Goal: Task Accomplishment & Management: Manage account settings

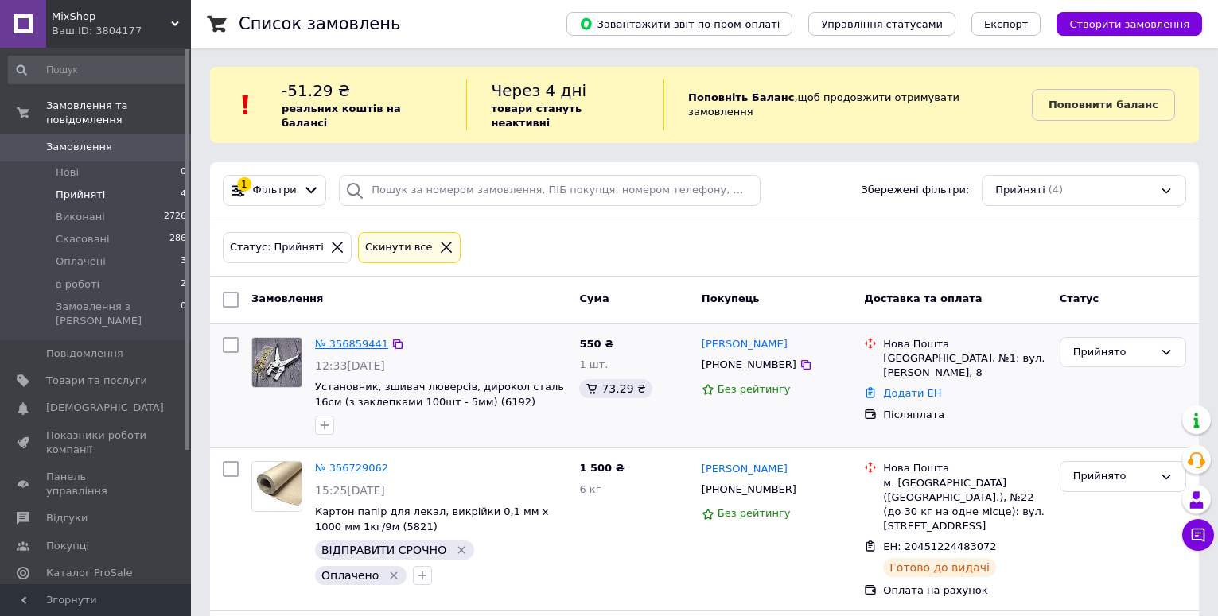
click at [367, 338] on link "№ 356859441" at bounding box center [351, 344] width 73 height 12
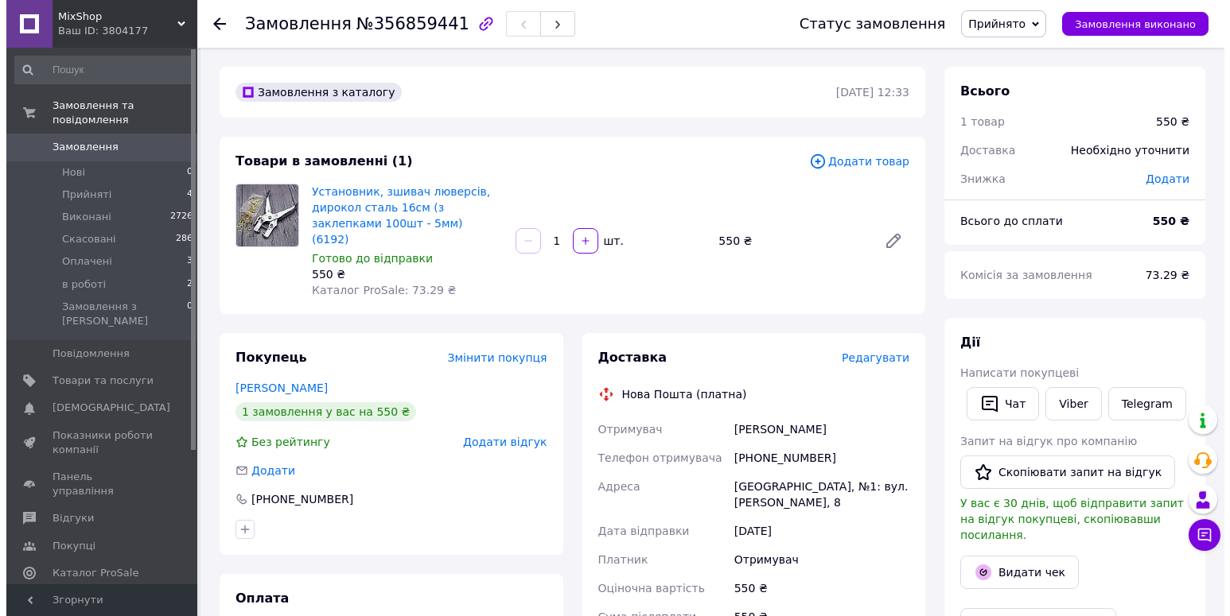
scroll to position [80, 0]
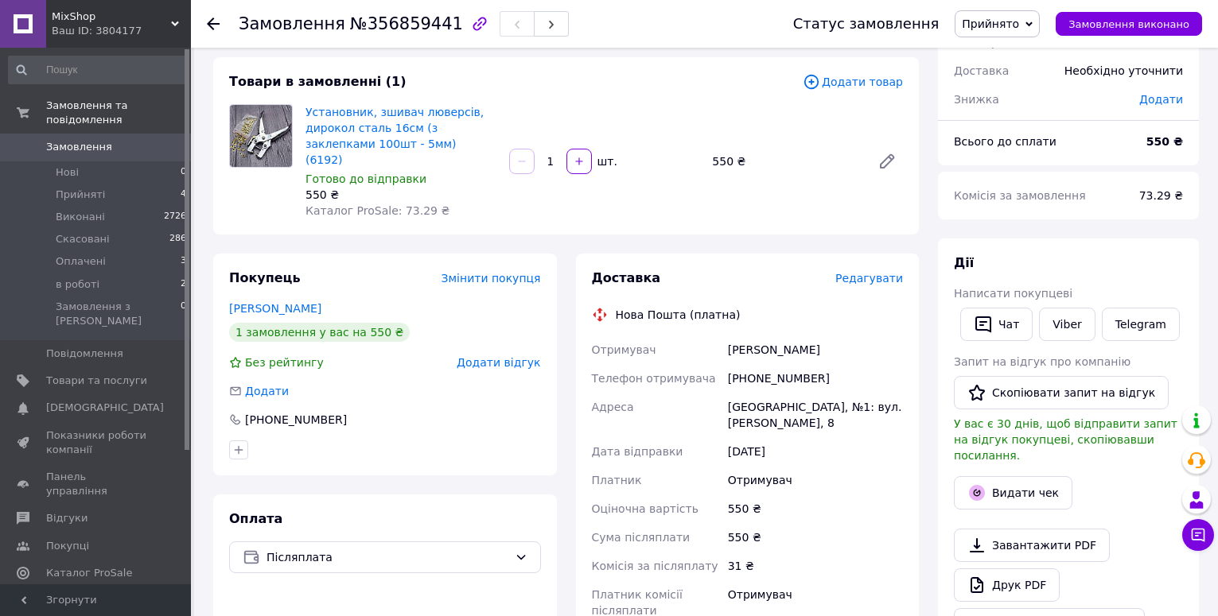
click at [863, 272] on span "Редагувати" at bounding box center [869, 278] width 68 height 13
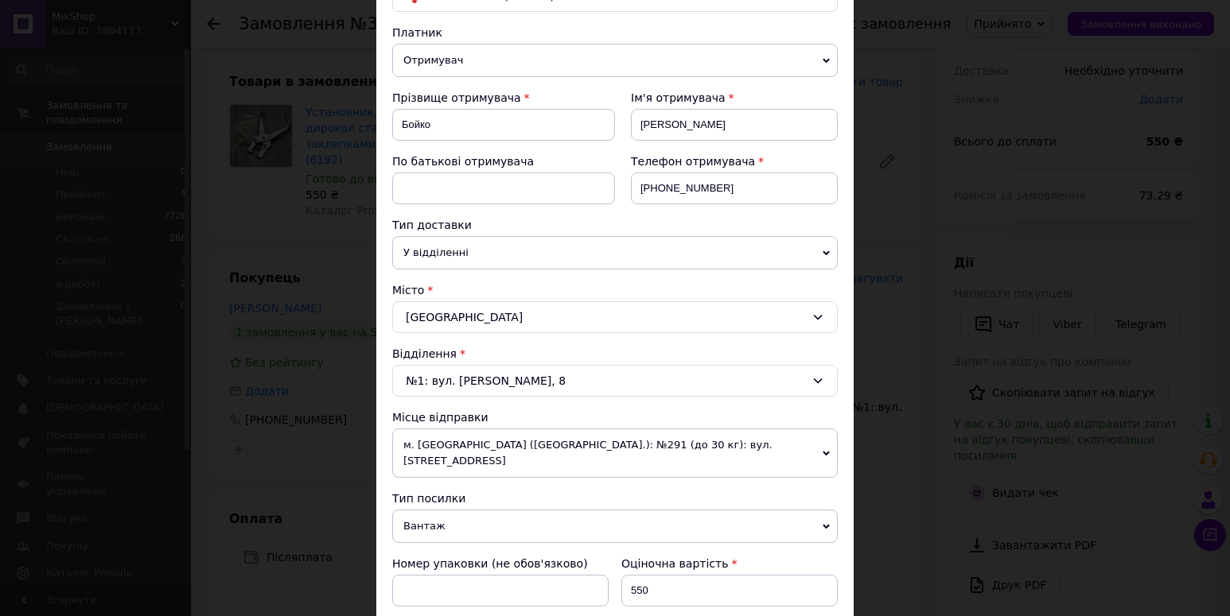
scroll to position [239, 0]
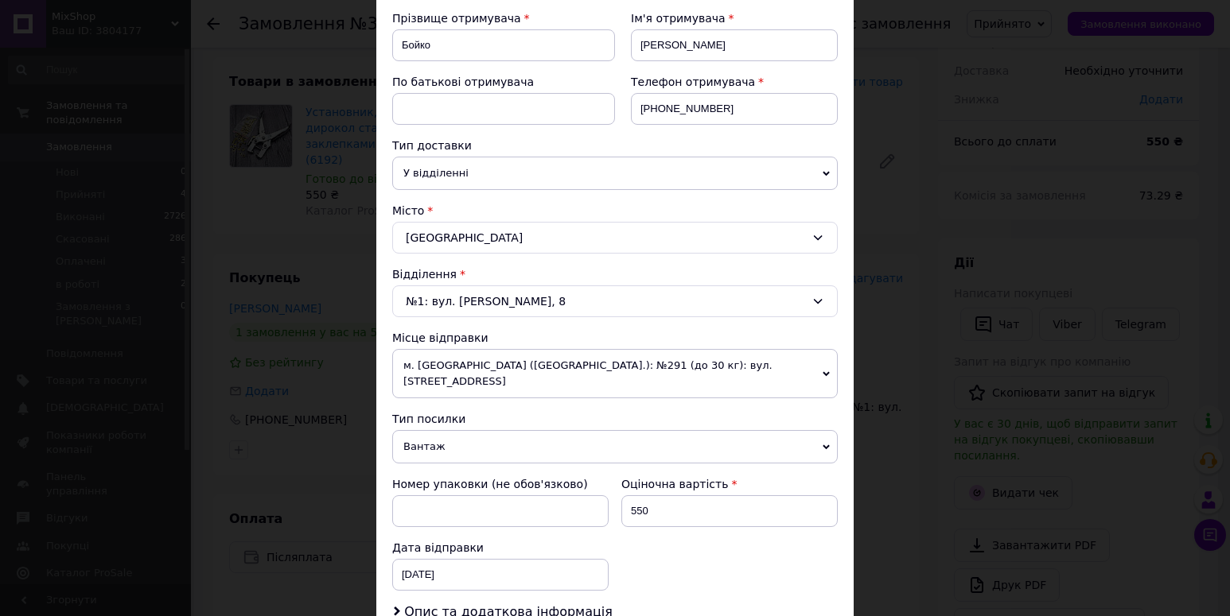
click at [500, 430] on span "Вантаж" at bounding box center [614, 446] width 445 height 33
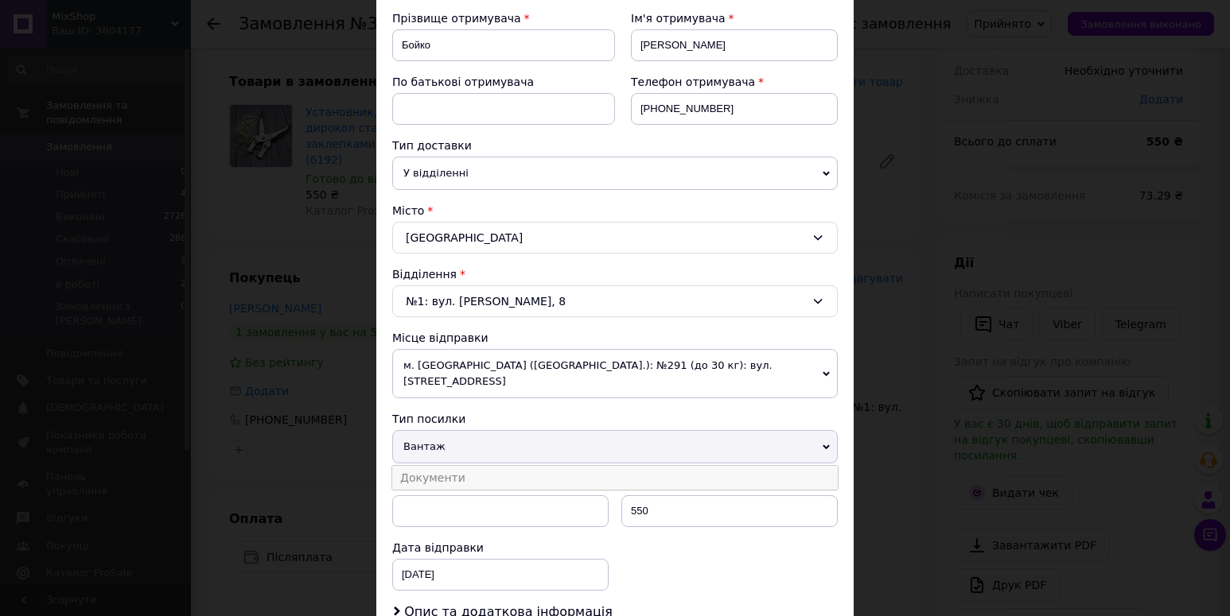
click at [478, 466] on li "Документи" at bounding box center [614, 478] width 445 height 24
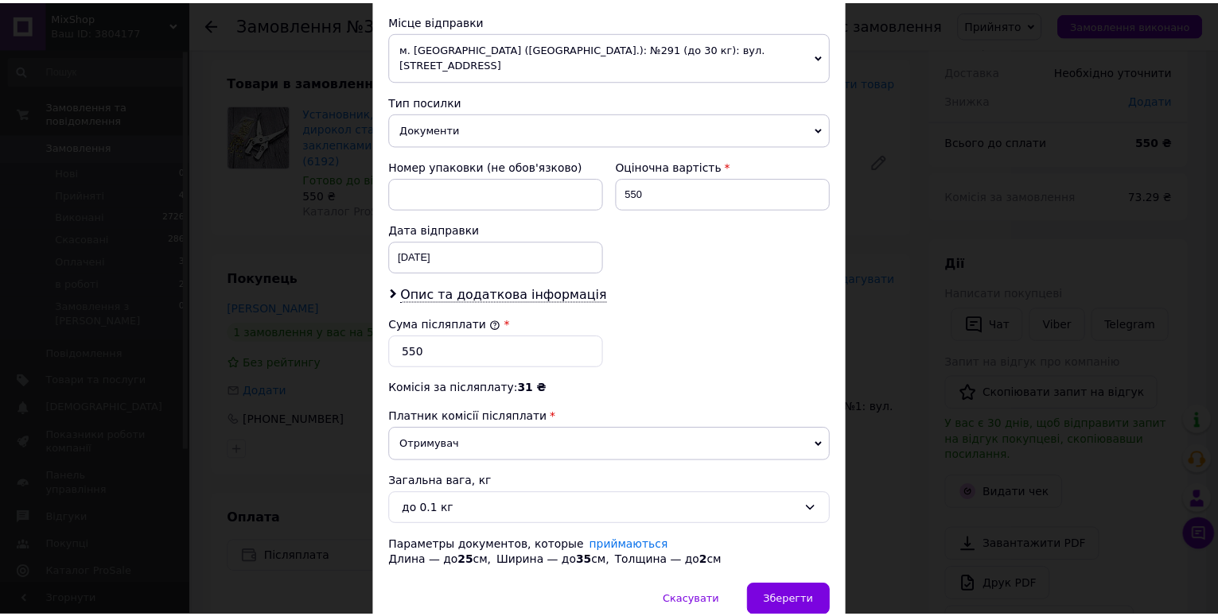
scroll to position [613, 0]
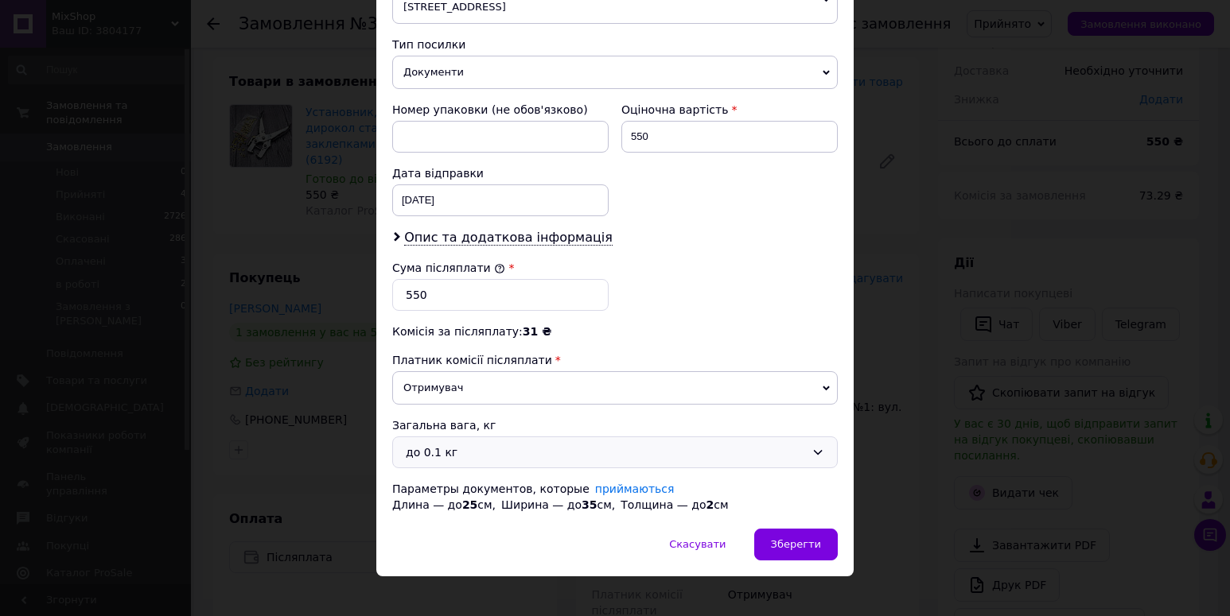
drag, startPoint x: 495, startPoint y: 440, endPoint x: 484, endPoint y: 445, distance: 12.1
click at [492, 444] on div "до 0.1 кг" at bounding box center [605, 452] width 399 height 17
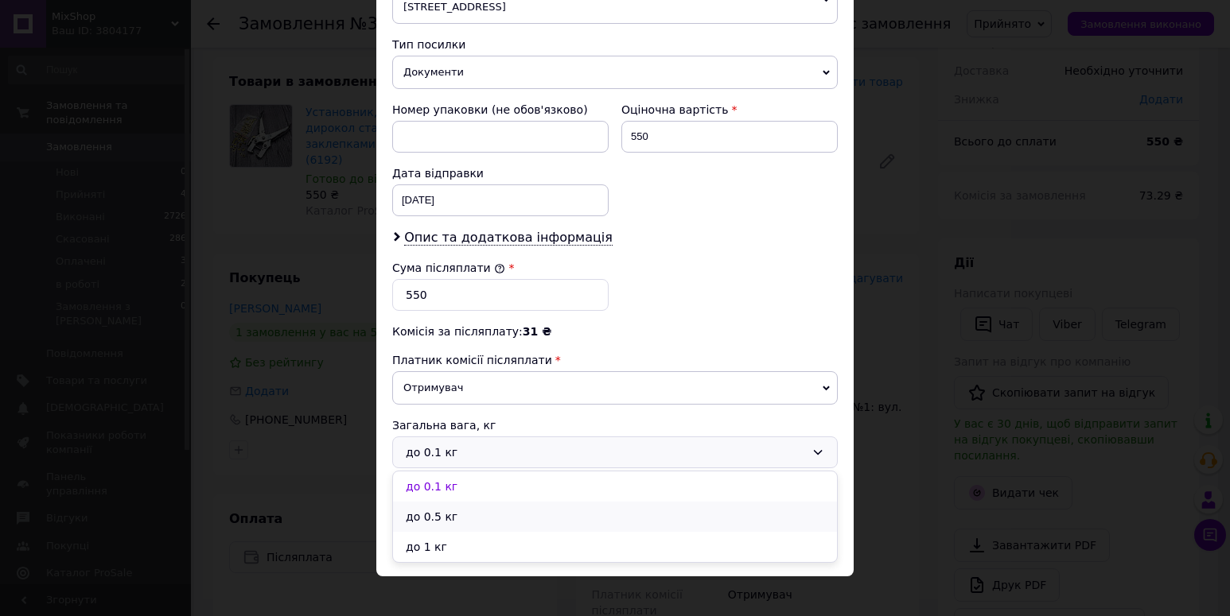
click at [437, 502] on li "до 0.5 кг" at bounding box center [615, 517] width 444 height 30
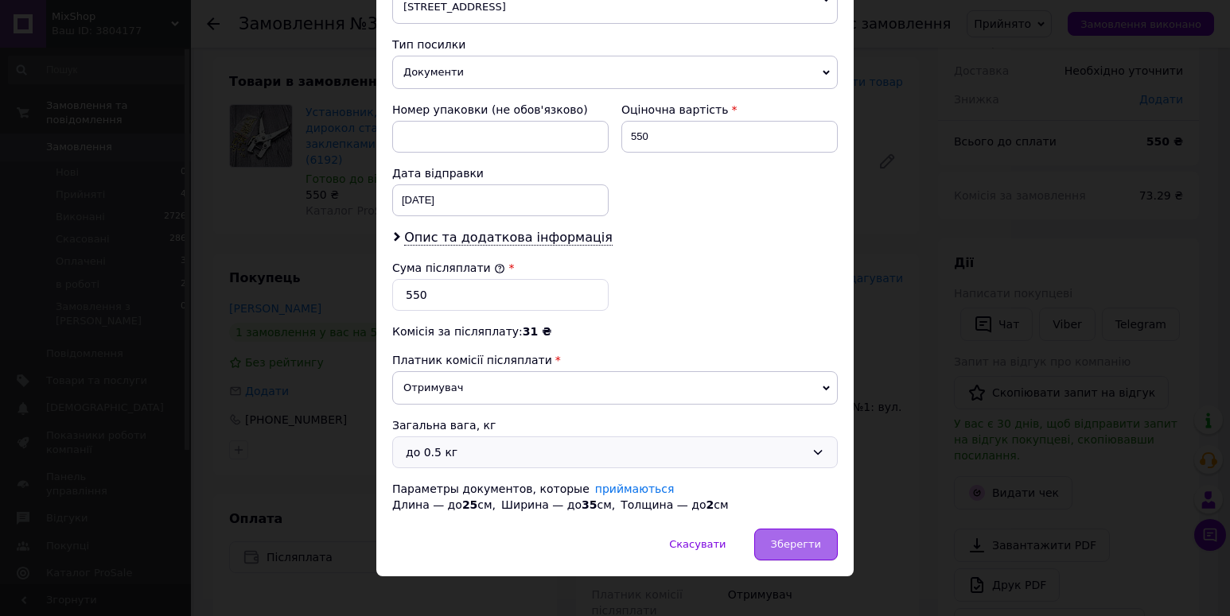
click at [799, 537] on div "Зберегти" at bounding box center [796, 545] width 84 height 32
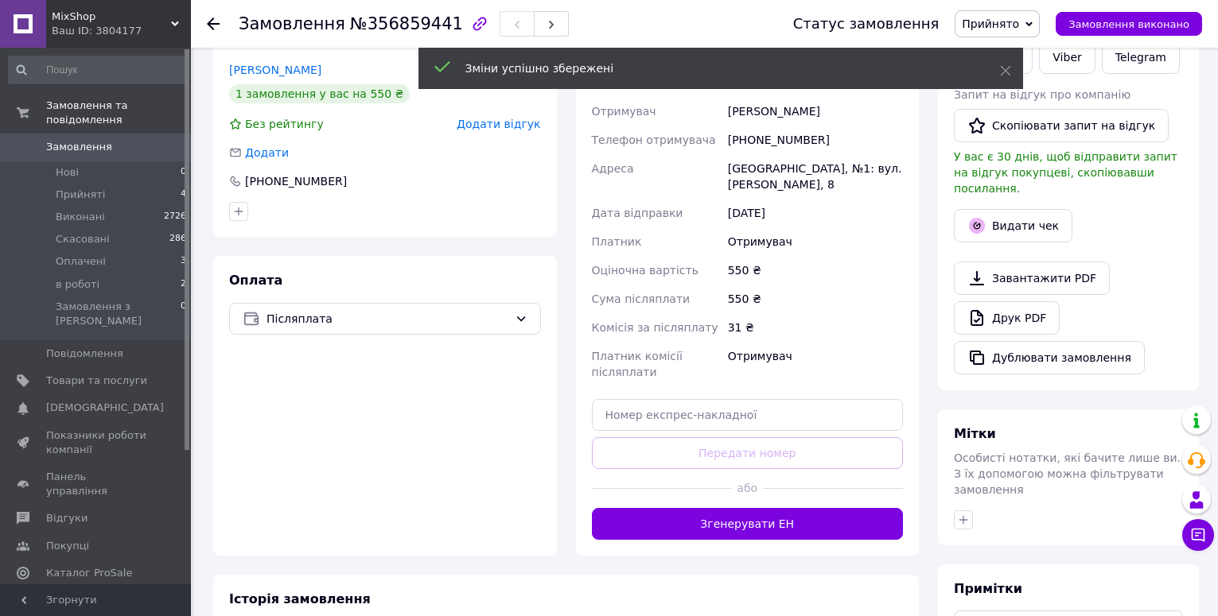
scroll to position [398, 0]
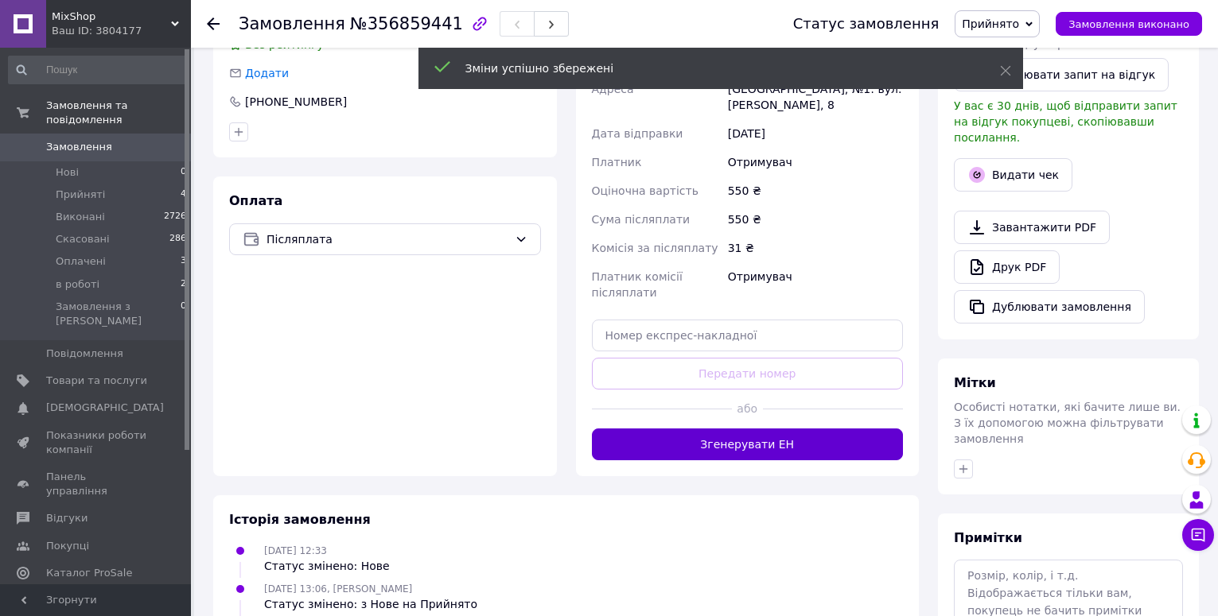
click at [753, 432] on button "Згенерувати ЕН" at bounding box center [748, 445] width 312 height 32
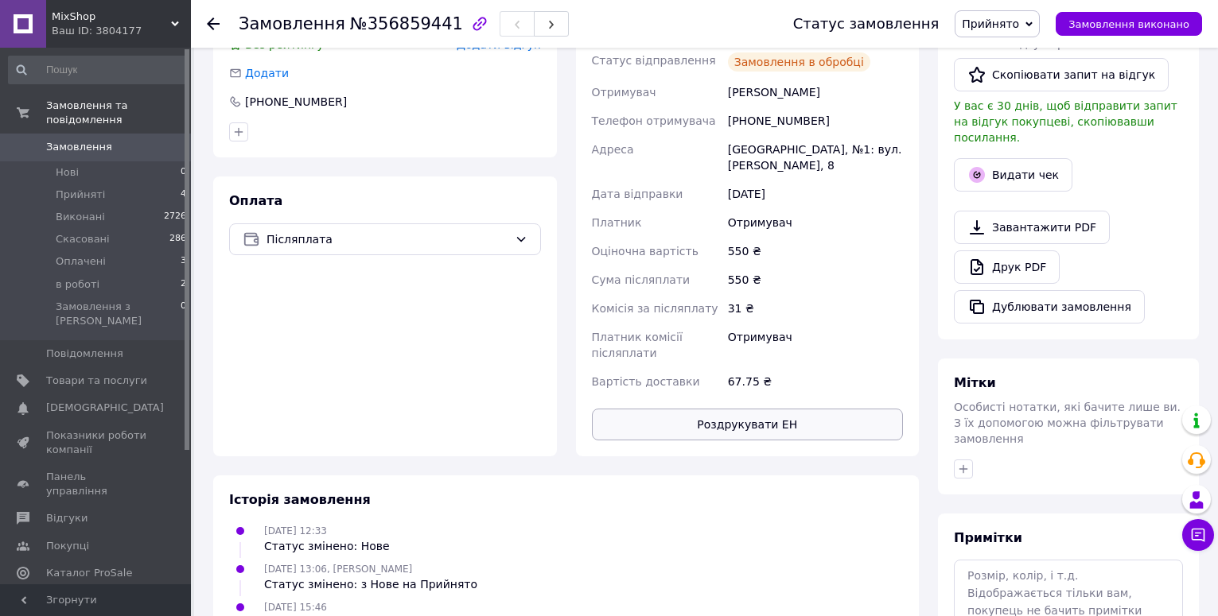
click at [763, 409] on button "Роздрукувати ЕН" at bounding box center [748, 425] width 312 height 32
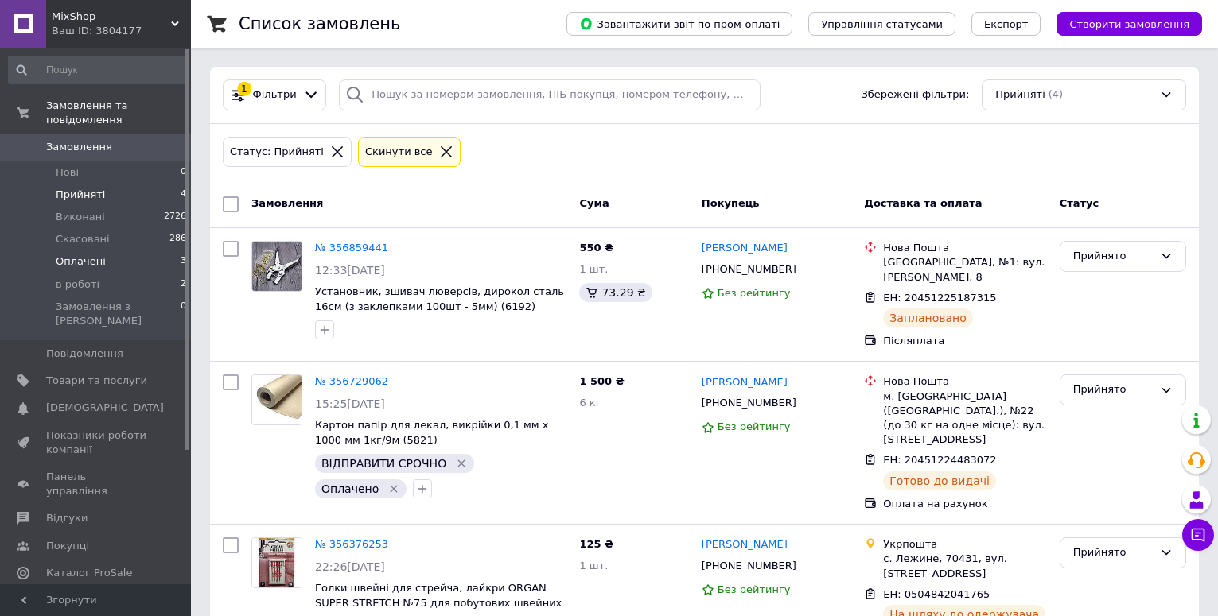
click at [82, 255] on span "Оплачені" at bounding box center [81, 262] width 50 height 14
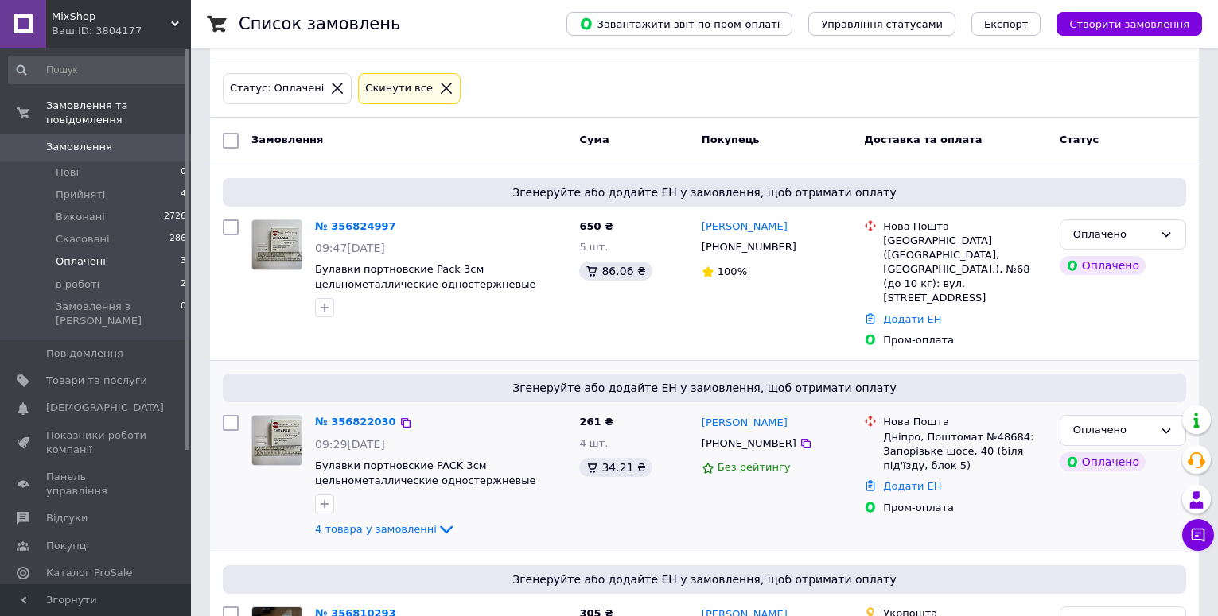
scroll to position [238, 0]
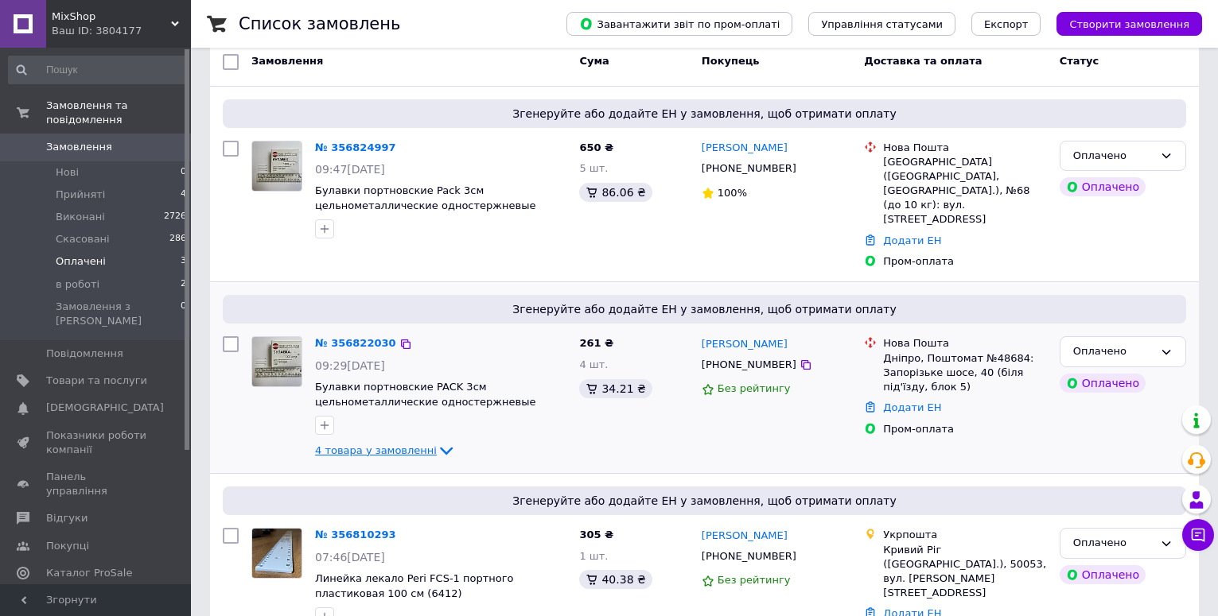
click at [370, 445] on span "4 товара у замовленні" at bounding box center [376, 451] width 122 height 12
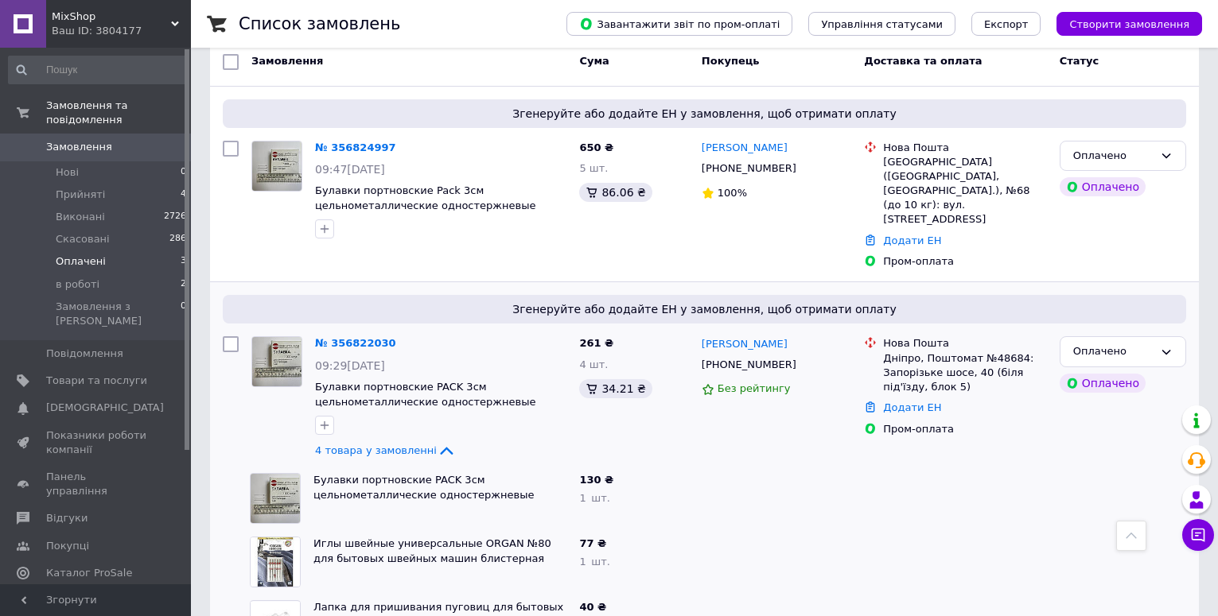
scroll to position [317, 0]
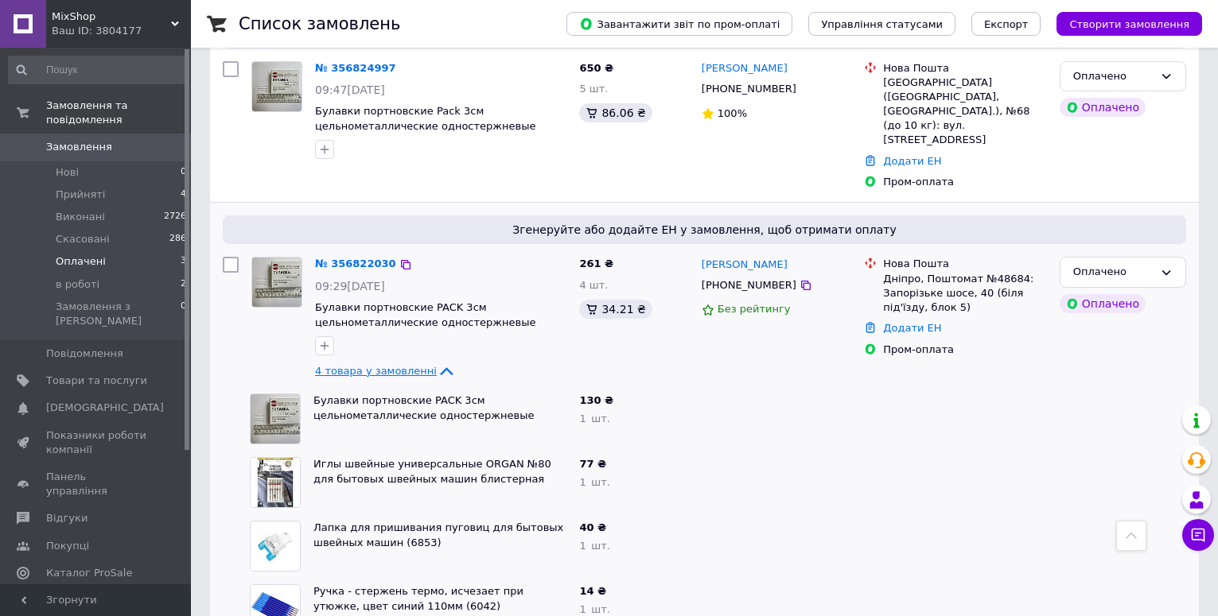
click at [352, 365] on span "4 товара у замовленні" at bounding box center [376, 371] width 122 height 12
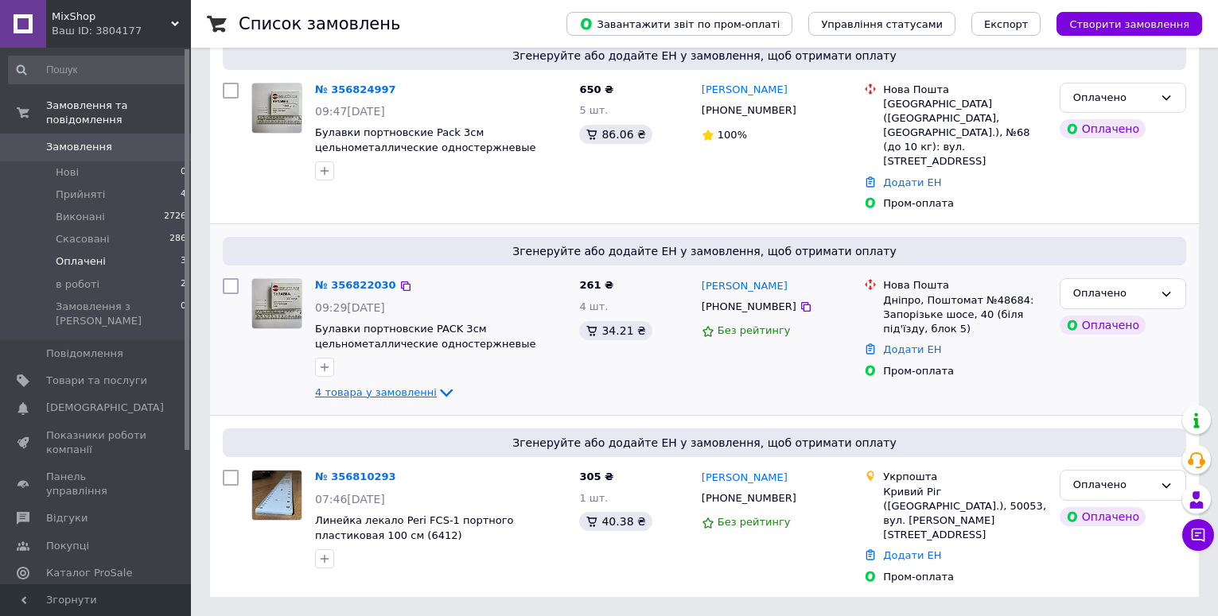
scroll to position [238, 0]
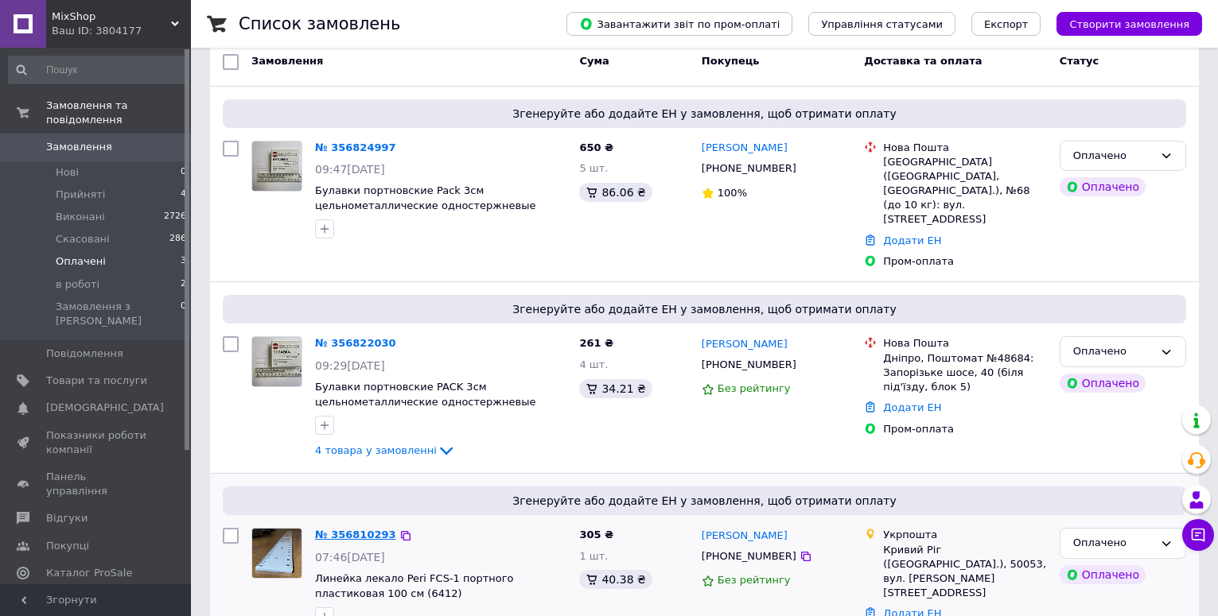
click at [346, 529] on link "№ 356810293" at bounding box center [355, 535] width 81 height 12
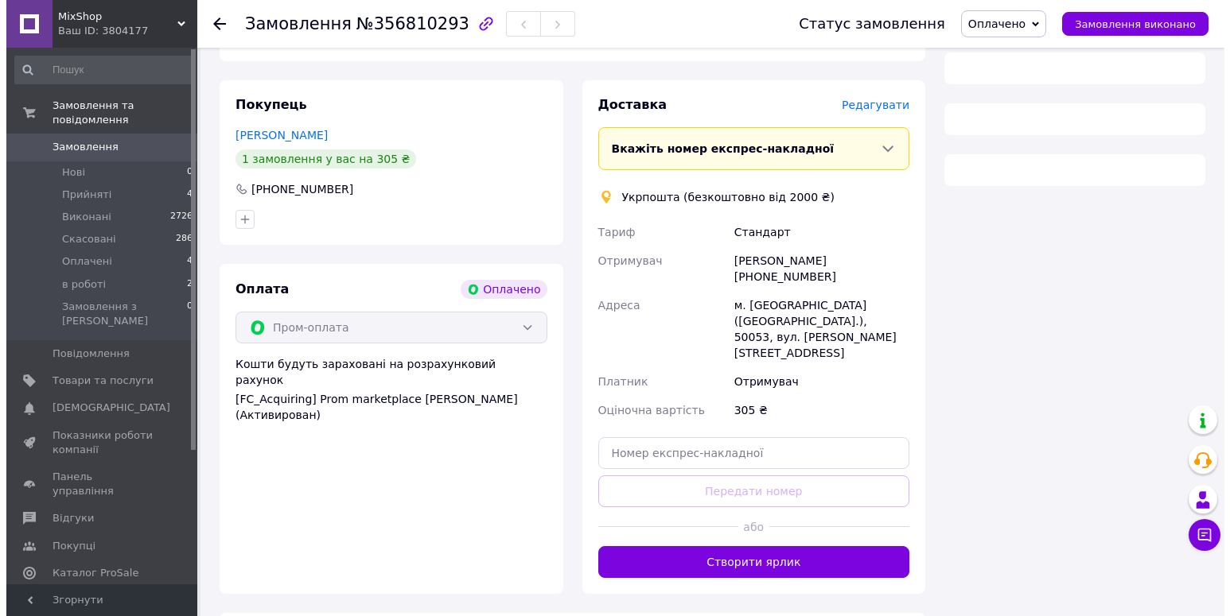
scroll to position [207, 0]
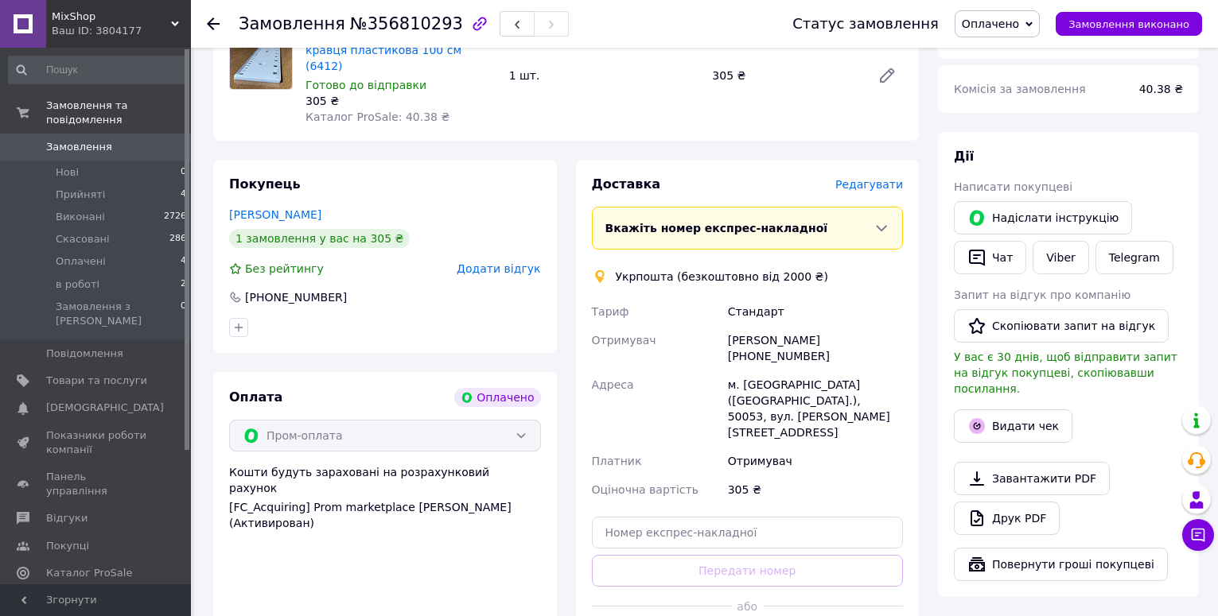
click at [893, 178] on span "Редагувати" at bounding box center [869, 184] width 68 height 13
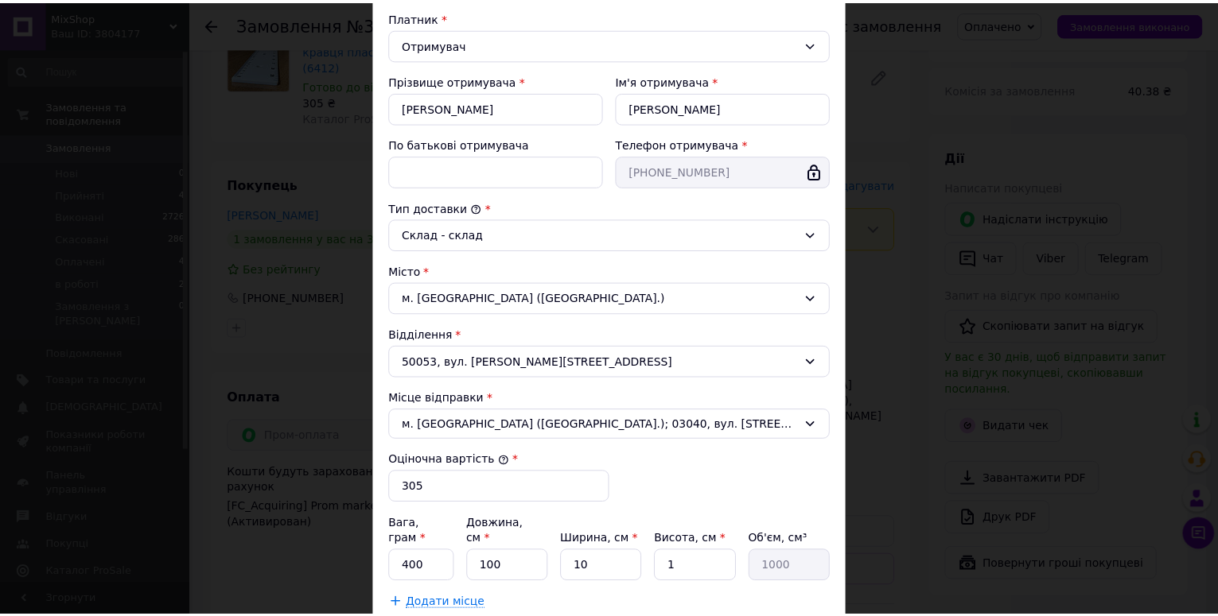
scroll to position [318, 0]
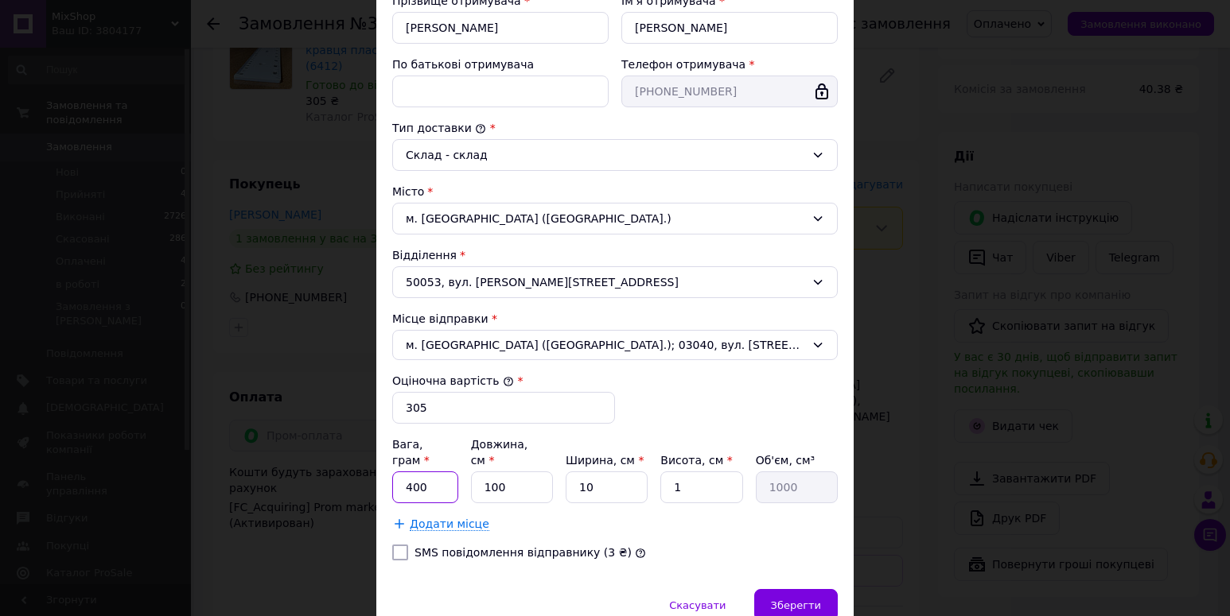
click at [451, 473] on input "400" at bounding box center [425, 488] width 66 height 32
type input "4"
type input "100"
click at [530, 472] on input "100" at bounding box center [512, 488] width 82 height 32
type input "10"
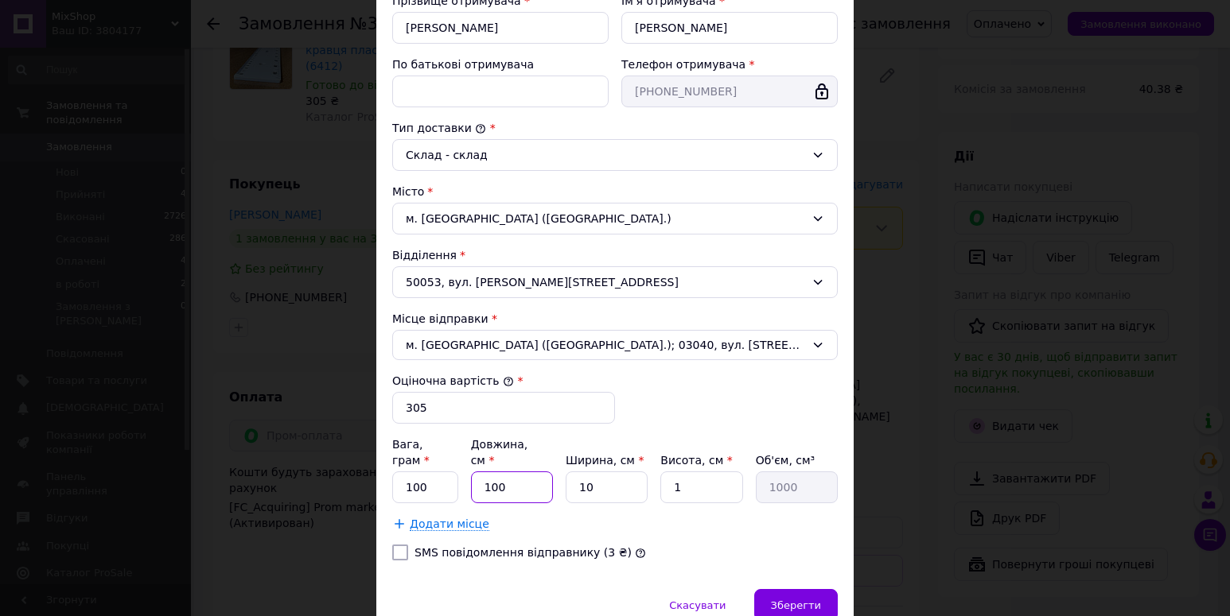
type input "100"
type input "1"
type input "10"
type input "1"
type input "10"
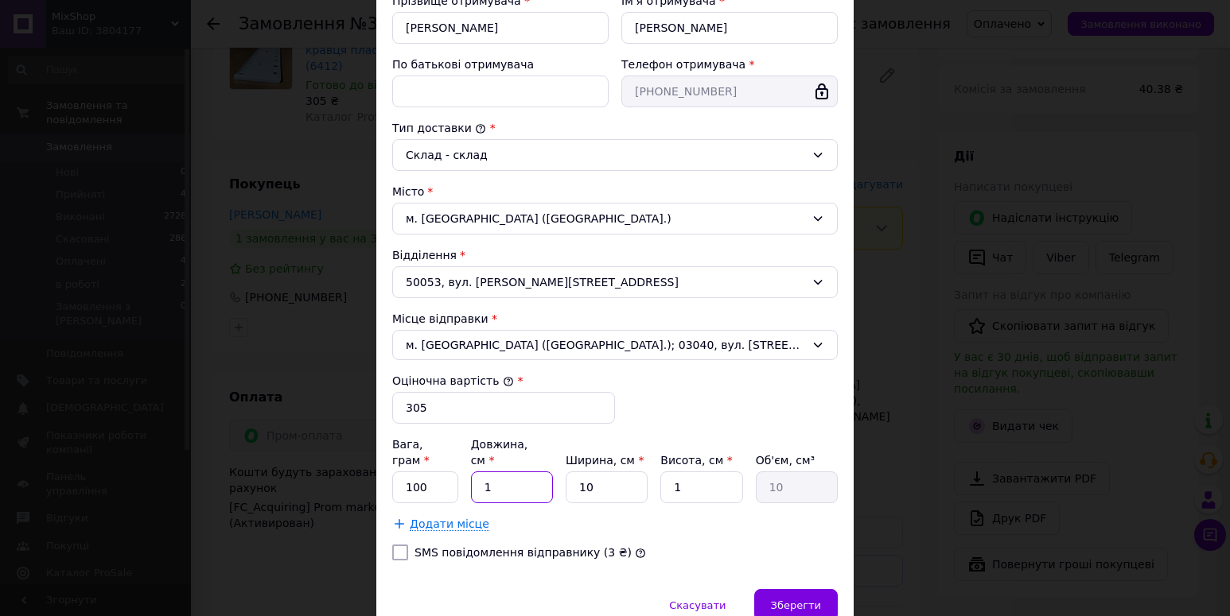
type input "12"
type input "120"
type input "12"
click at [616, 472] on input "10" at bounding box center [606, 488] width 82 height 32
type input "1"
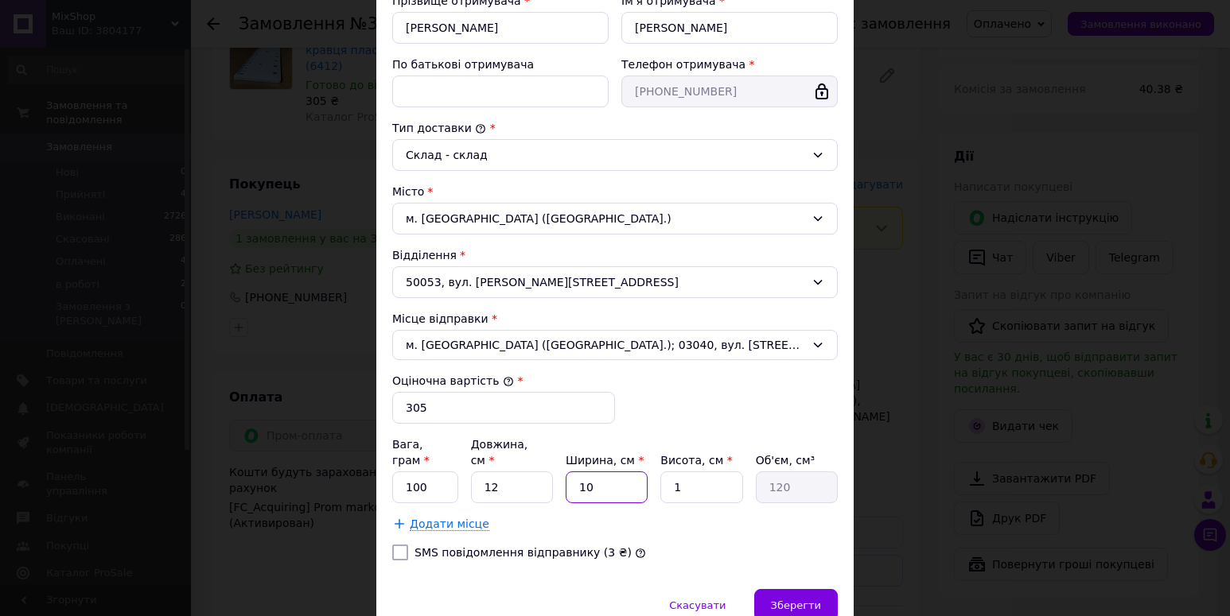
type input "12"
type input "1"
click at [515, 481] on input "12" at bounding box center [512, 488] width 82 height 32
type input "1"
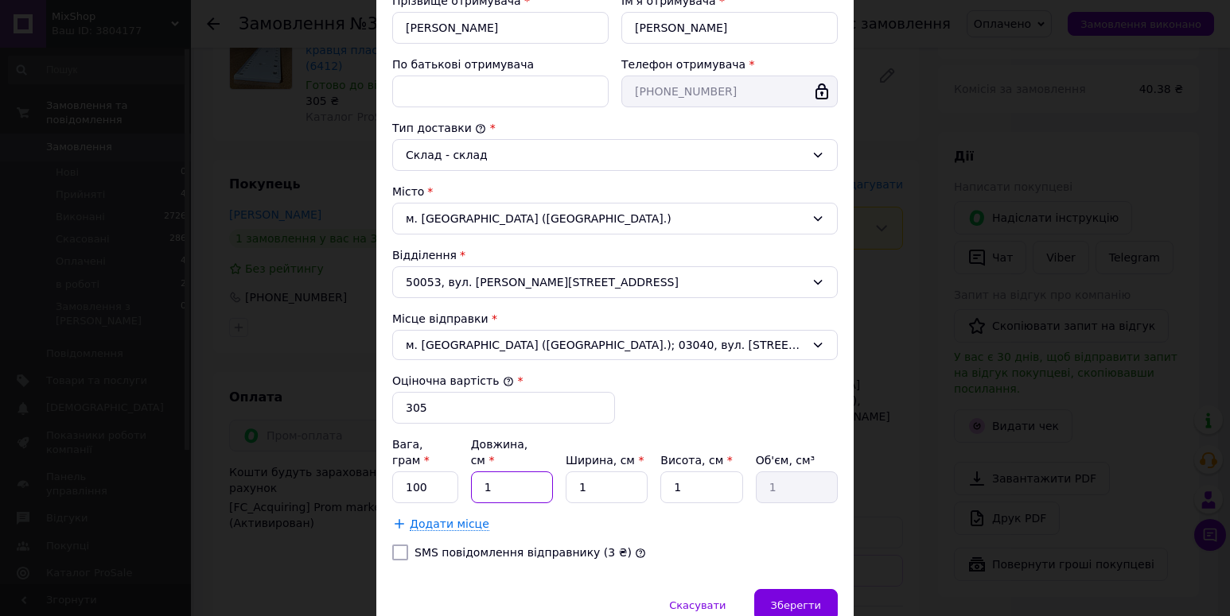
type input "10"
type input "105"
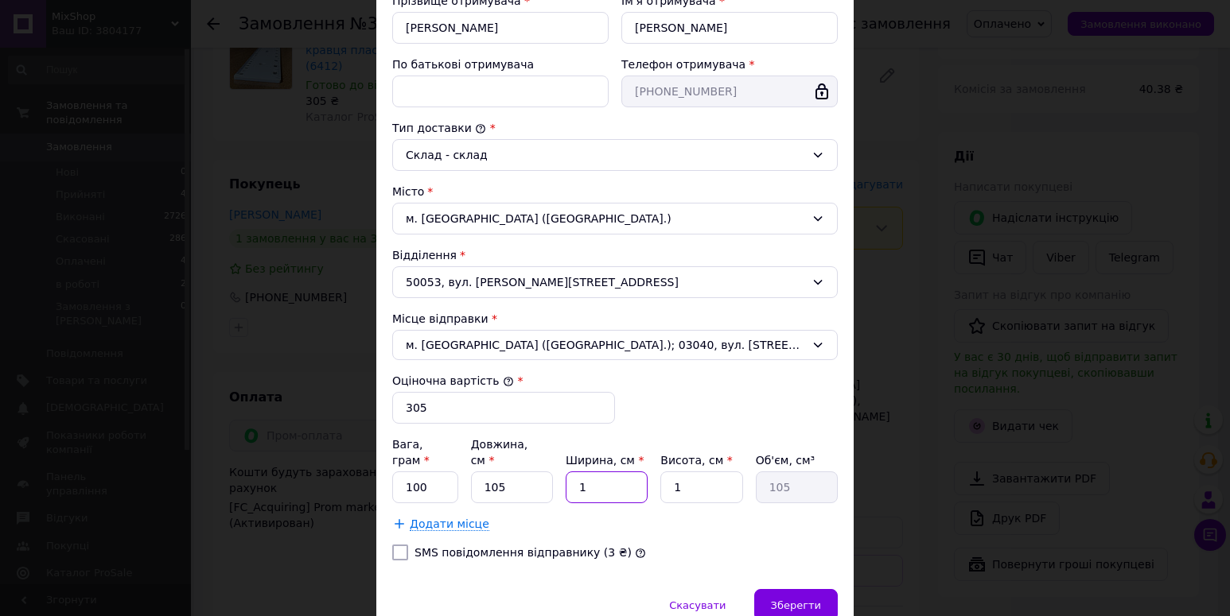
click at [613, 480] on input "1" at bounding box center [606, 488] width 82 height 32
type input "12"
type input "1260"
type input "12"
click at [804, 600] on span "Зберегти" at bounding box center [796, 606] width 50 height 12
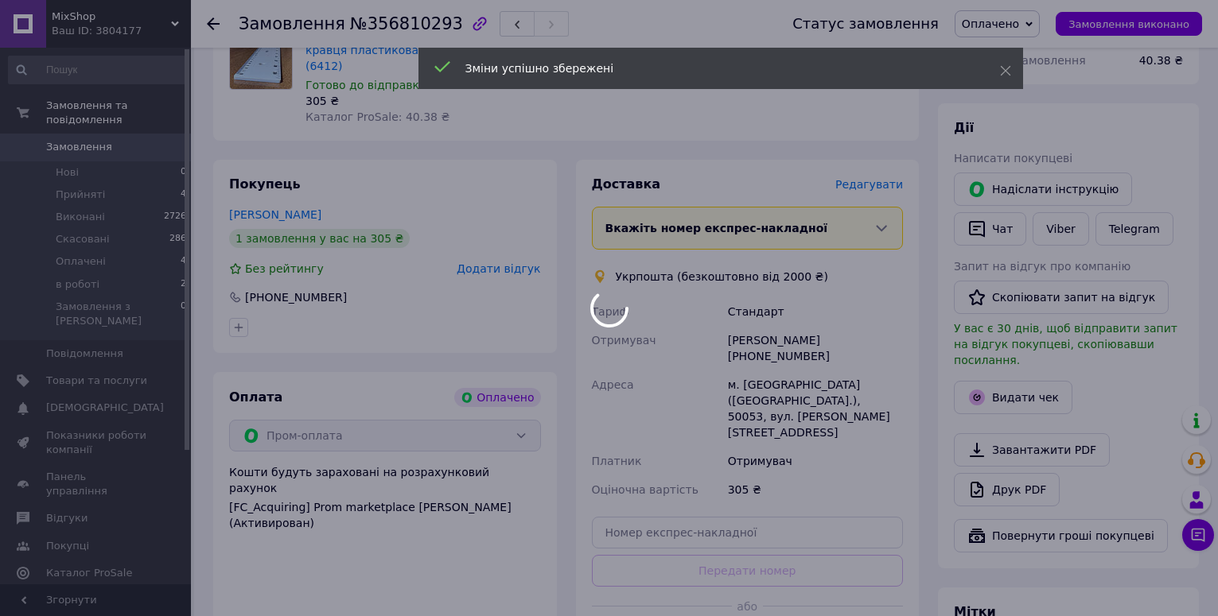
scroll to position [286, 0]
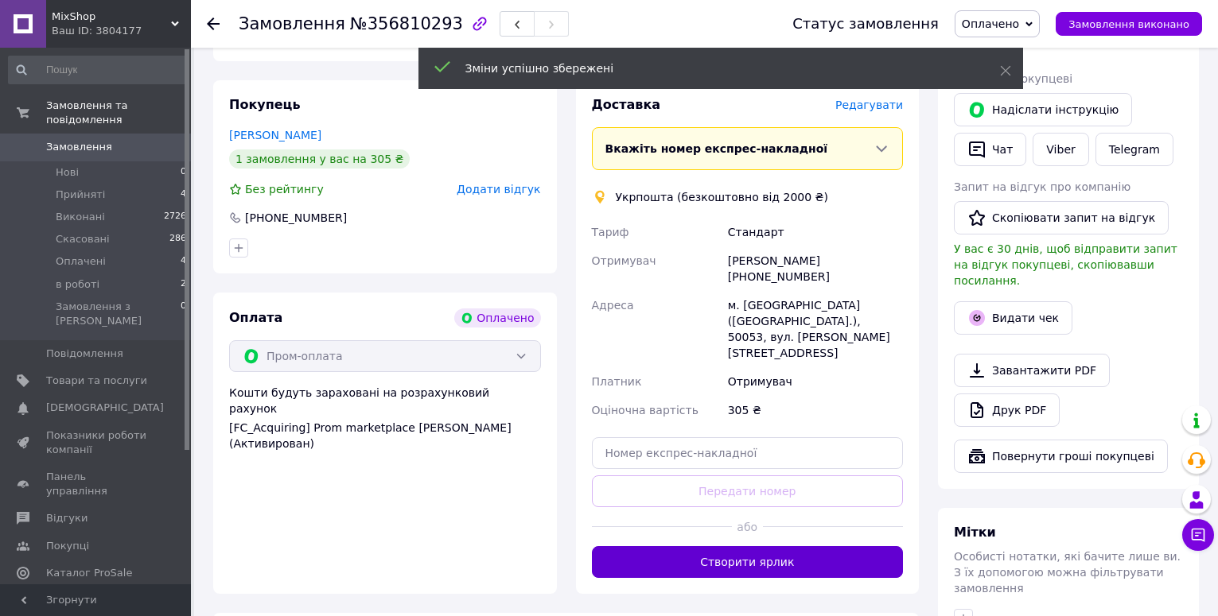
click at [772, 546] on button "Створити ярлик" at bounding box center [748, 562] width 312 height 32
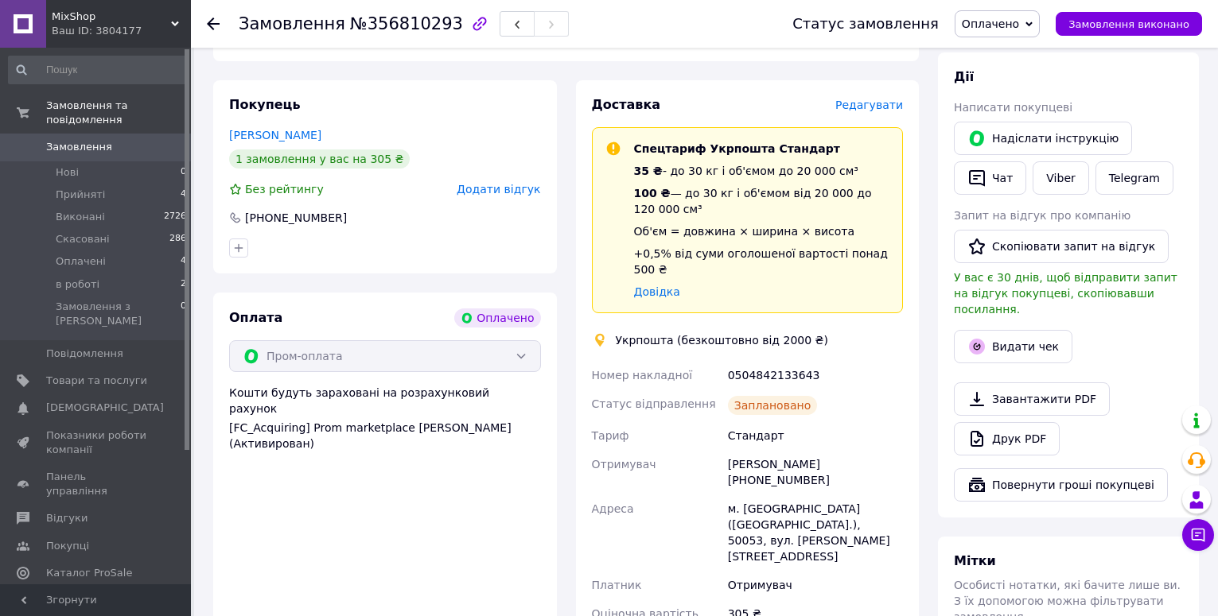
scroll to position [525, 0]
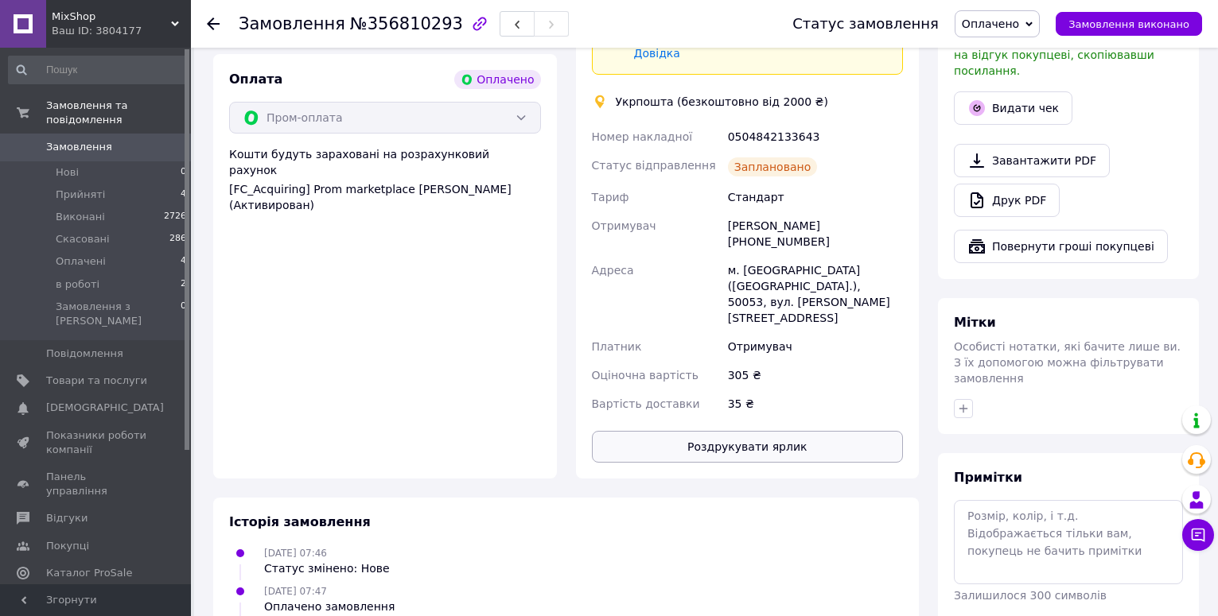
click at [744, 431] on button "Роздрукувати ярлик" at bounding box center [748, 447] width 312 height 32
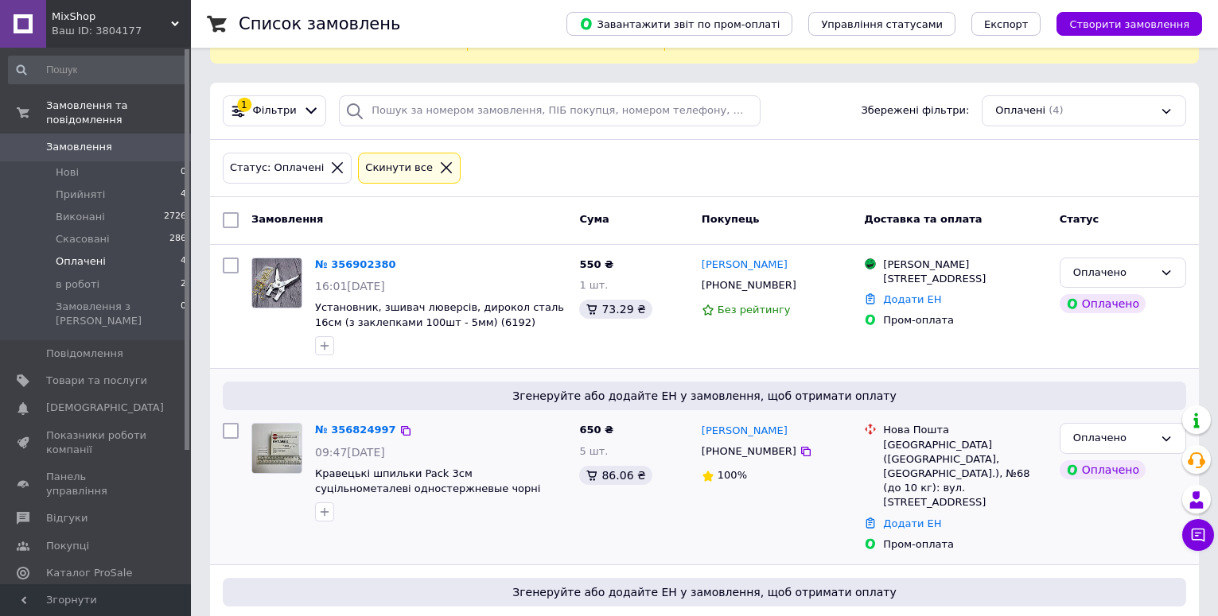
scroll to position [159, 0]
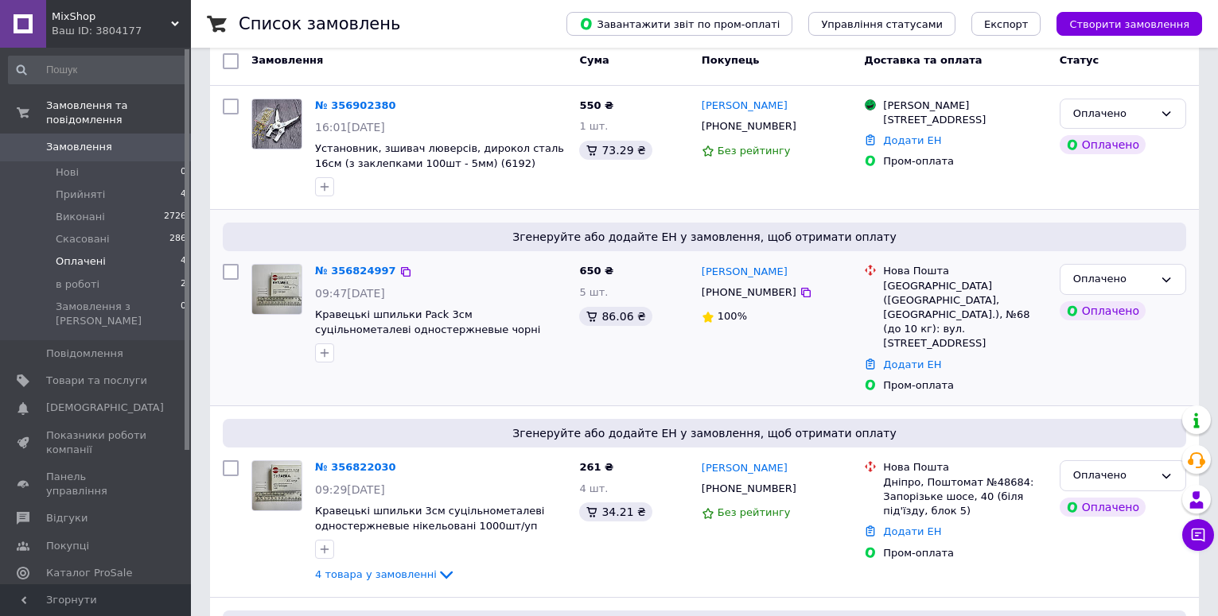
scroll to position [318, 0]
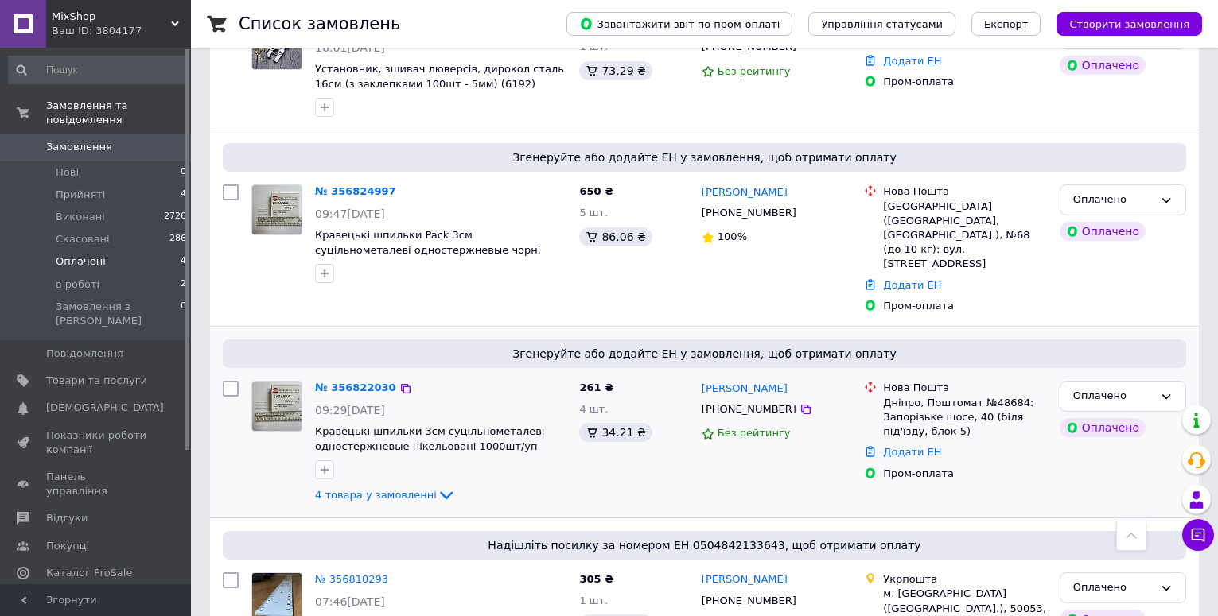
click at [367, 379] on div "№ 356822030" at bounding box center [355, 388] width 84 height 18
click at [365, 382] on link "№ 356822030" at bounding box center [355, 388] width 81 height 12
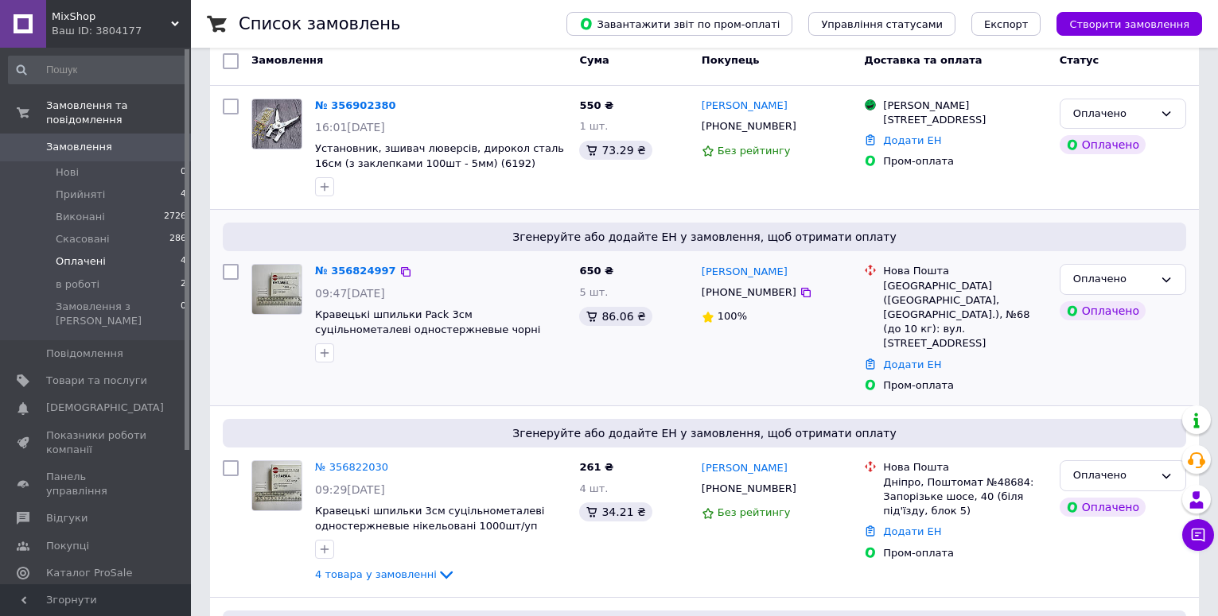
scroll to position [318, 0]
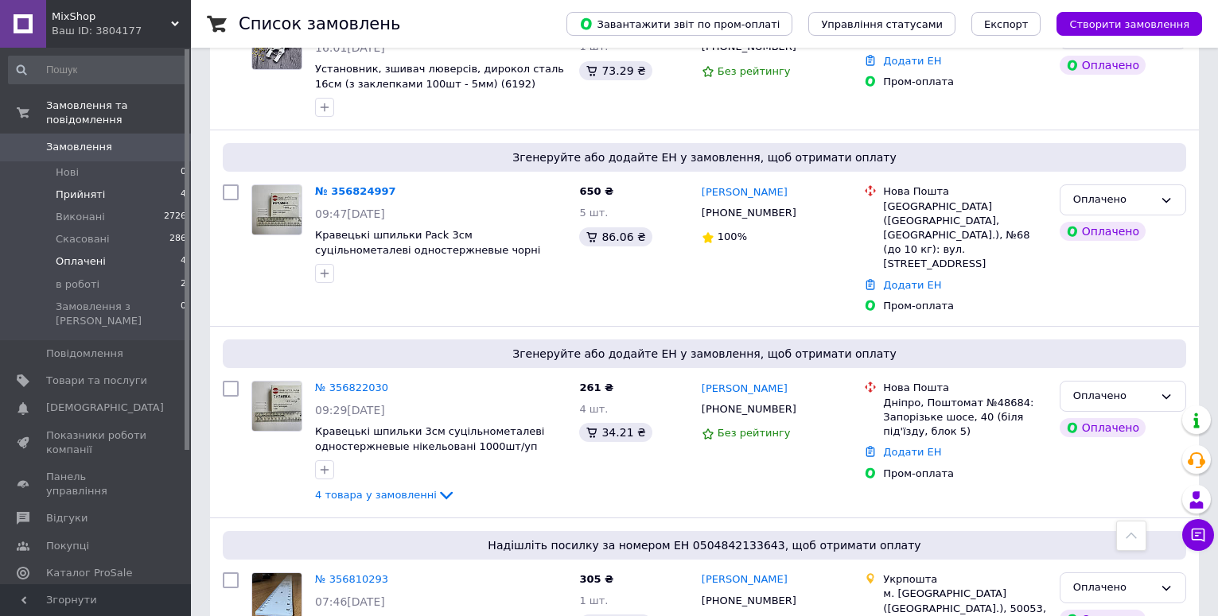
click at [71, 188] on span "Прийняті" at bounding box center [80, 195] width 49 height 14
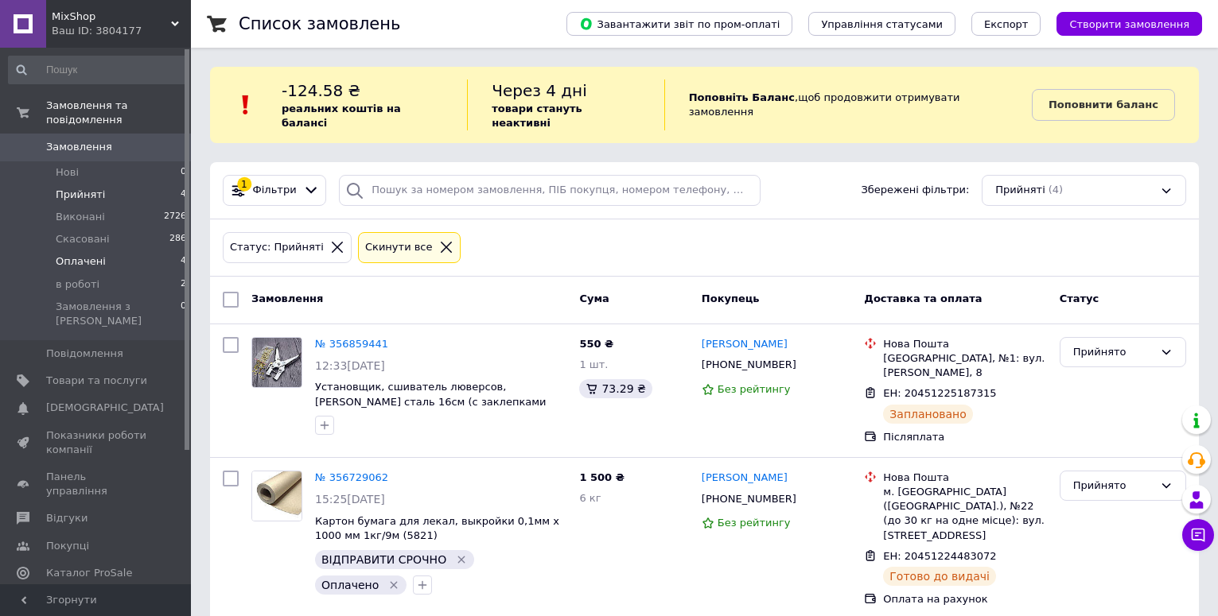
click at [71, 255] on span "Оплачені" at bounding box center [81, 262] width 50 height 14
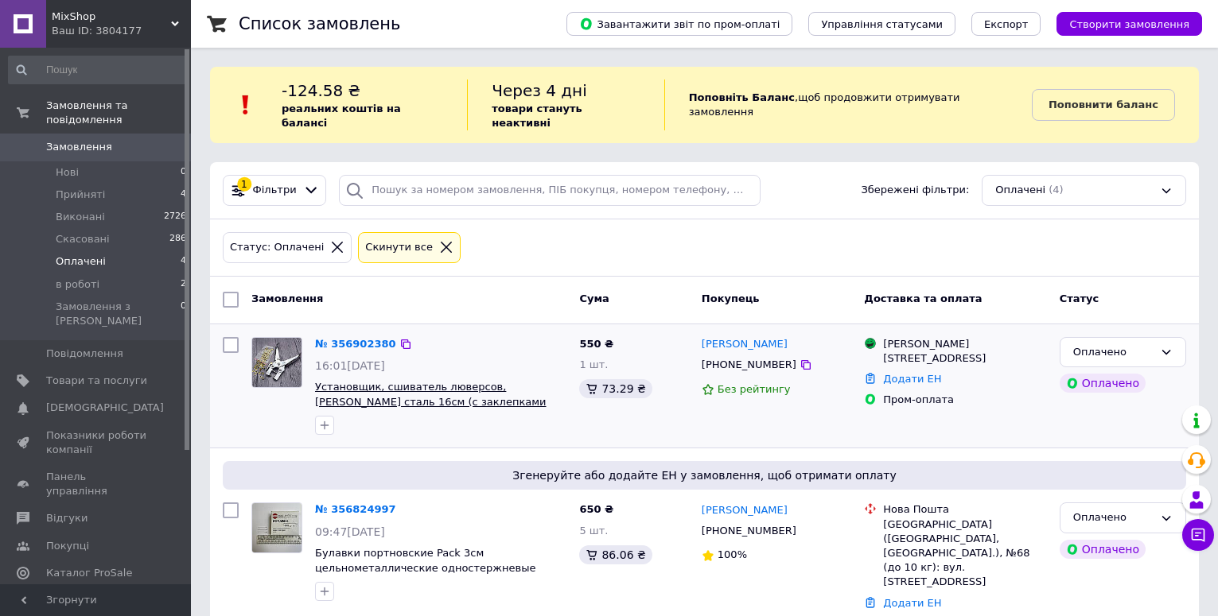
scroll to position [80, 0]
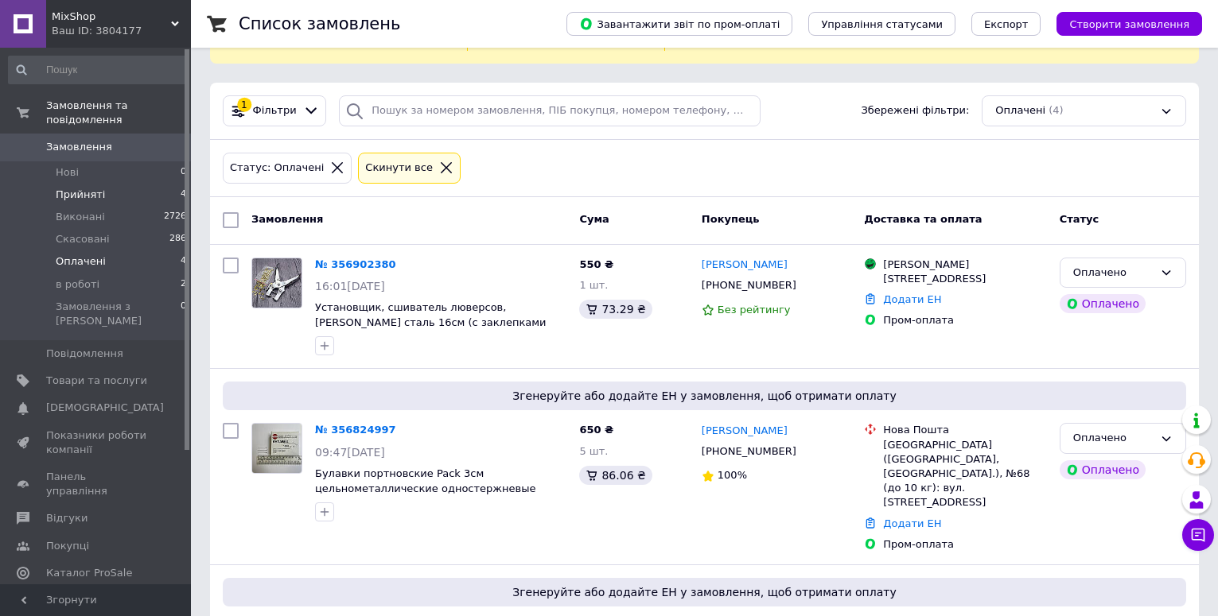
click at [85, 188] on span "Прийняті" at bounding box center [80, 195] width 49 height 14
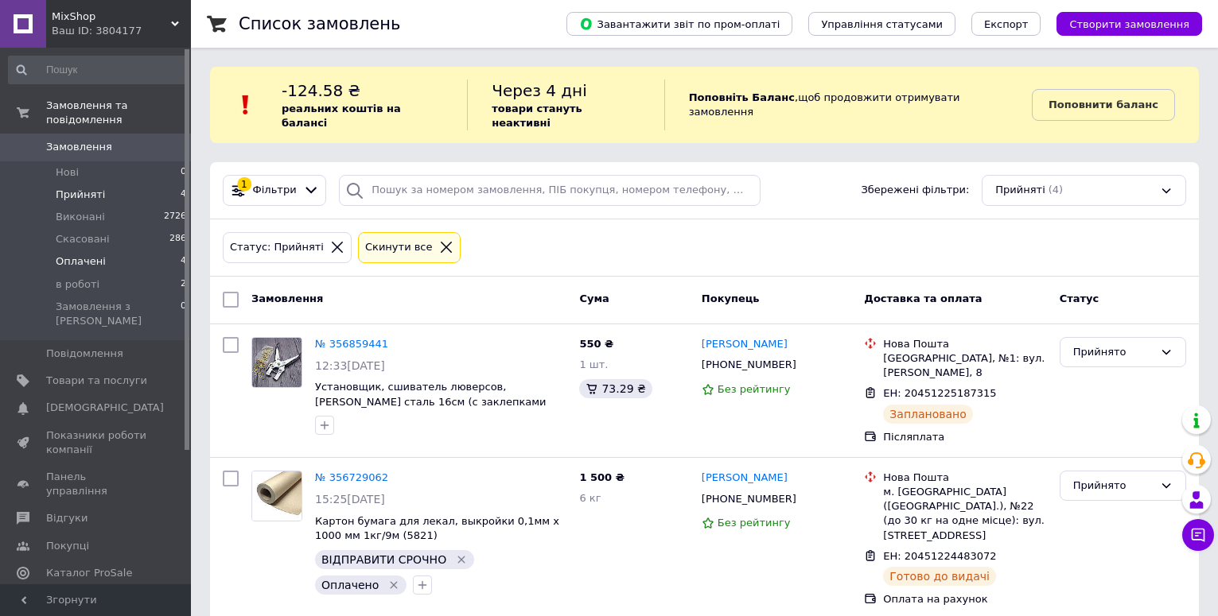
click at [74, 255] on span "Оплачені" at bounding box center [81, 262] width 50 height 14
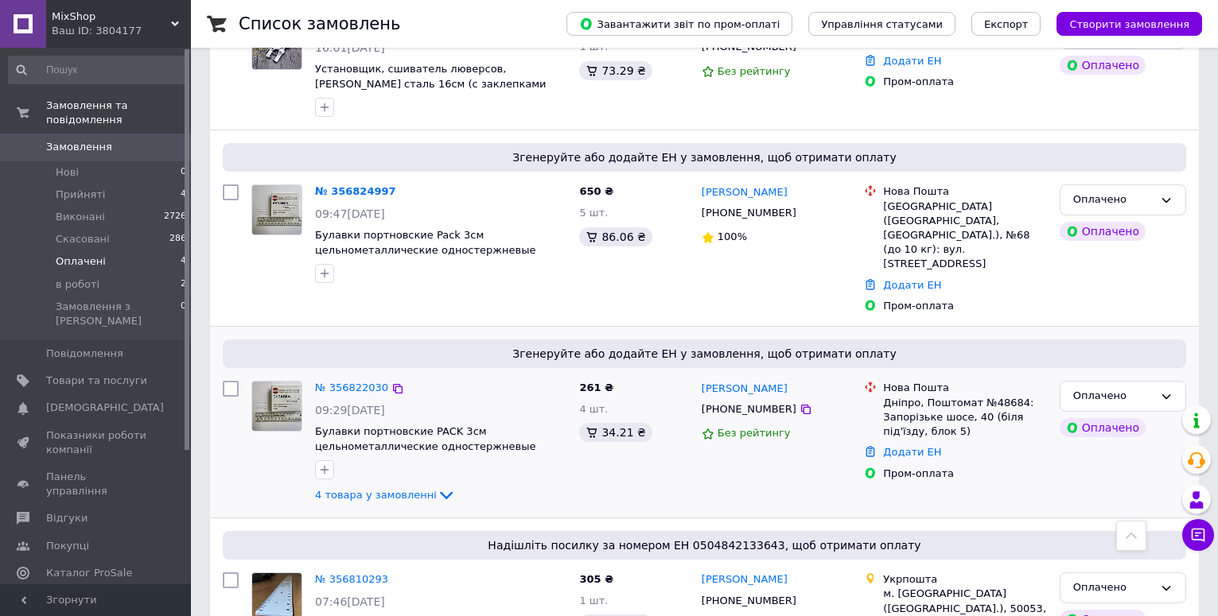
scroll to position [385, 0]
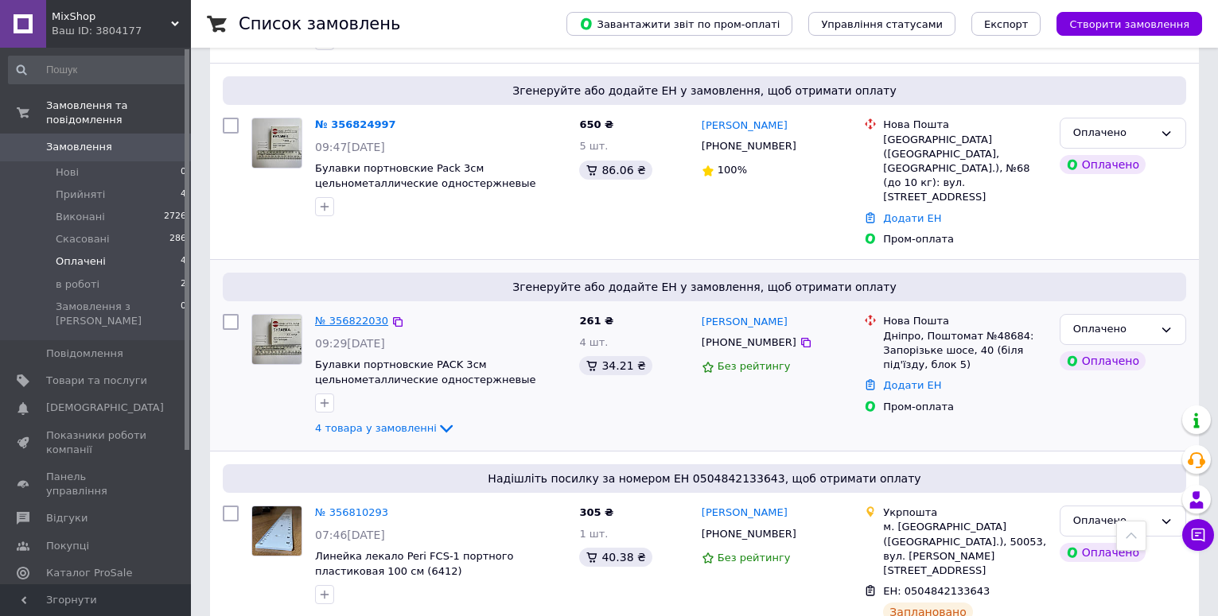
click at [346, 315] on link "№ 356822030" at bounding box center [351, 321] width 73 height 12
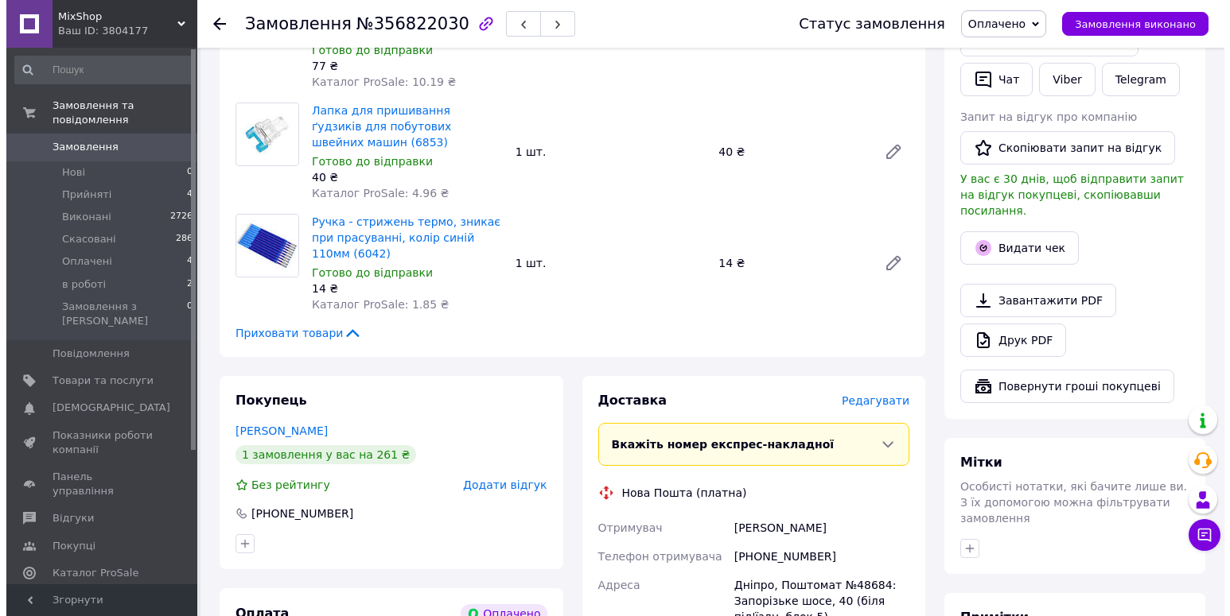
scroll to position [464, 0]
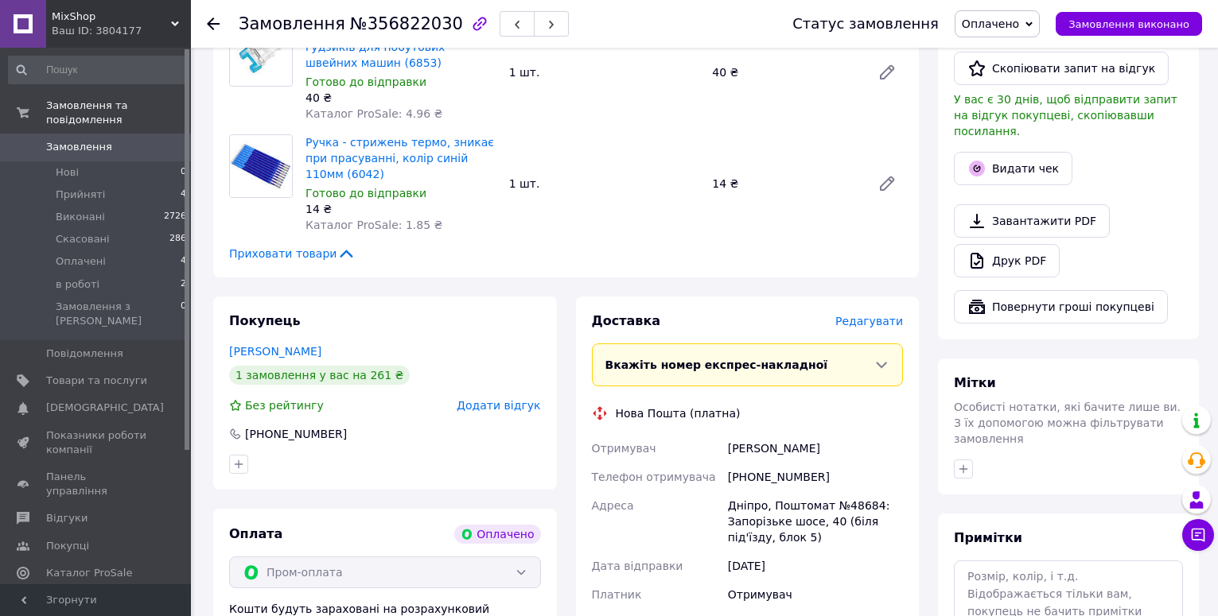
click at [874, 313] on div "Доставка Редагувати Вкажіть номер експрес-накладної Обов'язково введіть номер е…" at bounding box center [748, 552] width 312 height 479
click at [876, 315] on span "Редагувати" at bounding box center [869, 321] width 68 height 13
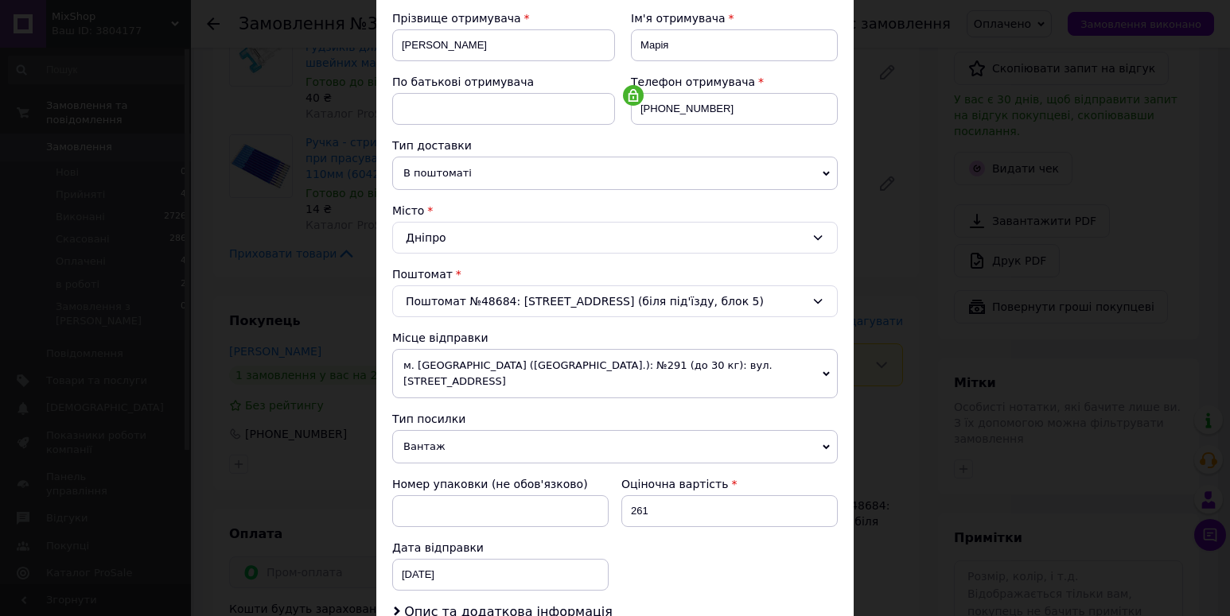
scroll to position [318, 0]
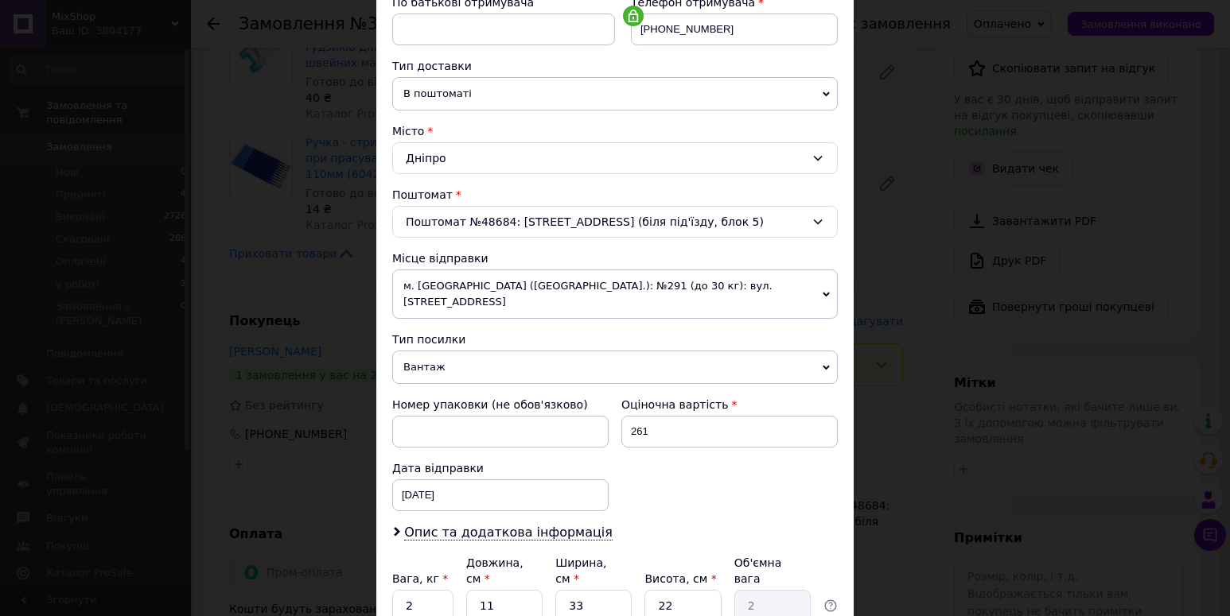
click at [478, 364] on span "Вантаж" at bounding box center [614, 367] width 445 height 33
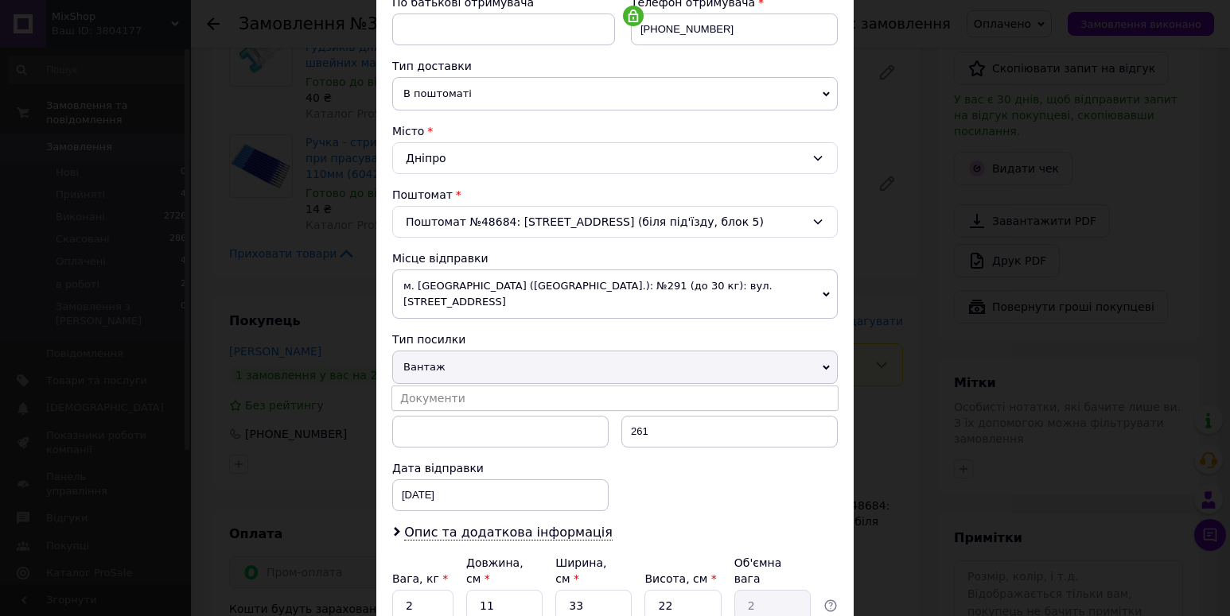
click at [437, 387] on li "Документи" at bounding box center [614, 399] width 445 height 24
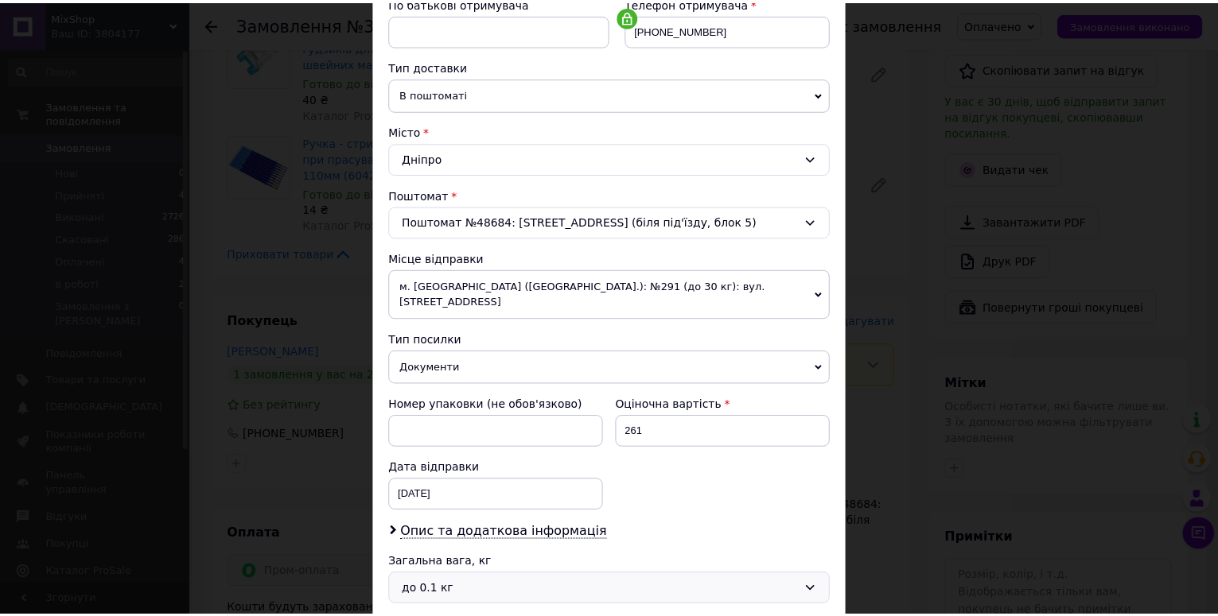
scroll to position [456, 0]
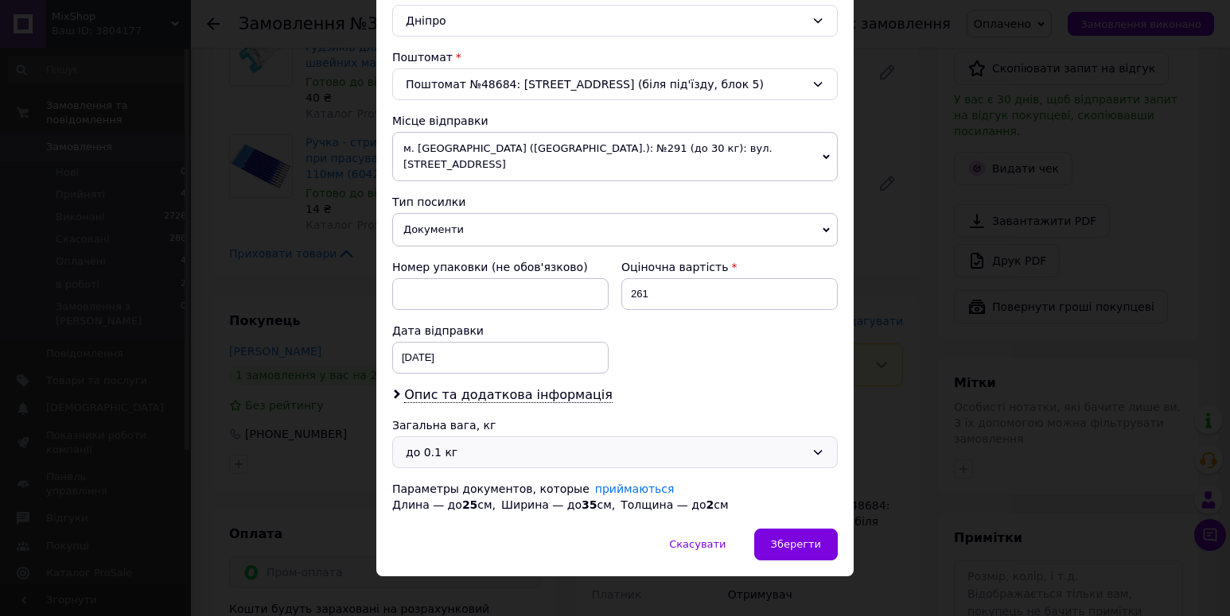
click at [457, 444] on div "до 0.1 кг" at bounding box center [605, 452] width 399 height 17
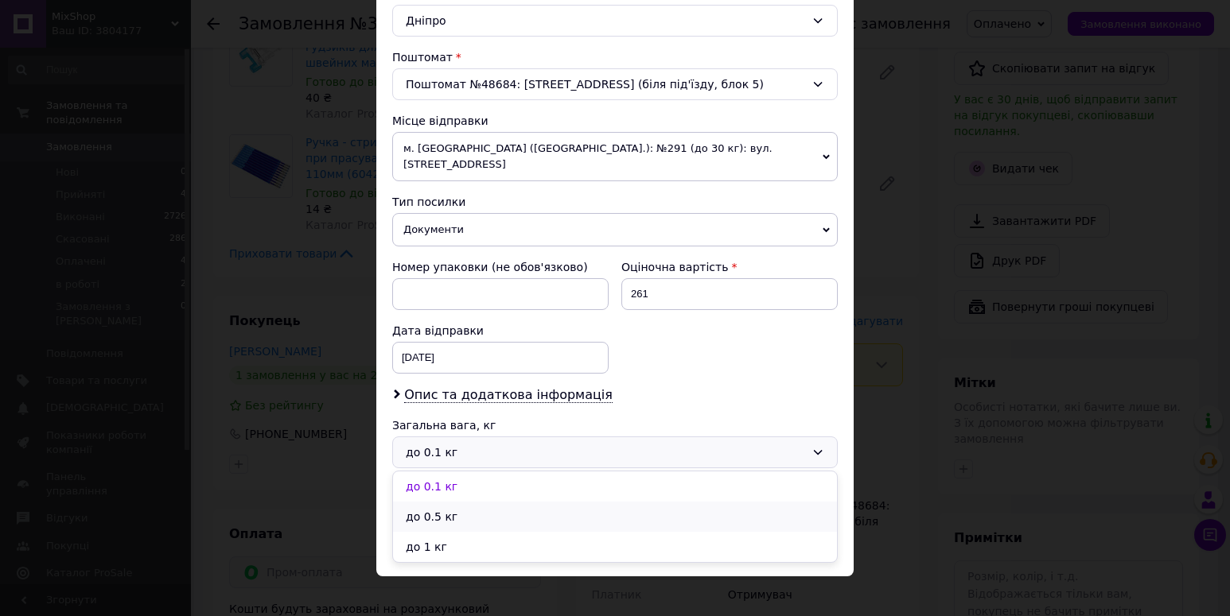
click at [429, 502] on li "до 0.5 кг" at bounding box center [615, 517] width 444 height 30
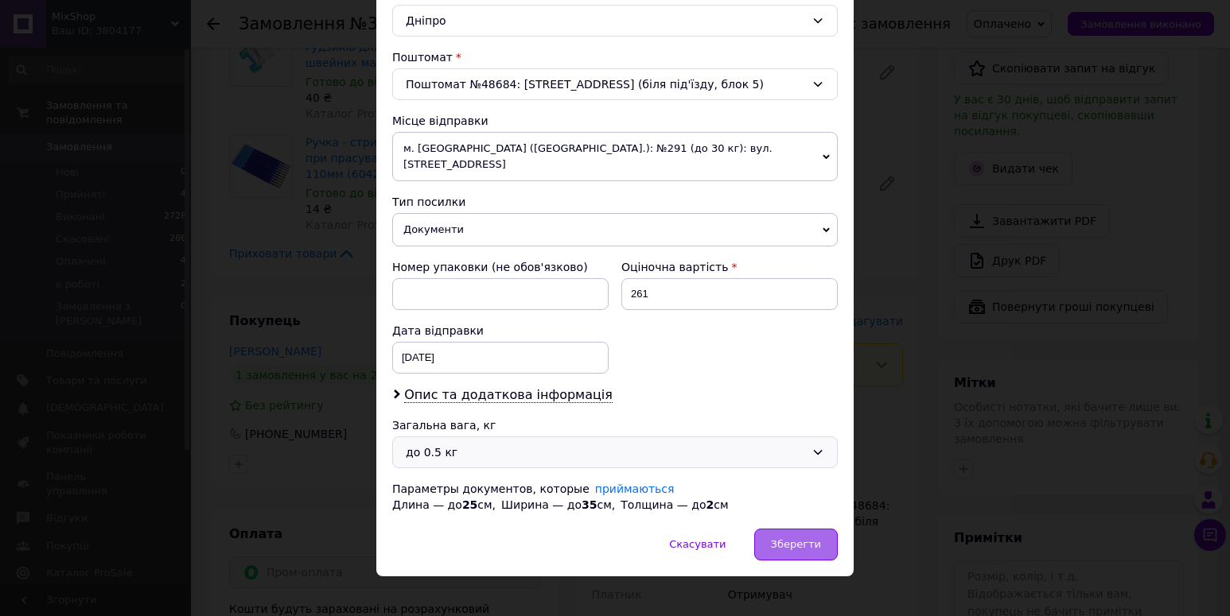
click at [777, 538] on span "Зберегти" at bounding box center [796, 544] width 50 height 12
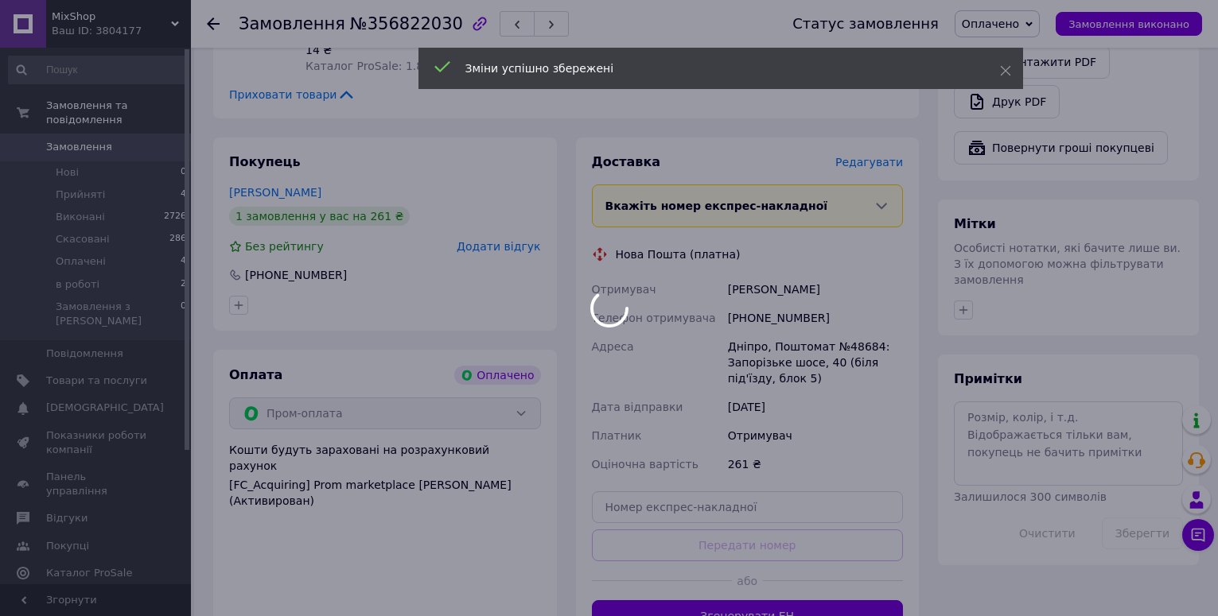
scroll to position [703, 0]
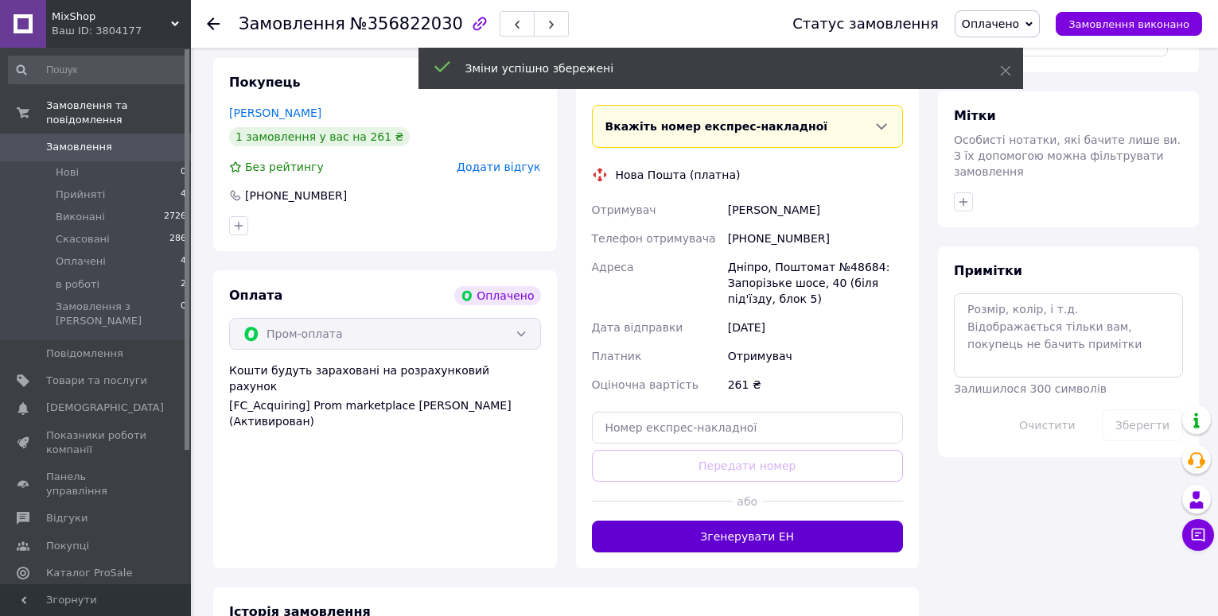
click at [734, 521] on button "Згенерувати ЕН" at bounding box center [748, 537] width 312 height 32
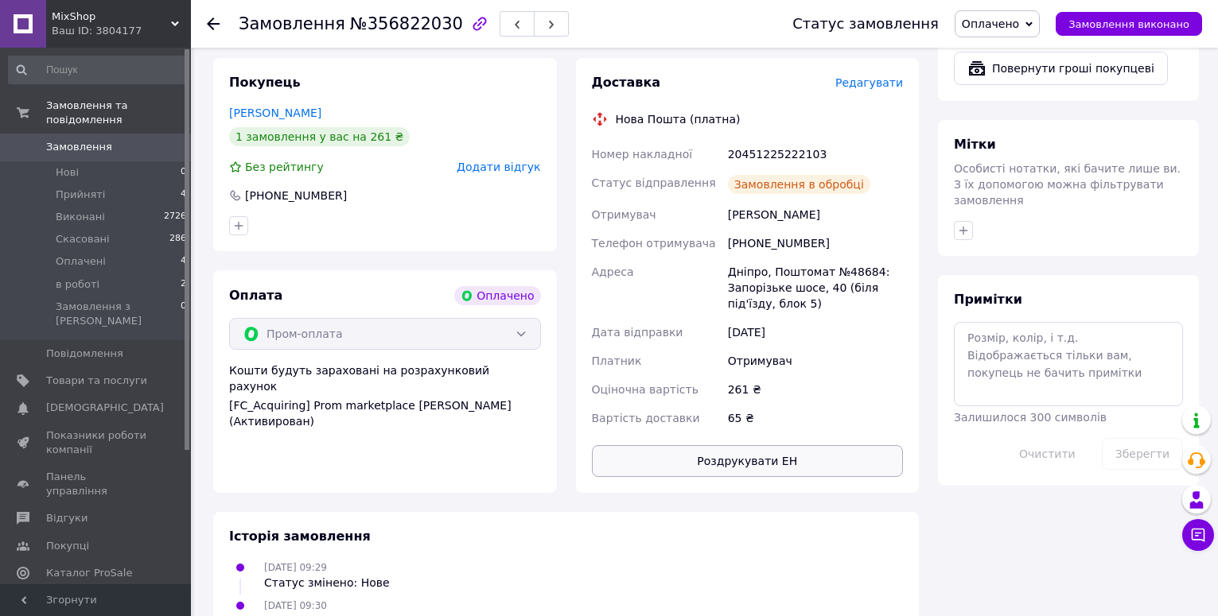
click at [760, 445] on button "Роздрукувати ЕН" at bounding box center [748, 461] width 312 height 32
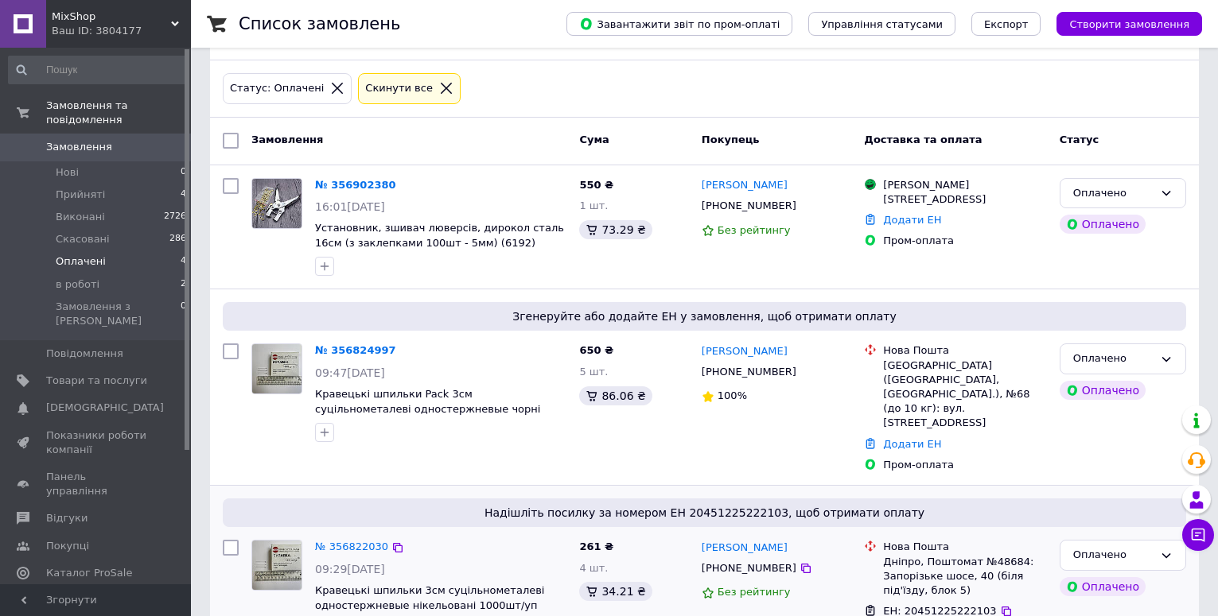
scroll to position [239, 0]
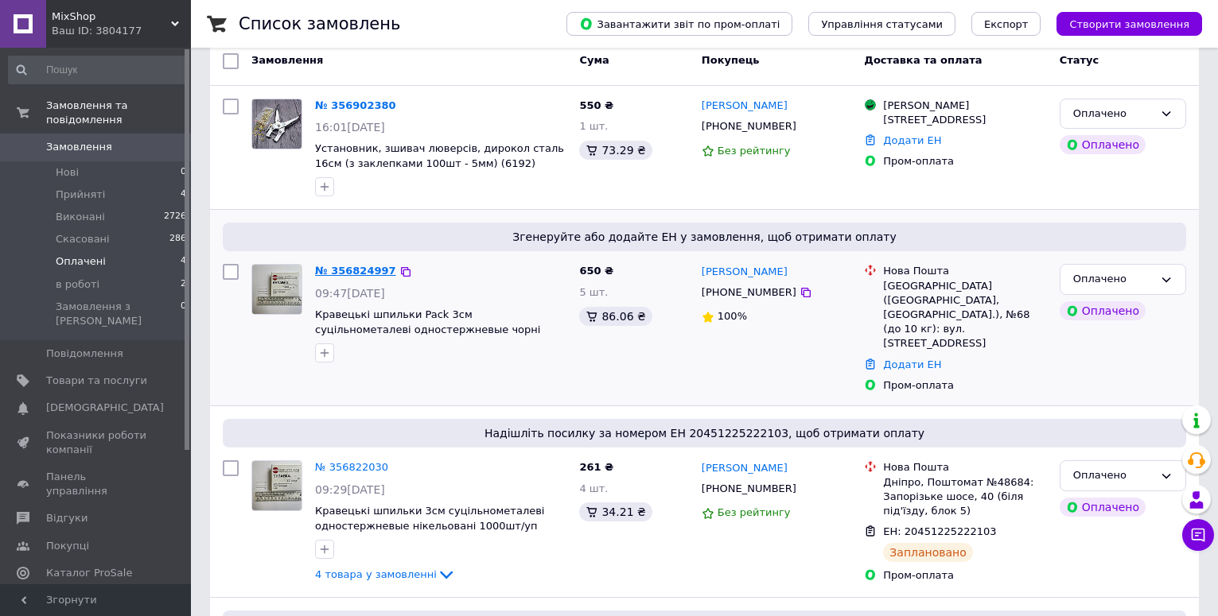
click at [356, 265] on link "№ 356824997" at bounding box center [355, 271] width 81 height 12
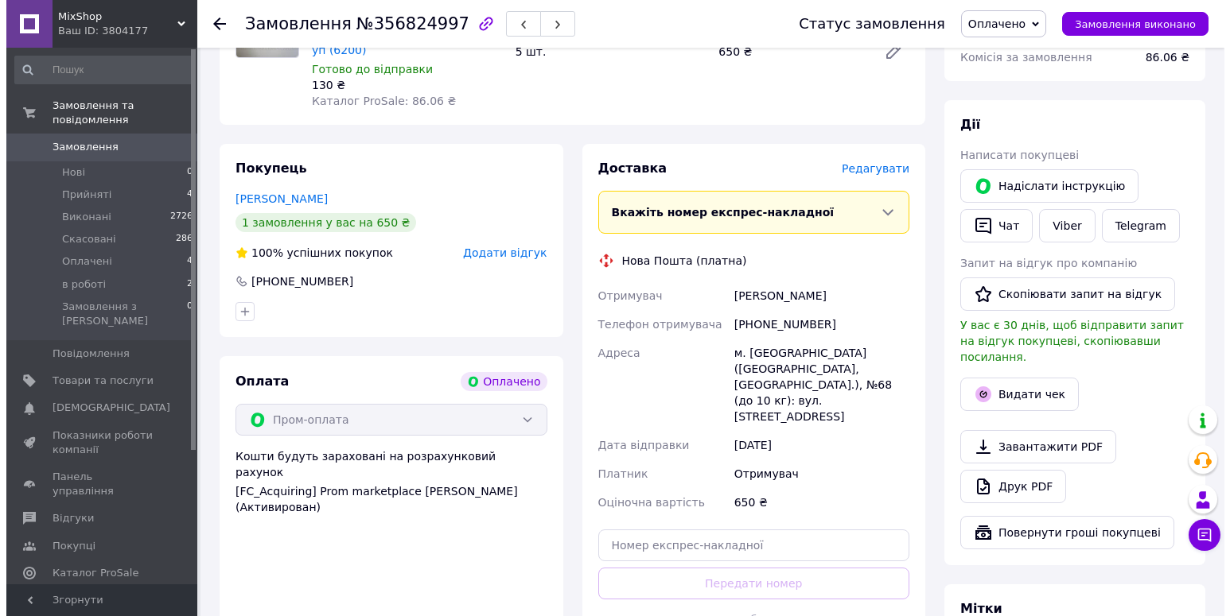
scroll to position [159, 0]
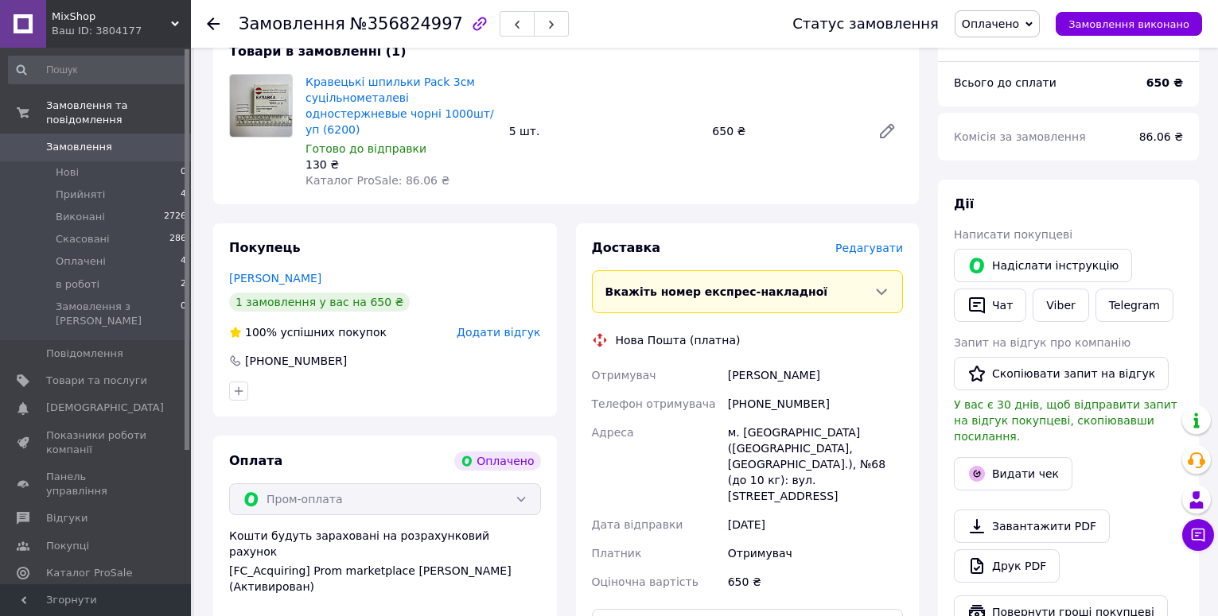
click at [876, 242] on span "Редагувати" at bounding box center [869, 248] width 68 height 13
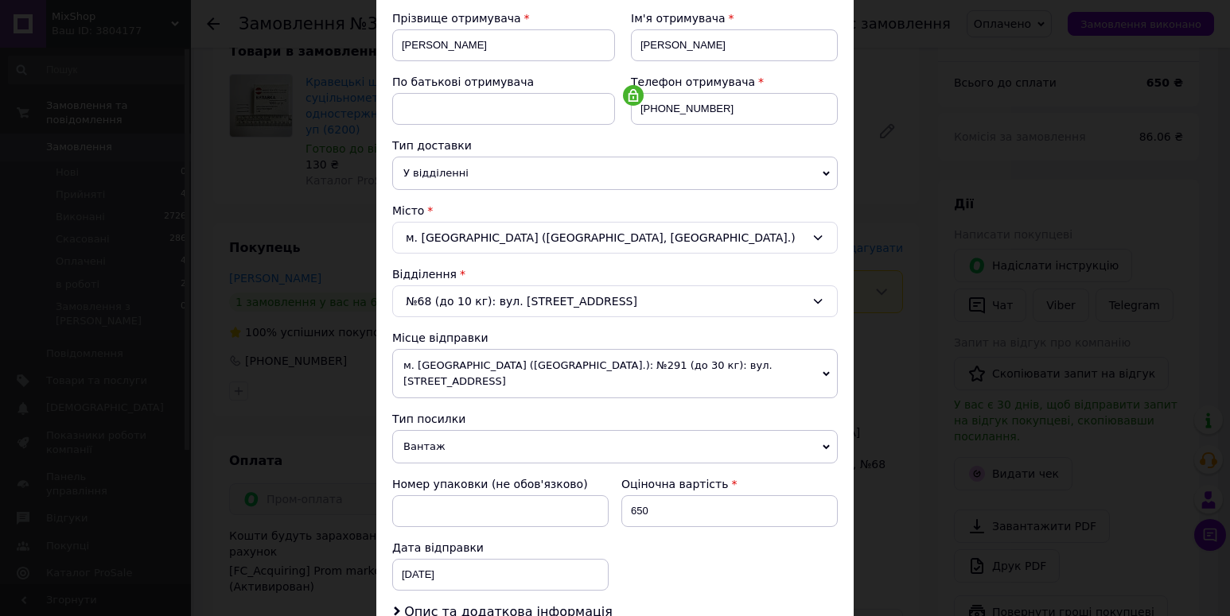
scroll to position [318, 0]
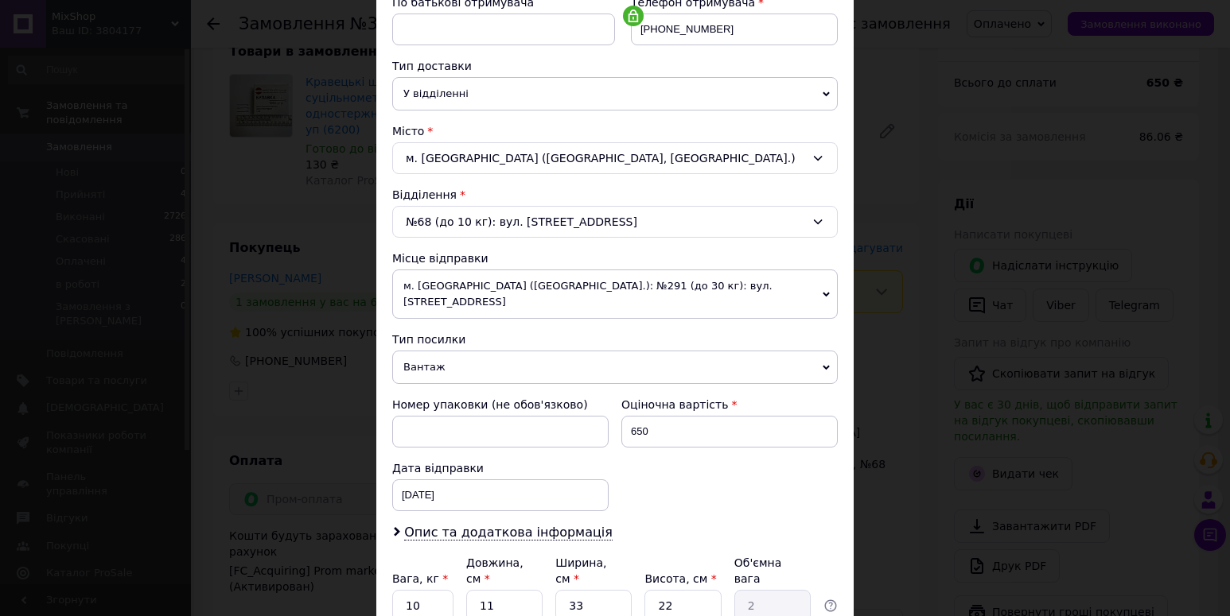
click at [454, 351] on span "Вантаж" at bounding box center [614, 367] width 445 height 33
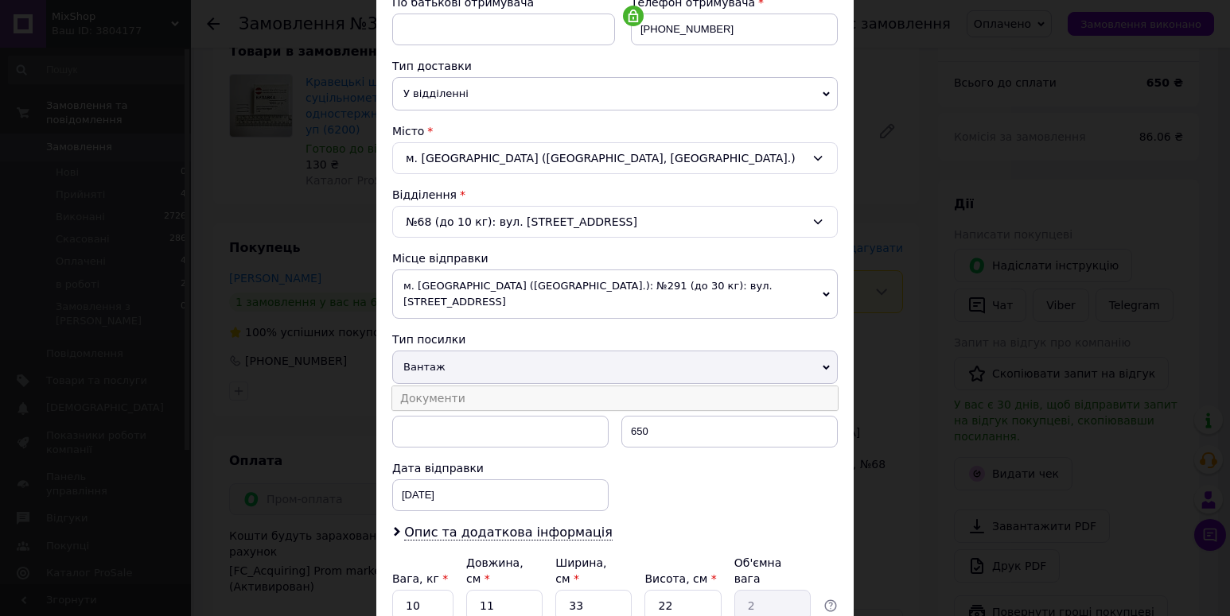
click at [468, 387] on li "Документи" at bounding box center [614, 399] width 445 height 24
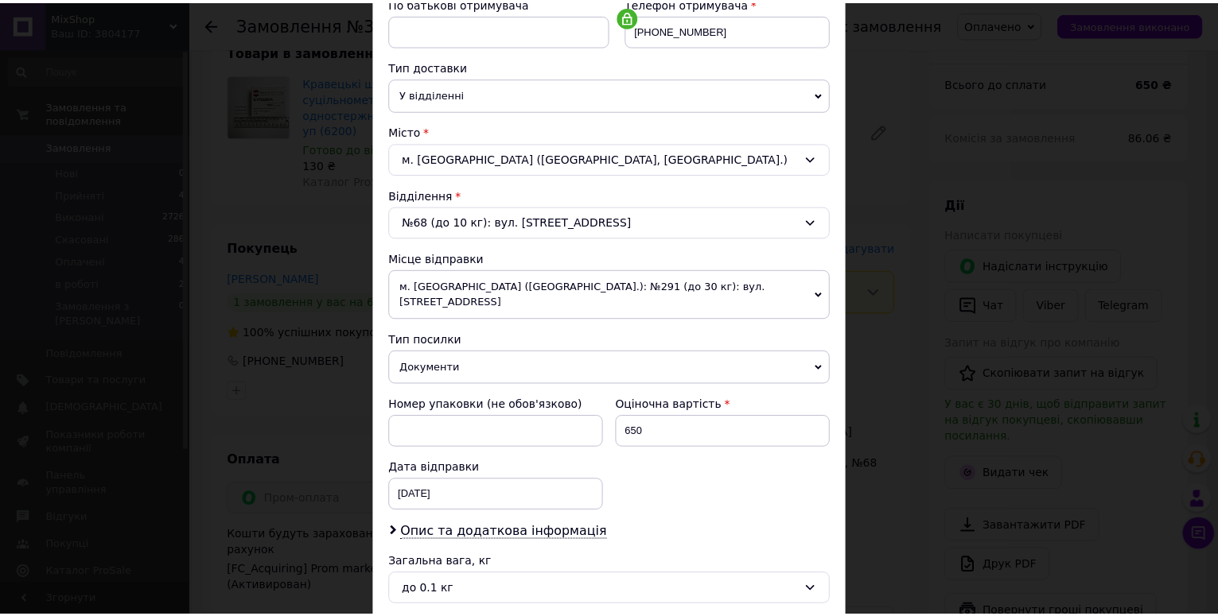
scroll to position [456, 0]
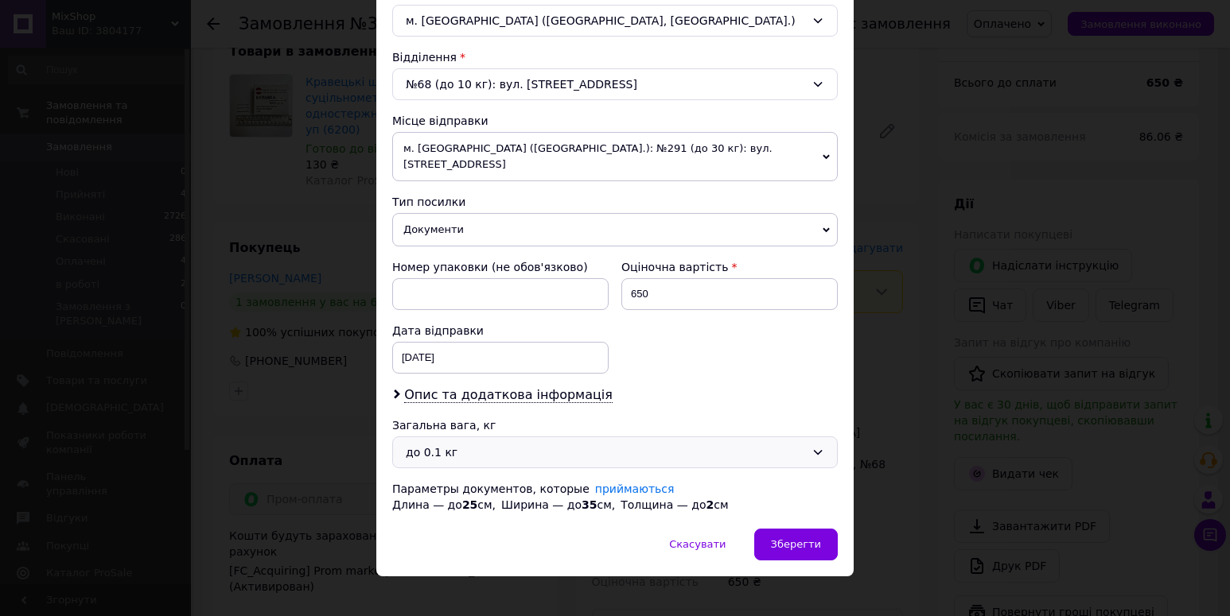
click at [457, 444] on div "до 0.1 кг" at bounding box center [605, 452] width 399 height 17
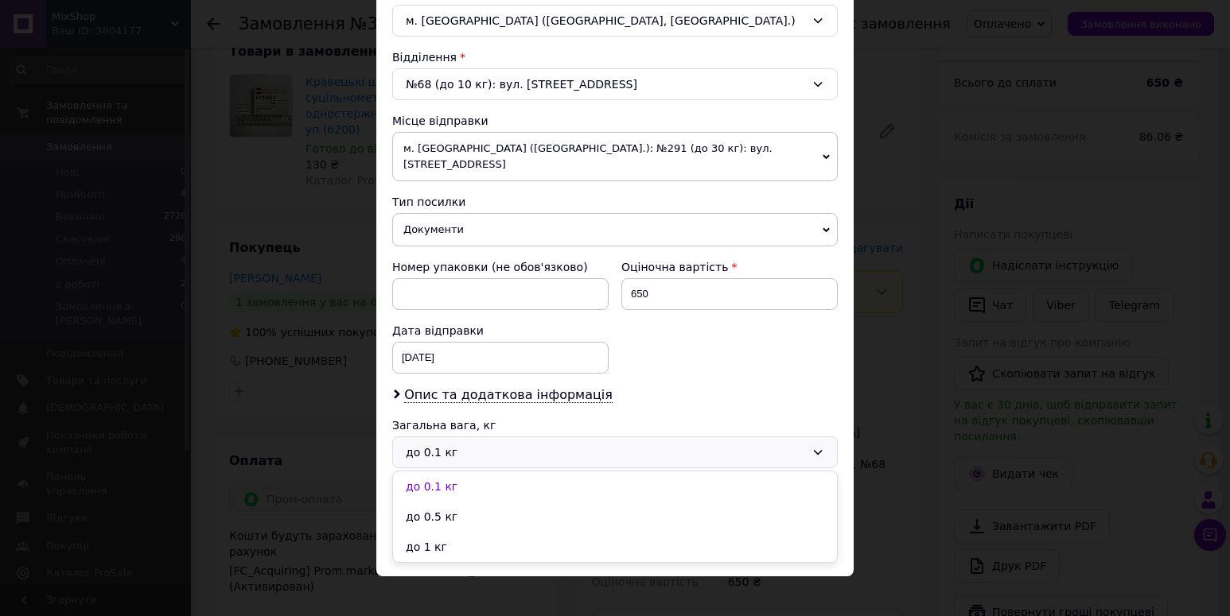
click at [421, 532] on li "до 1 кг" at bounding box center [615, 547] width 444 height 30
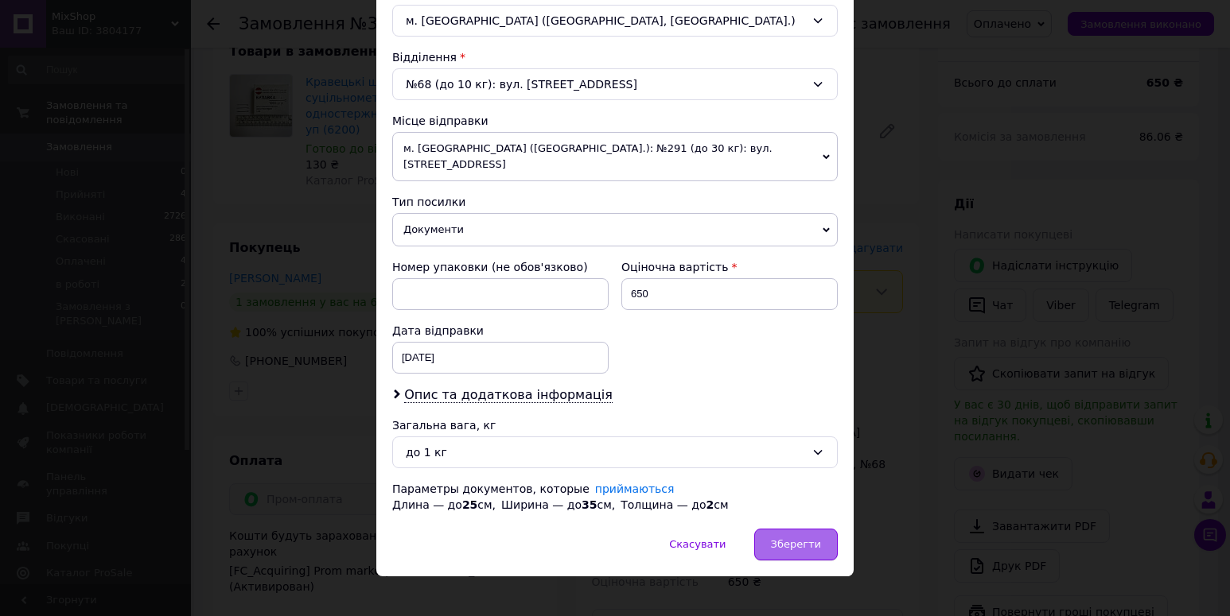
click at [804, 538] on div "Зберегти" at bounding box center [796, 545] width 84 height 32
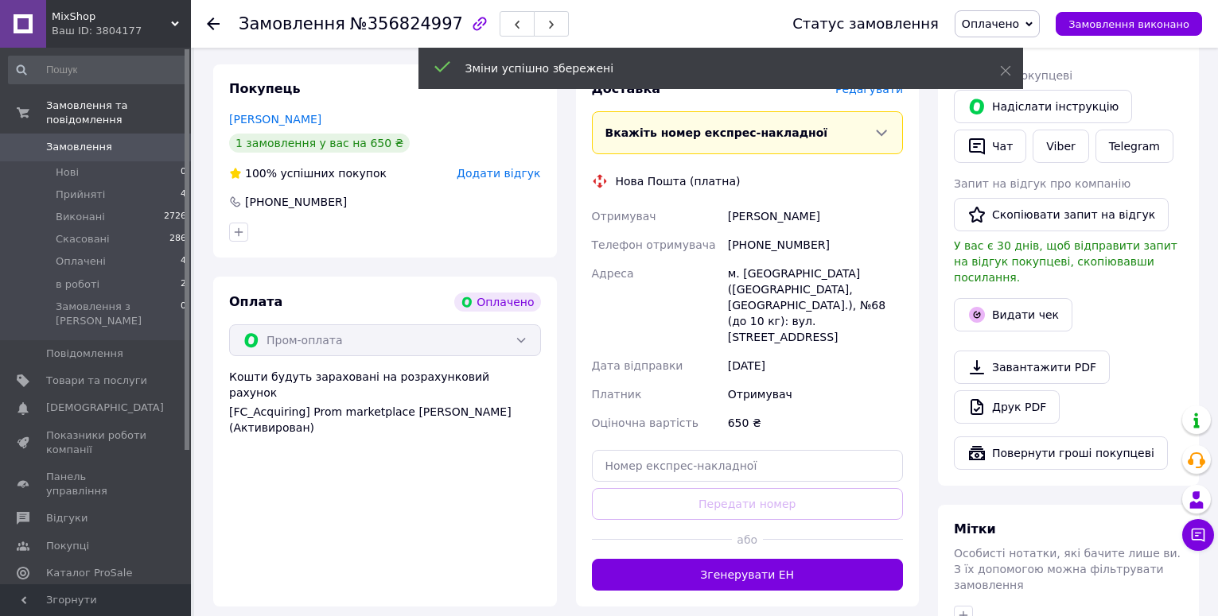
scroll to position [398, 0]
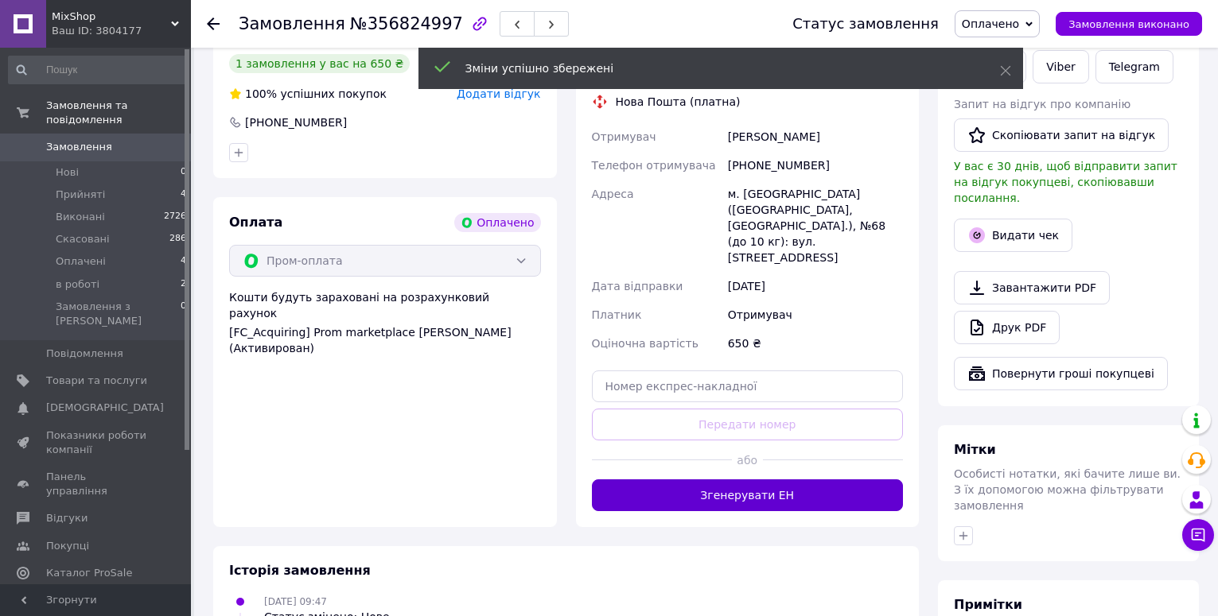
click at [736, 480] on button "Згенерувати ЕН" at bounding box center [748, 496] width 312 height 32
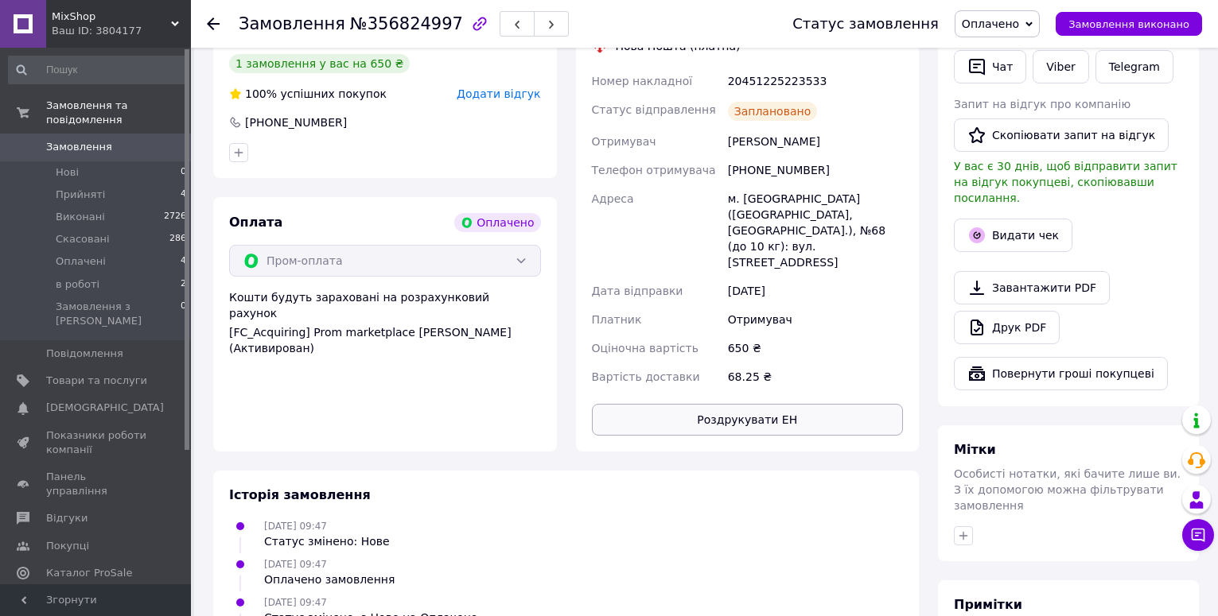
click at [771, 404] on button "Роздрукувати ЕН" at bounding box center [748, 420] width 312 height 32
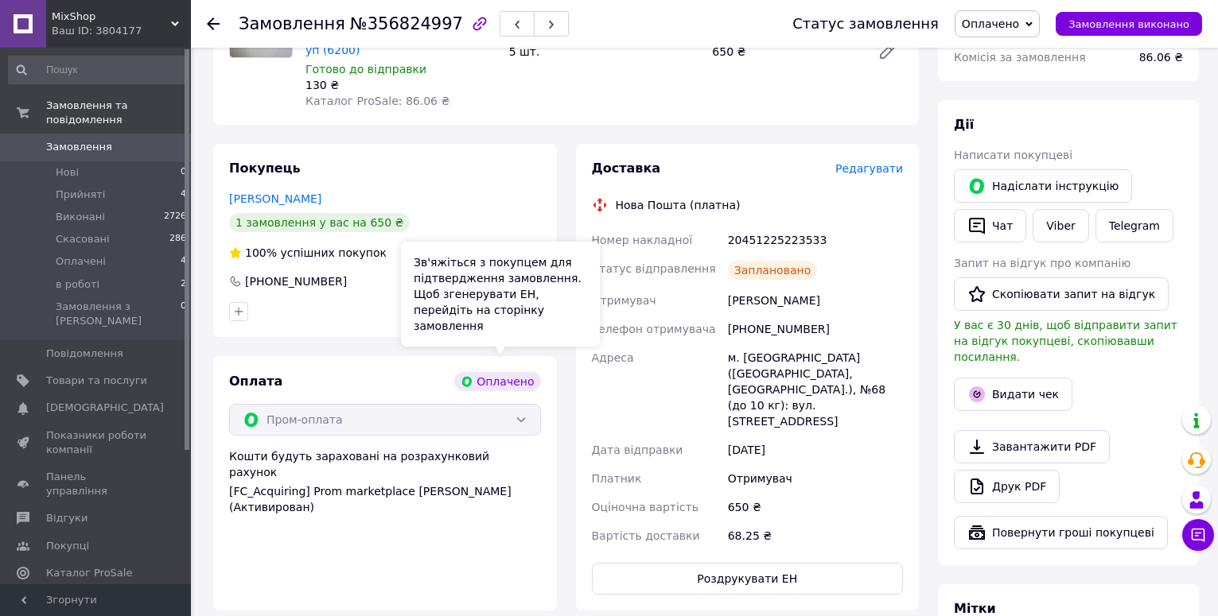
scroll to position [159, 0]
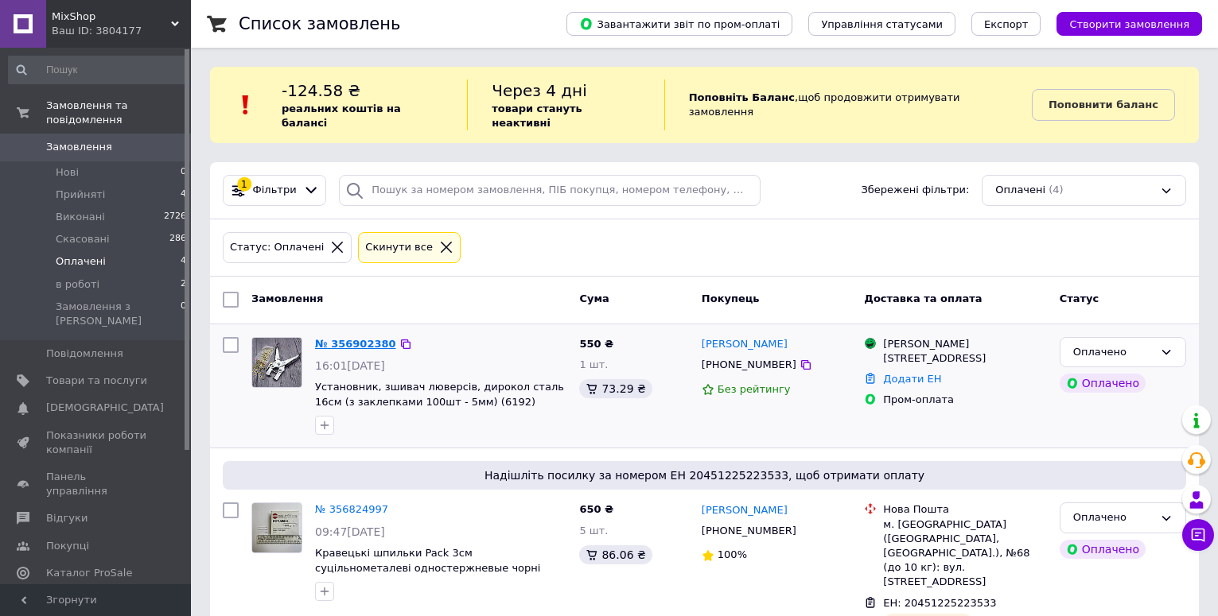
click at [359, 338] on link "№ 356902380" at bounding box center [355, 344] width 81 height 12
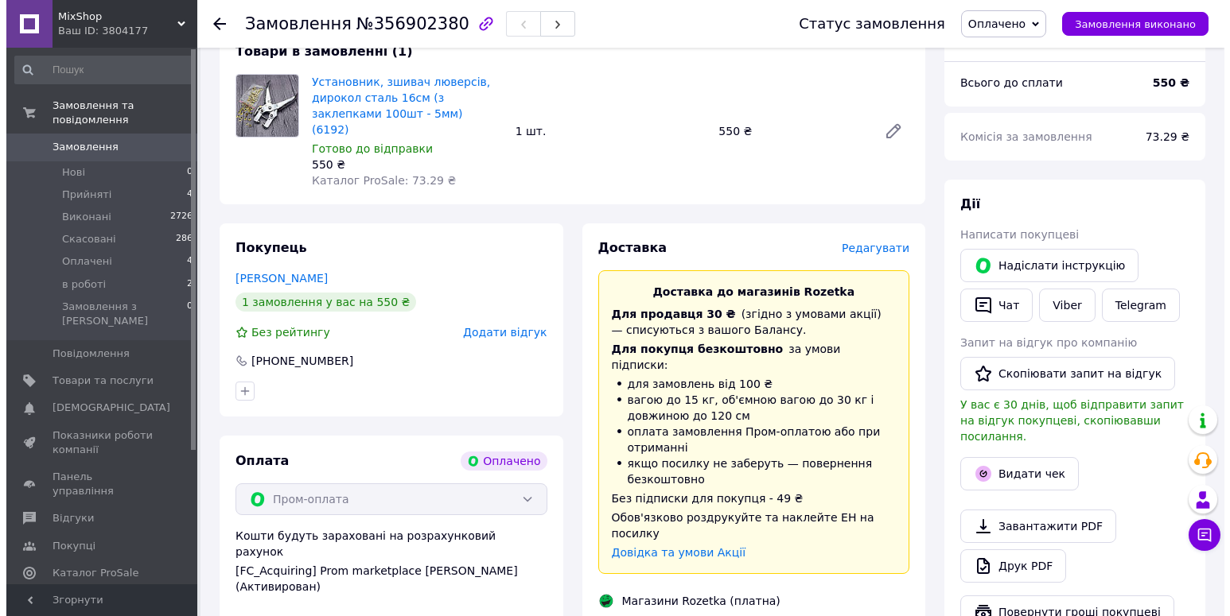
scroll to position [239, 0]
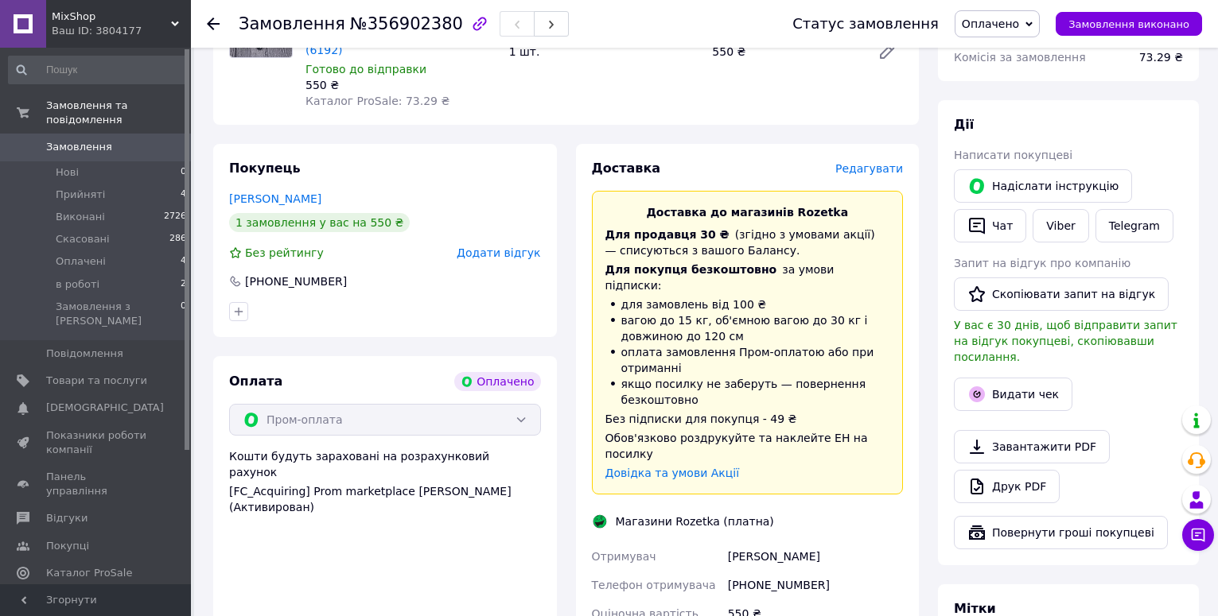
click at [872, 162] on span "Редагувати" at bounding box center [869, 168] width 68 height 13
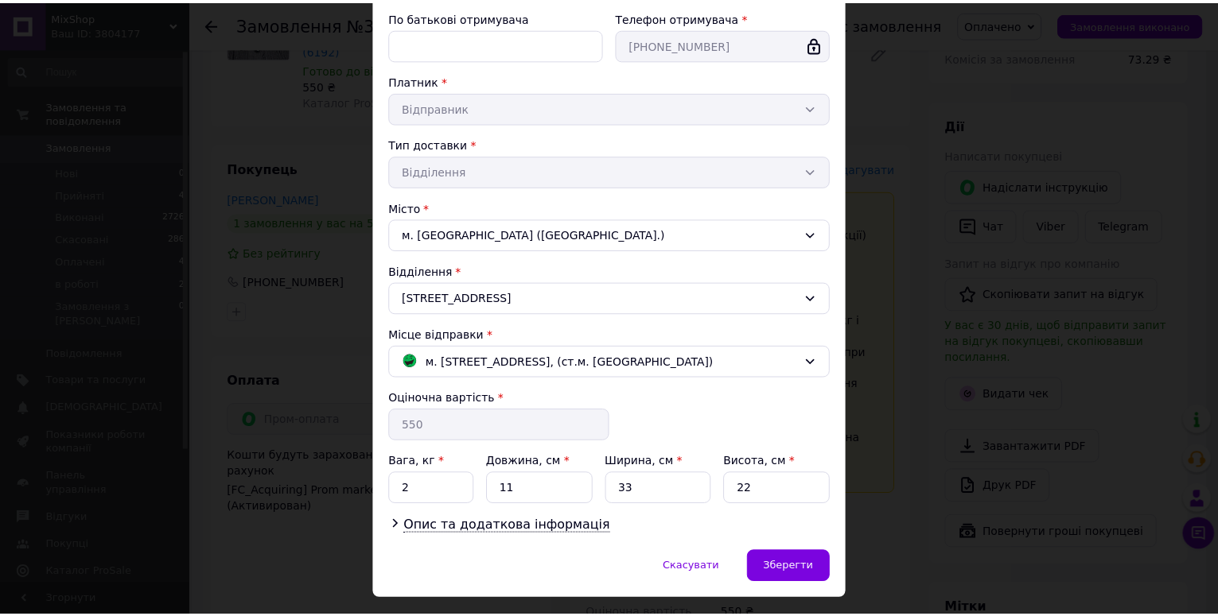
scroll to position [278, 0]
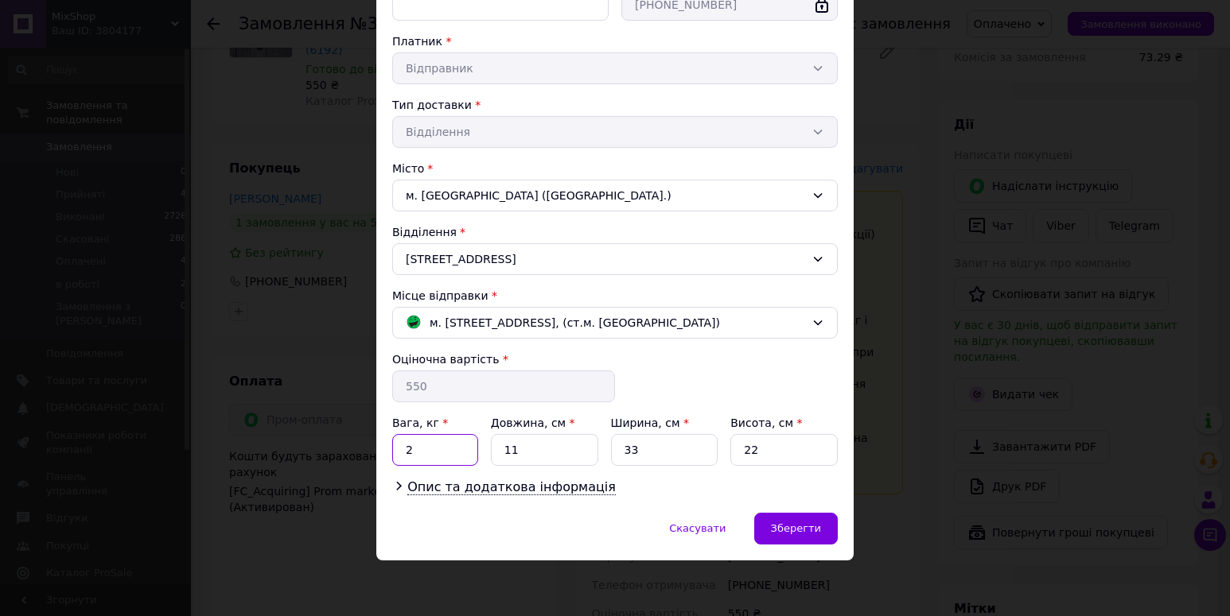
click at [436, 449] on input "2" at bounding box center [435, 450] width 86 height 32
type input "0.5"
click at [533, 457] on input "11" at bounding box center [544, 450] width 107 height 32
type input "1"
type input "25"
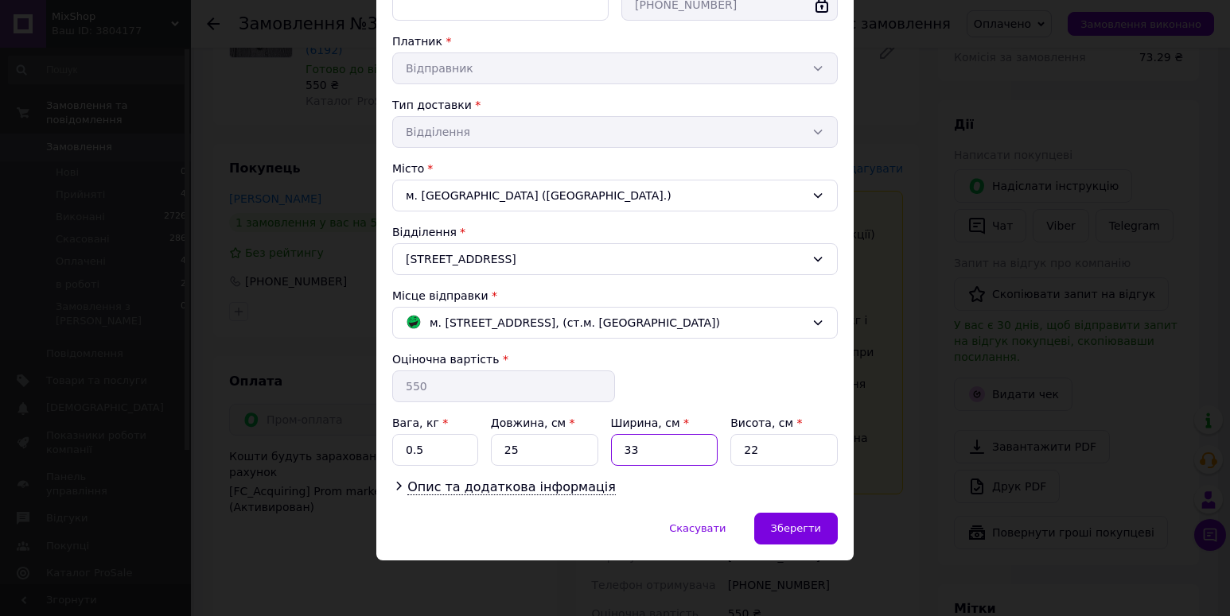
click at [659, 445] on input "33" at bounding box center [664, 450] width 107 height 32
type input "3"
type input "15"
click at [760, 449] on input "22" at bounding box center [783, 450] width 107 height 32
type input "2"
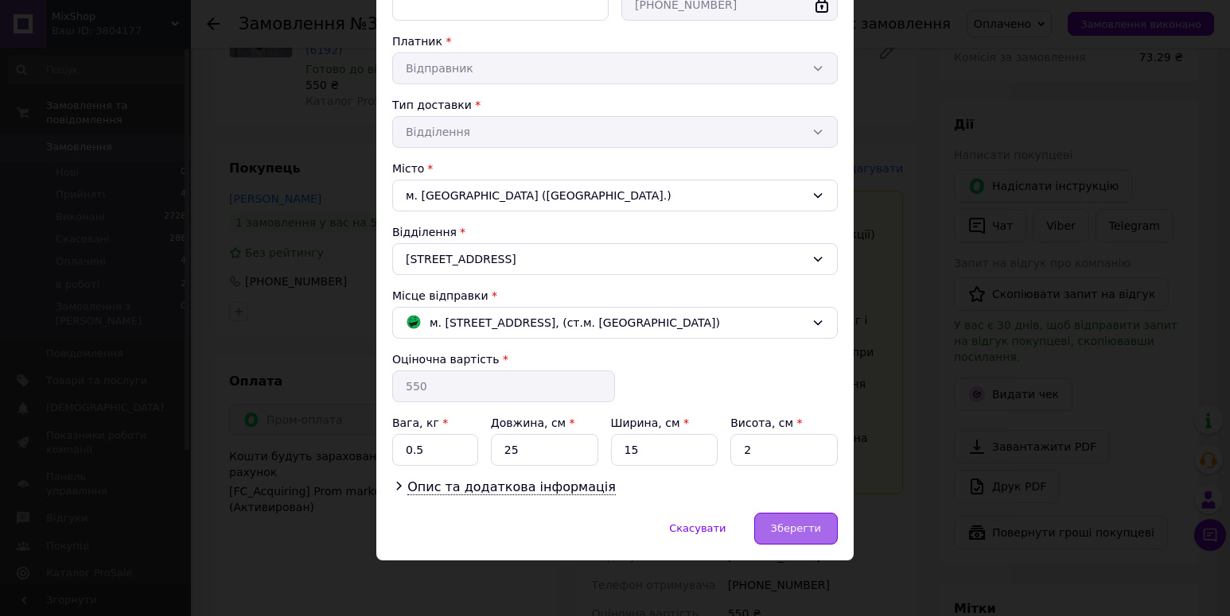
click at [811, 536] on div "Зберегти" at bounding box center [796, 529] width 84 height 32
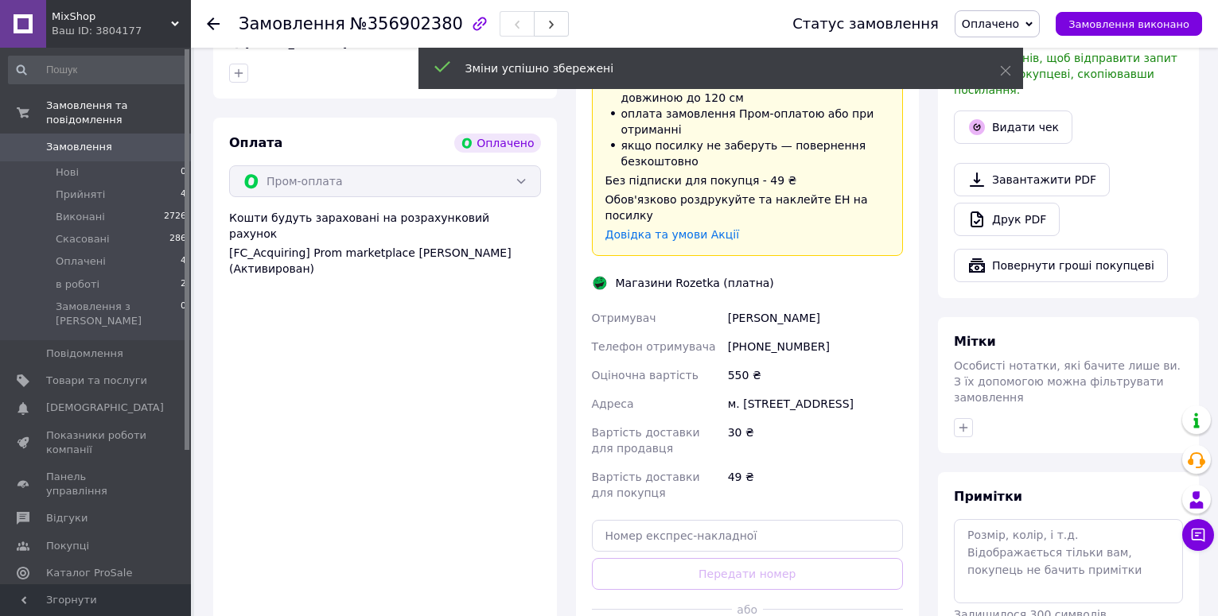
scroll to position [557, 0]
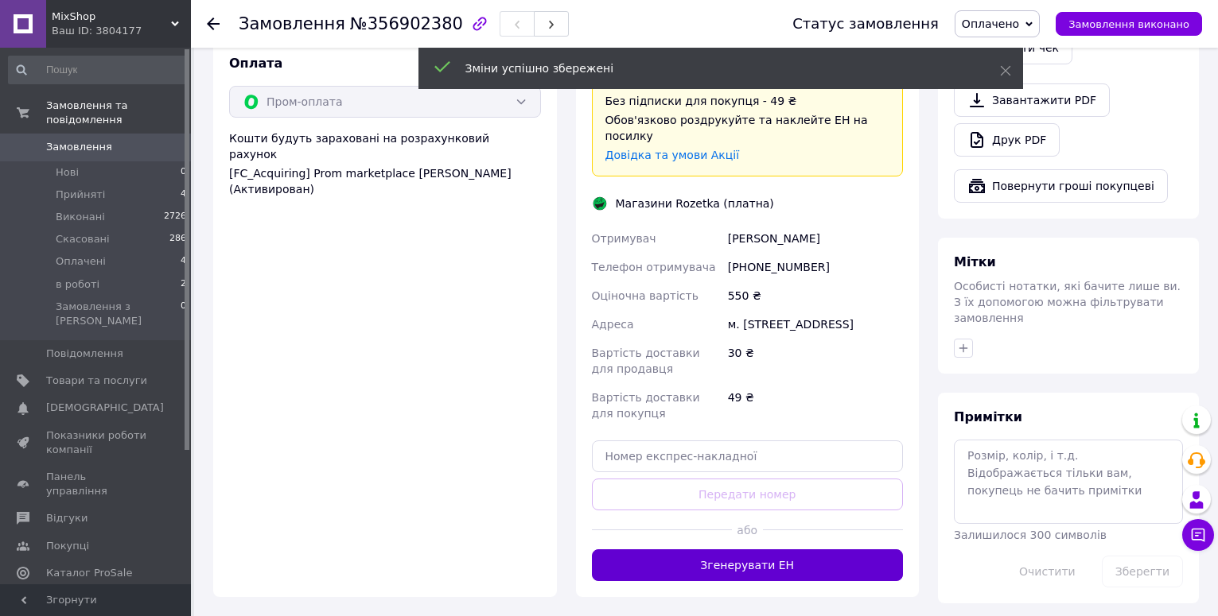
click at [756, 550] on button "Згенерувати ЕН" at bounding box center [748, 566] width 312 height 32
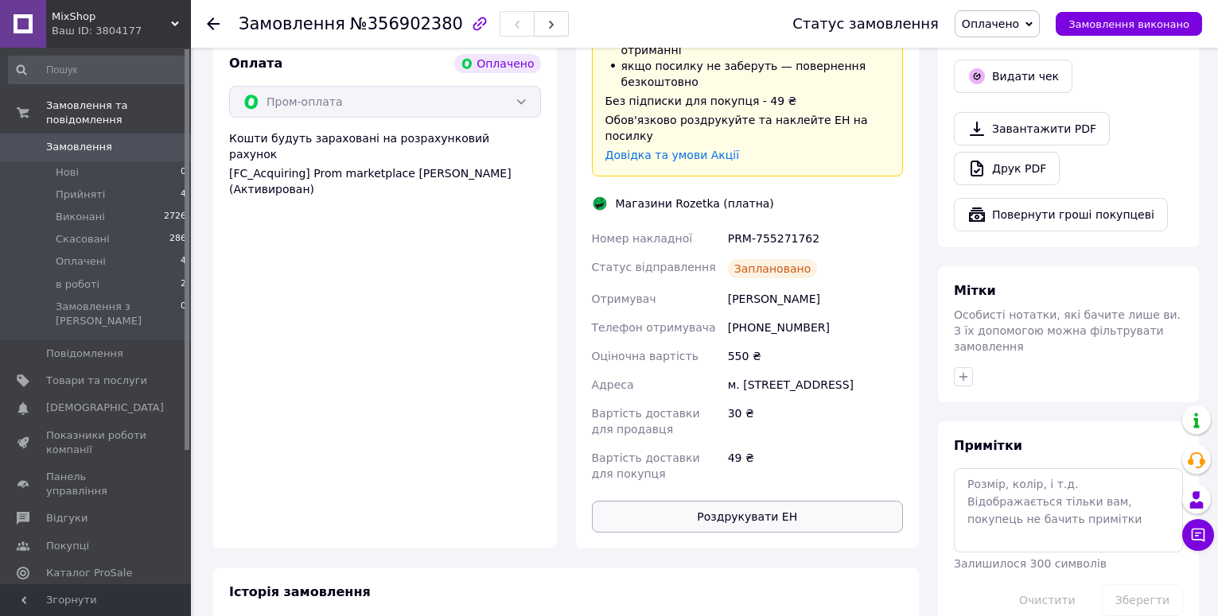
click at [775, 501] on button "Роздрукувати ЕН" at bounding box center [748, 517] width 312 height 32
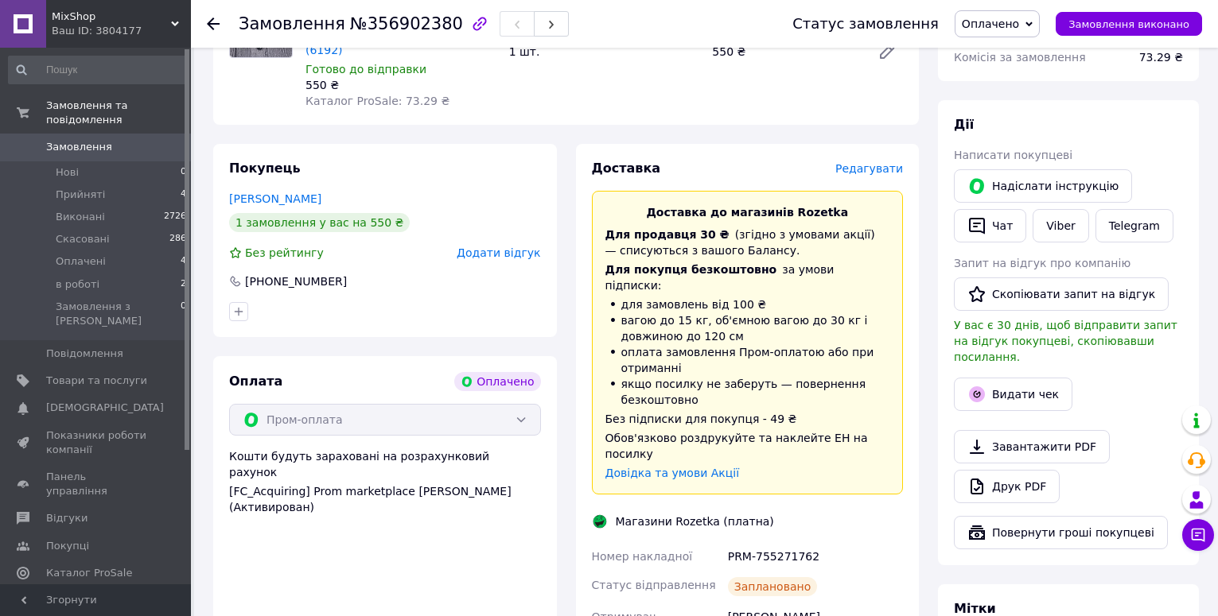
scroll to position [80, 0]
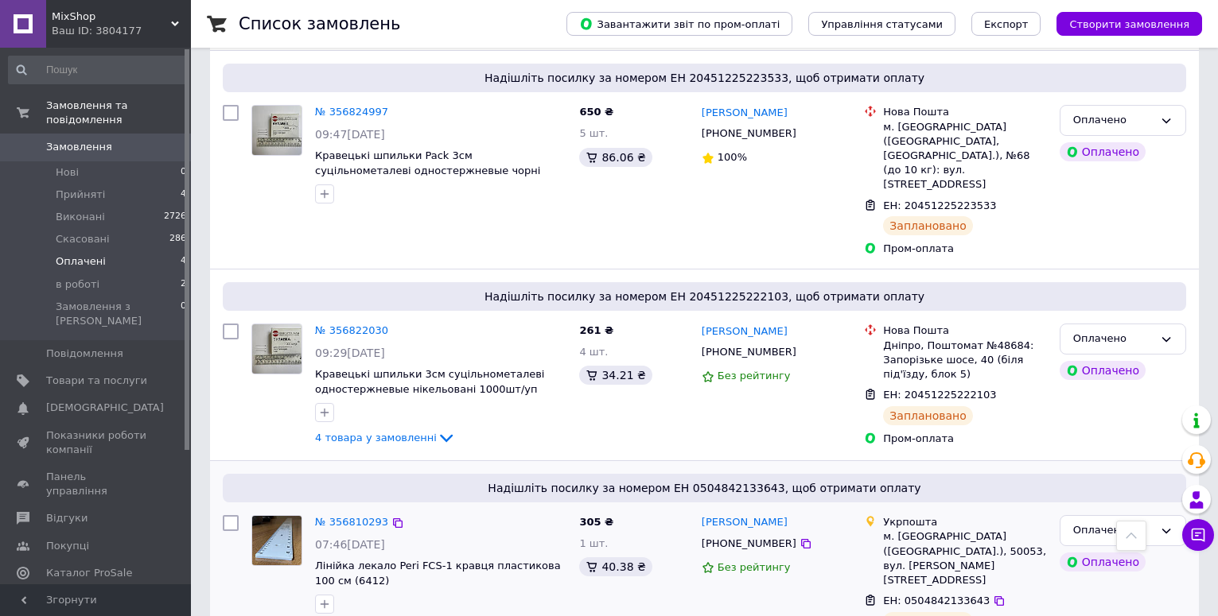
scroll to position [416, 0]
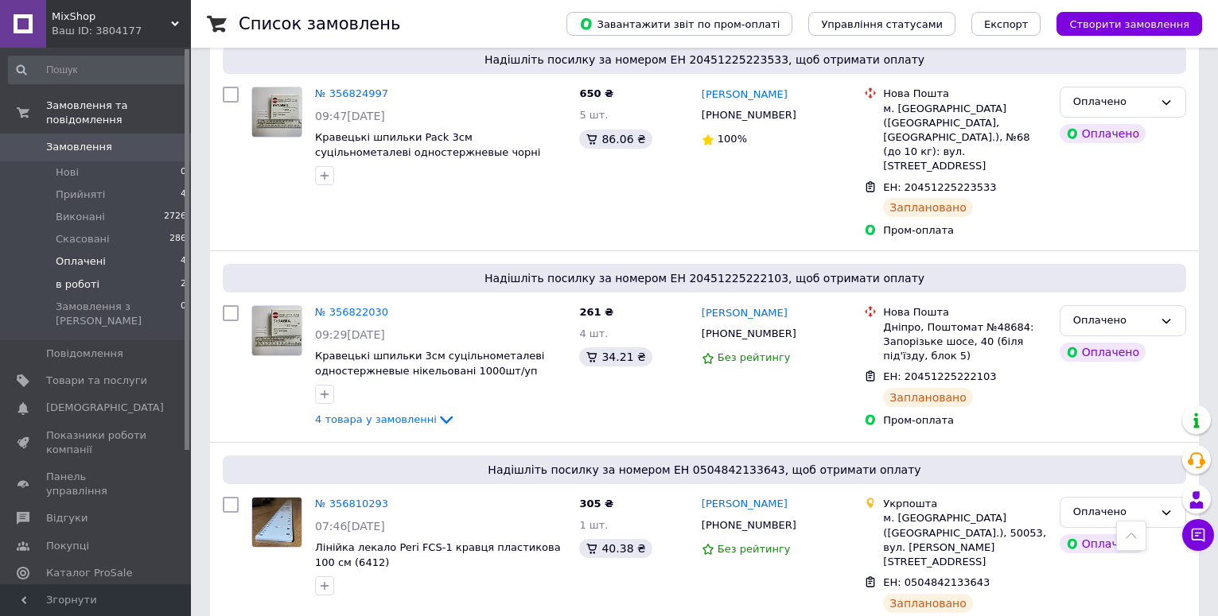
click at [89, 278] on span "в роботі" at bounding box center [78, 285] width 44 height 14
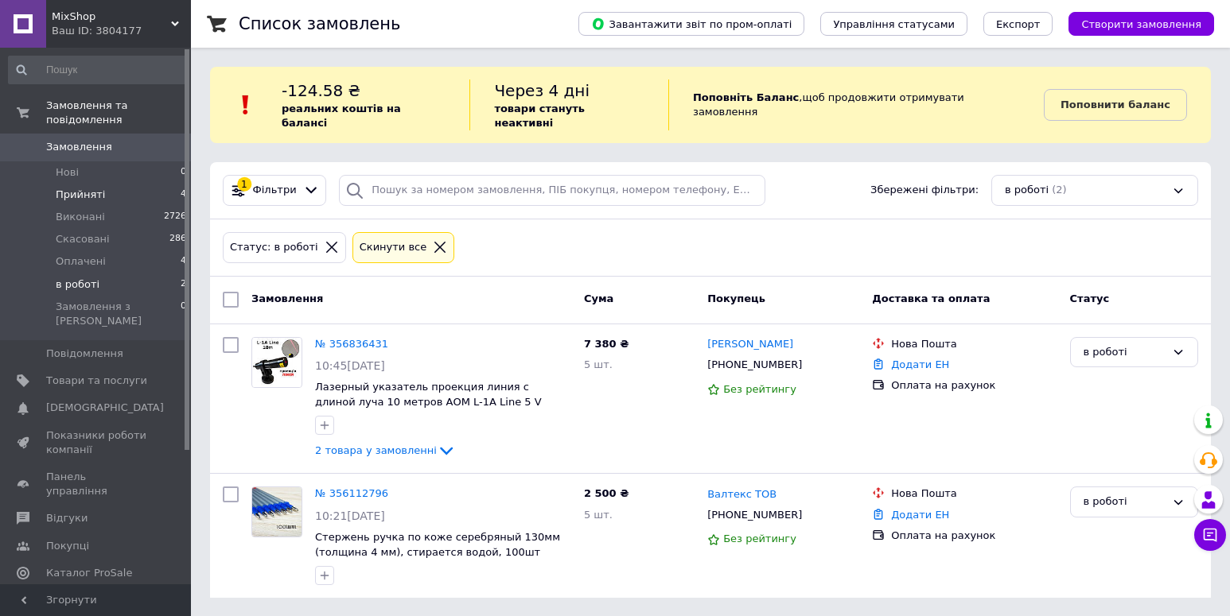
click at [72, 188] on span "Прийняті" at bounding box center [80, 195] width 49 height 14
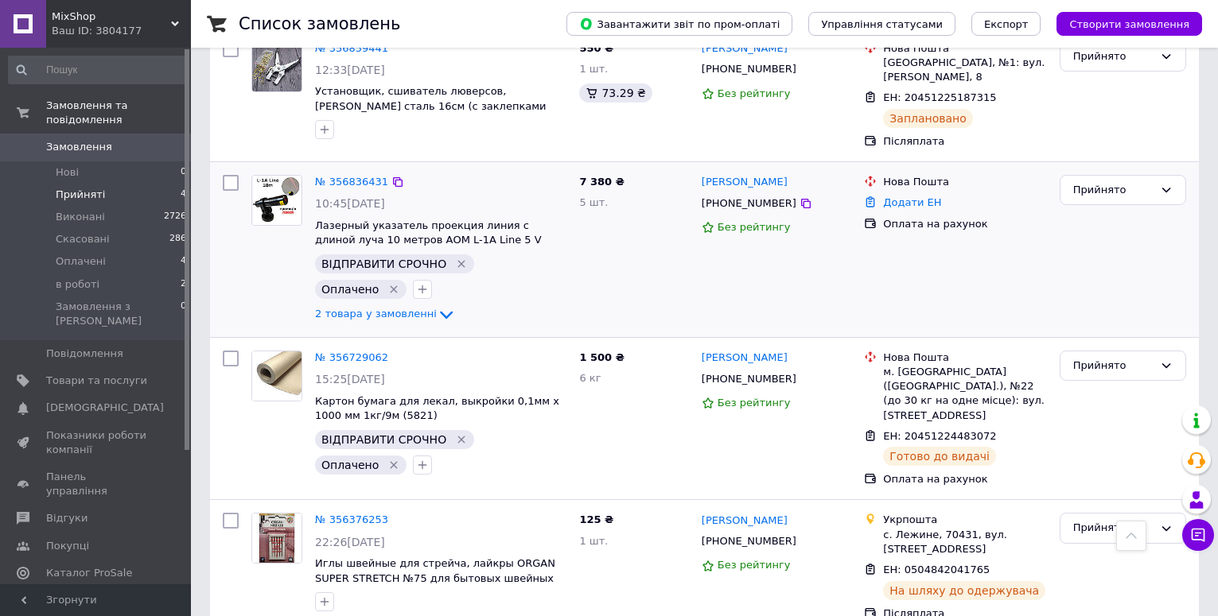
scroll to position [216, 0]
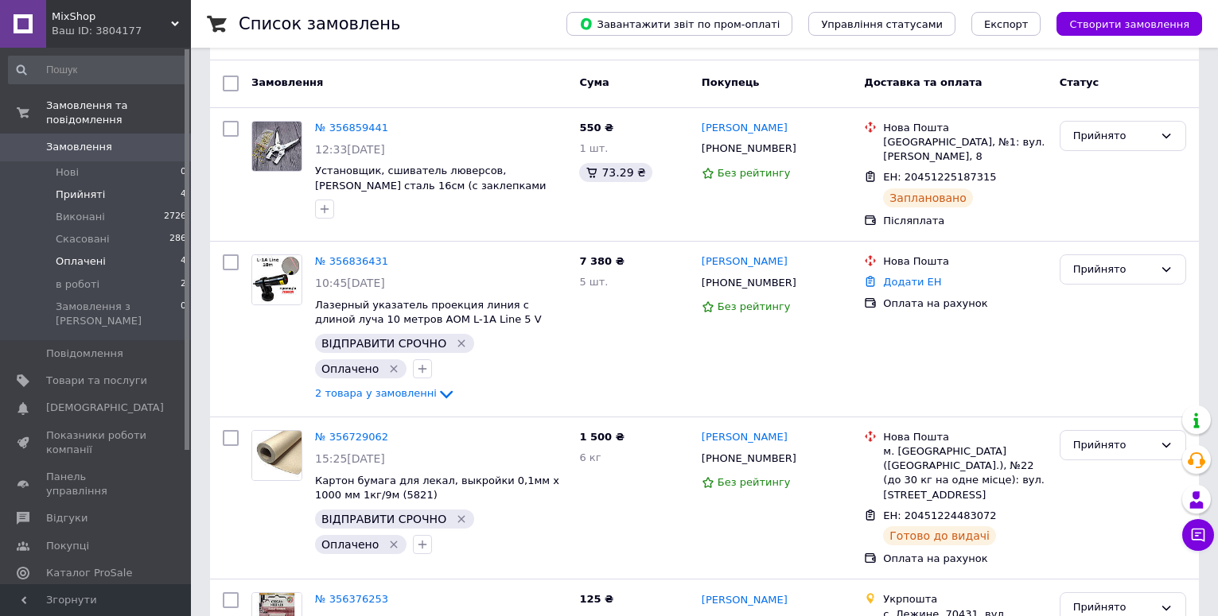
click at [76, 255] on span "Оплачені" at bounding box center [81, 262] width 50 height 14
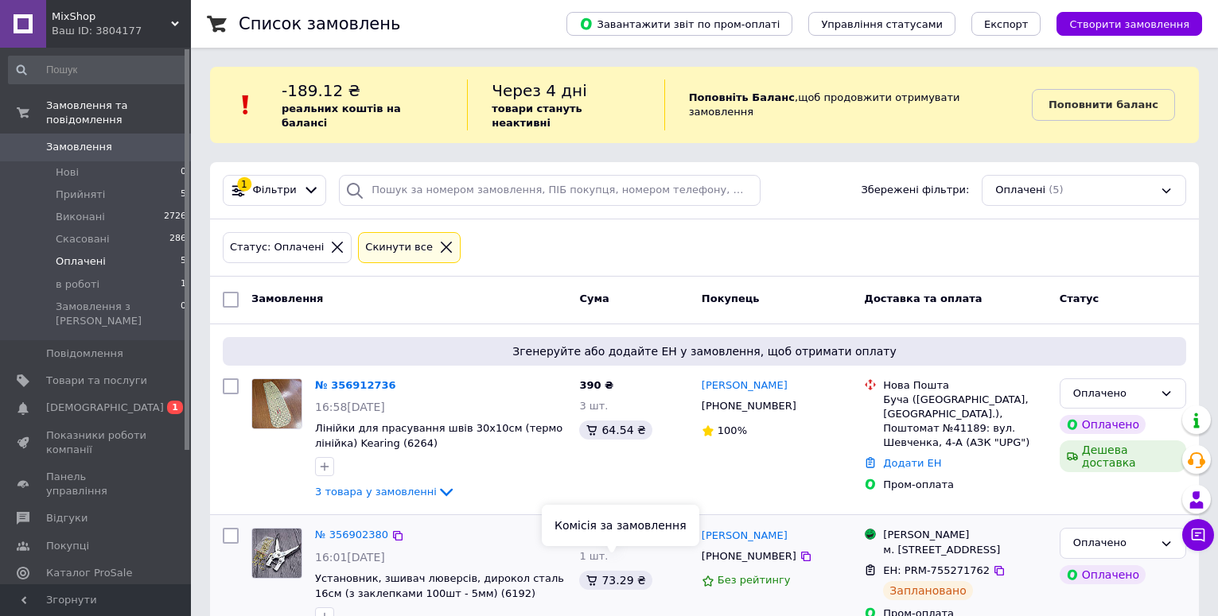
scroll to position [80, 0]
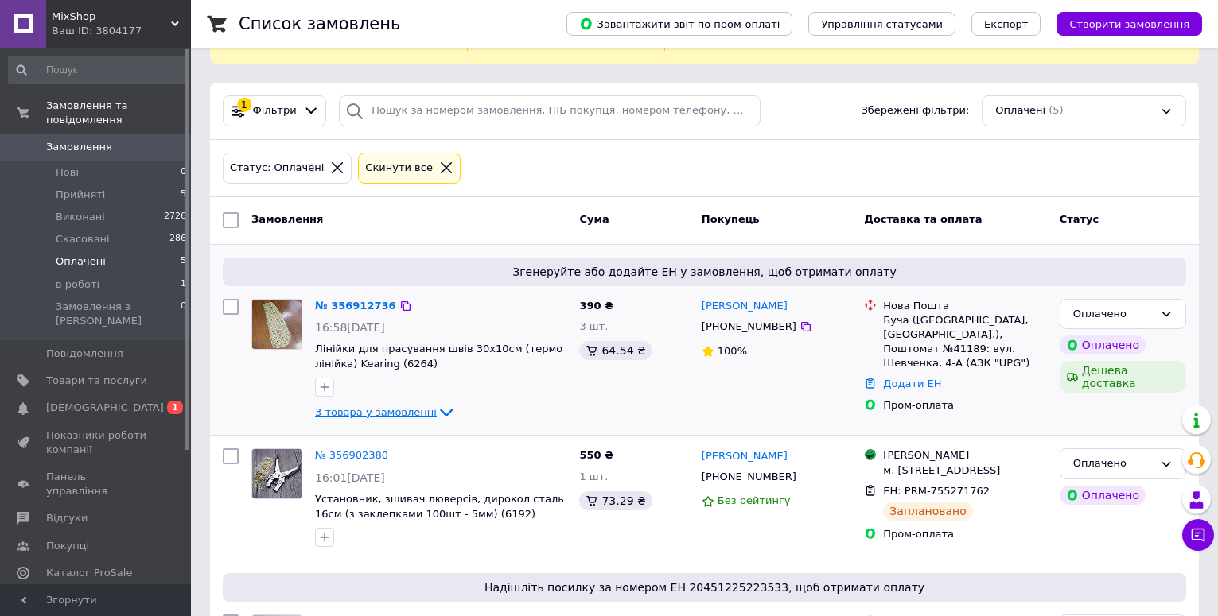
click at [396, 406] on span "3 товара у замовленні" at bounding box center [376, 412] width 122 height 12
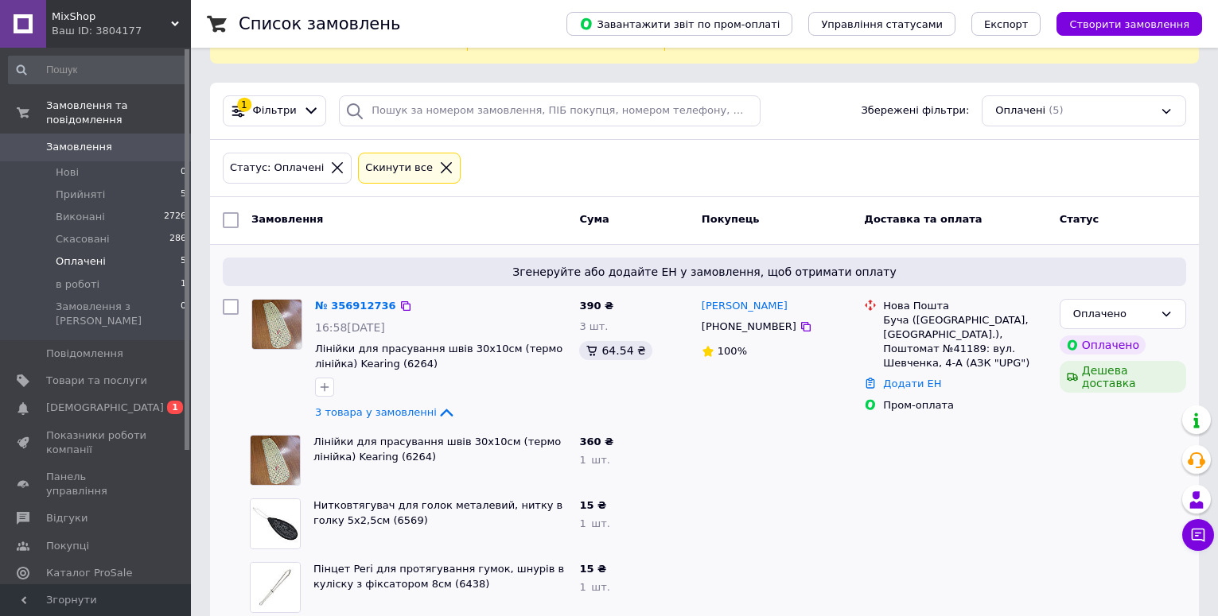
scroll to position [159, 0]
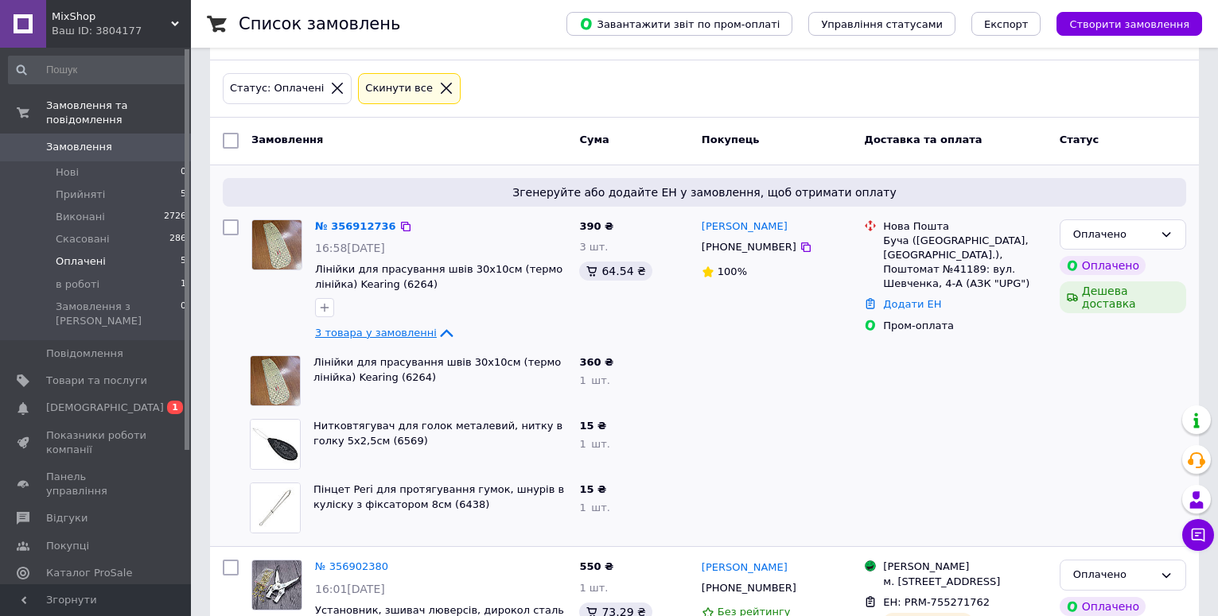
click at [375, 327] on span "3 товара у замовленні" at bounding box center [376, 333] width 122 height 12
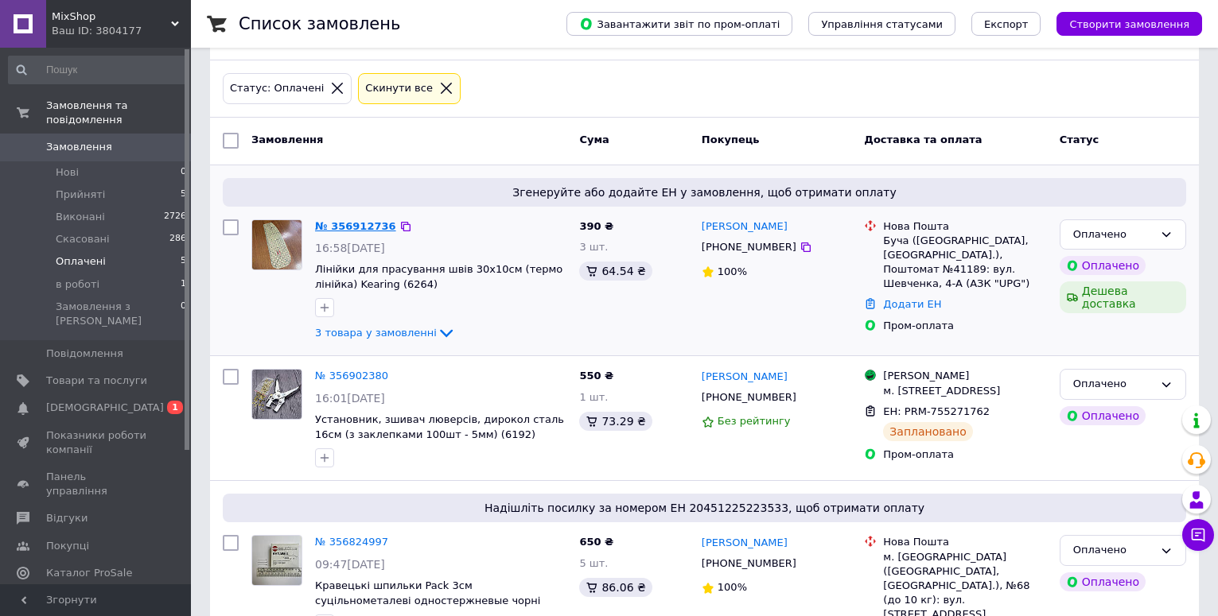
click at [352, 220] on link "№ 356912736" at bounding box center [355, 226] width 81 height 12
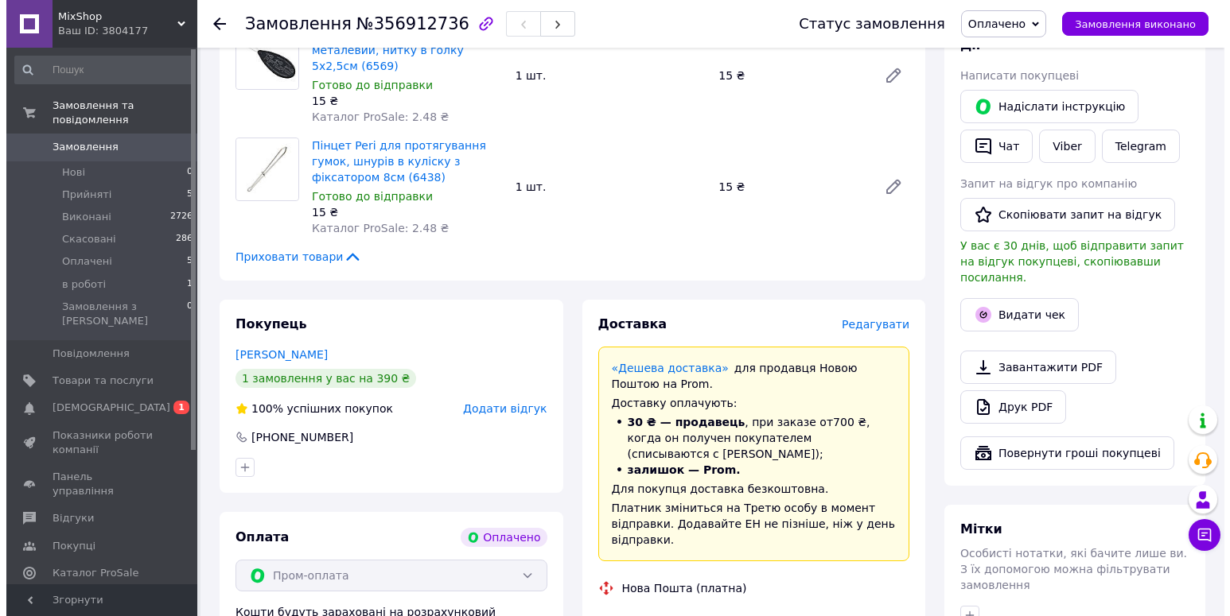
scroll to position [398, 0]
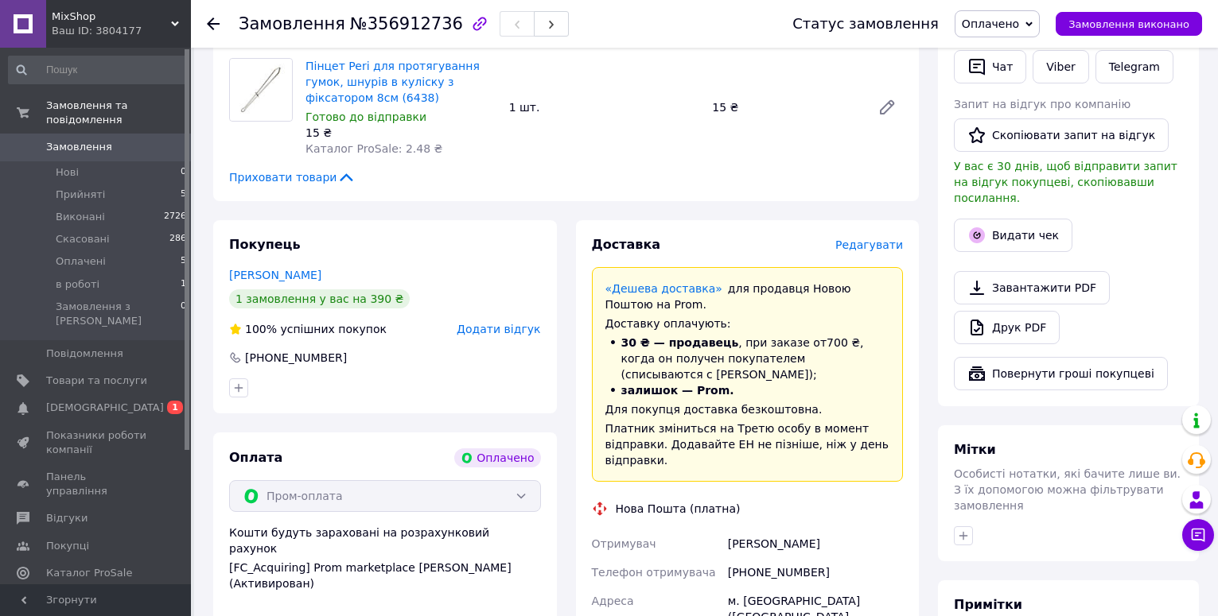
click at [873, 239] on span "Редагувати" at bounding box center [869, 245] width 68 height 13
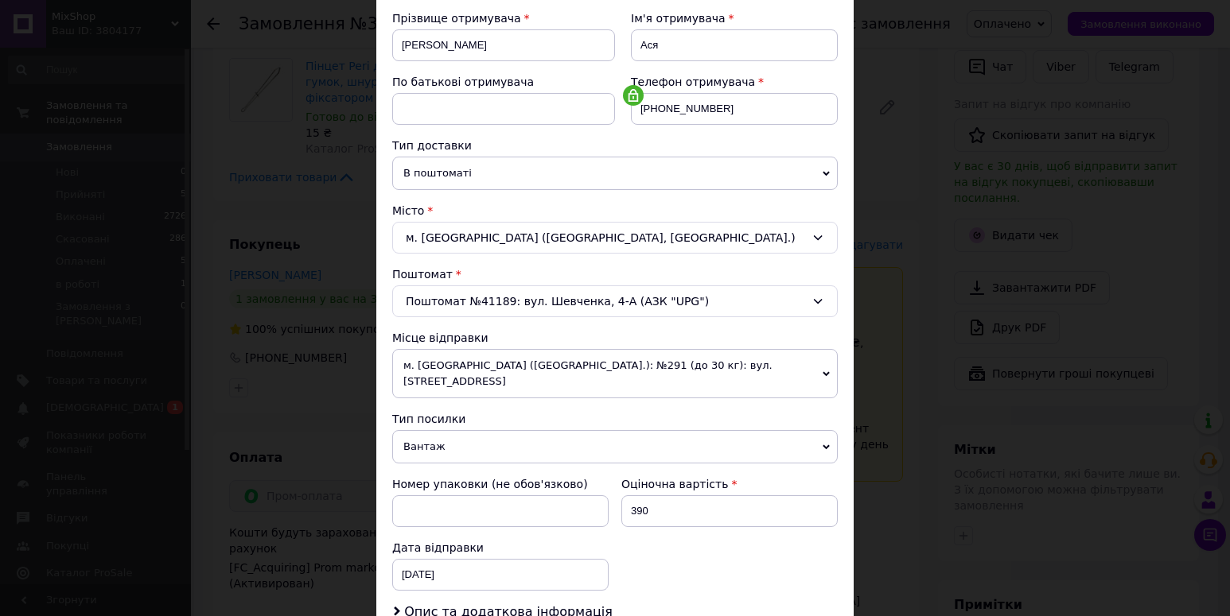
scroll to position [318, 0]
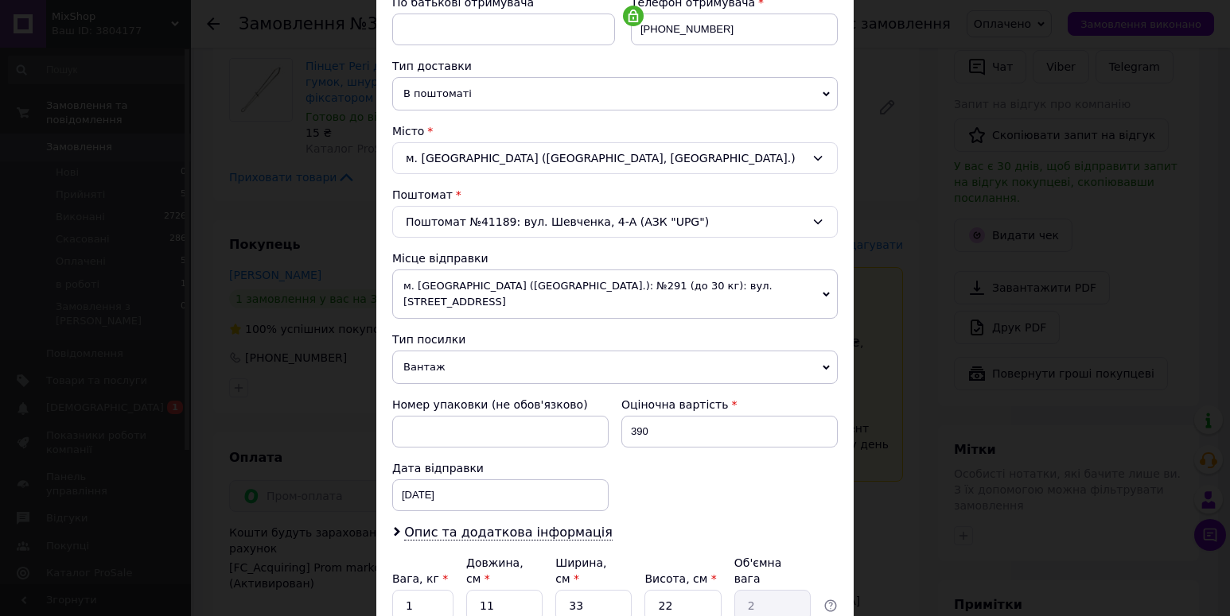
click at [457, 351] on span "Вантаж" at bounding box center [614, 367] width 445 height 33
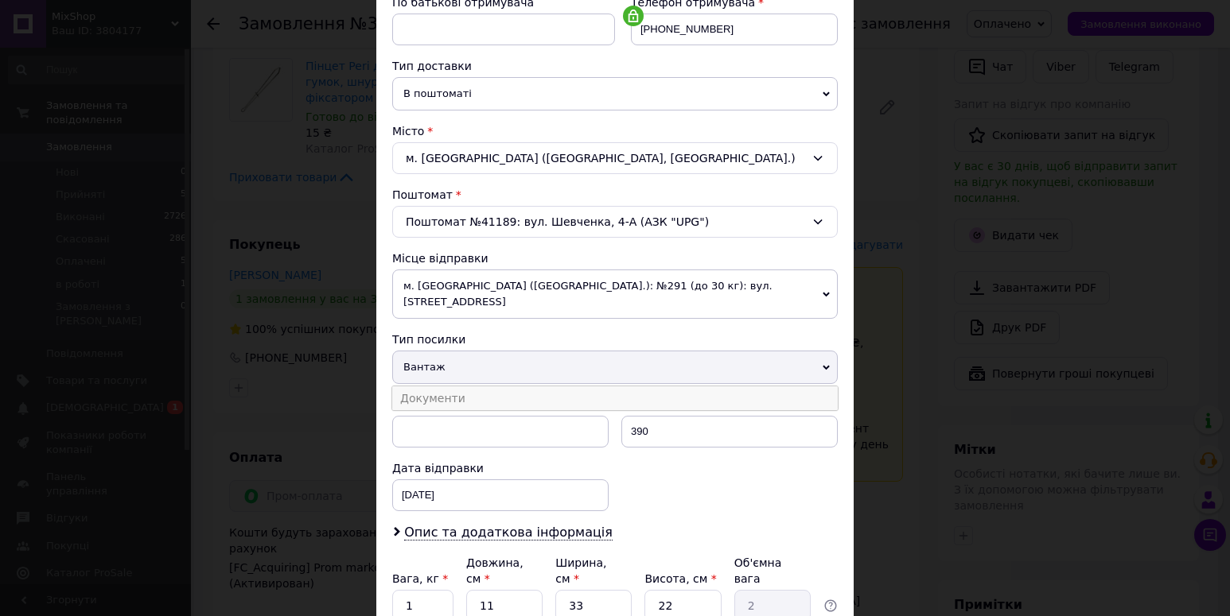
click at [453, 387] on li "Документи" at bounding box center [614, 399] width 445 height 24
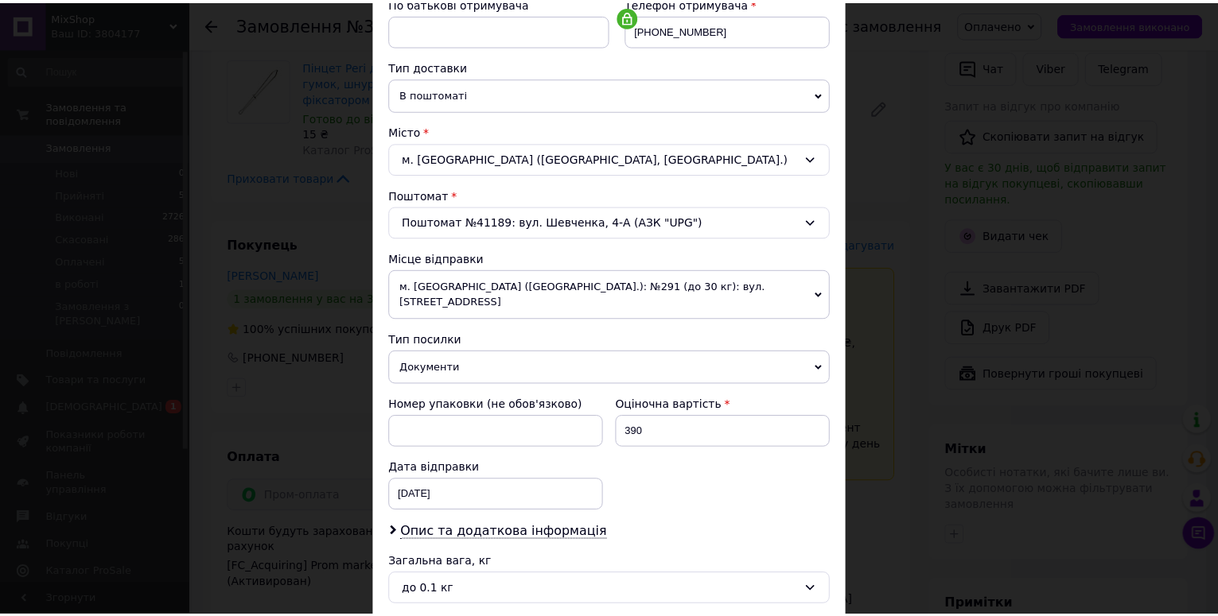
scroll to position [456, 0]
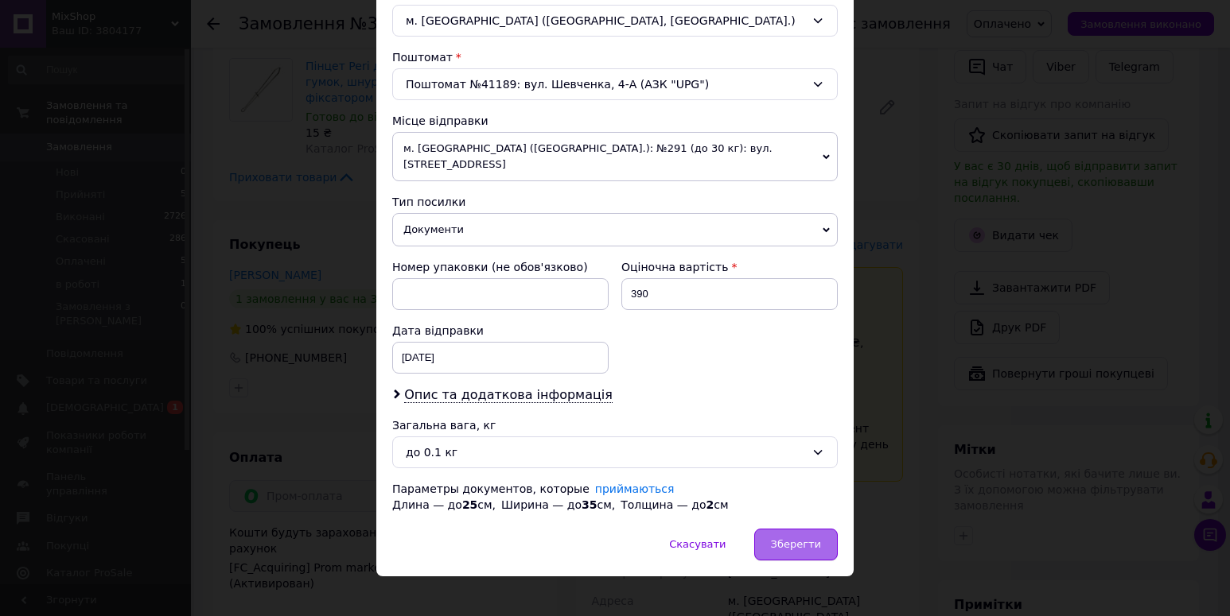
click at [794, 538] on span "Зберегти" at bounding box center [796, 544] width 50 height 12
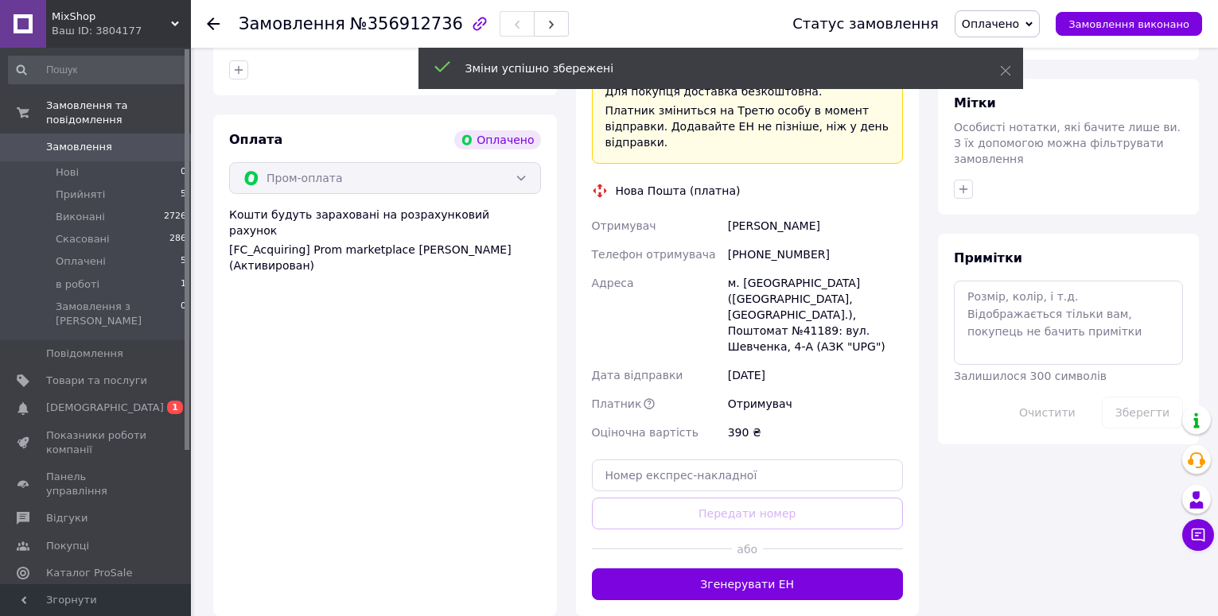
scroll to position [795, 0]
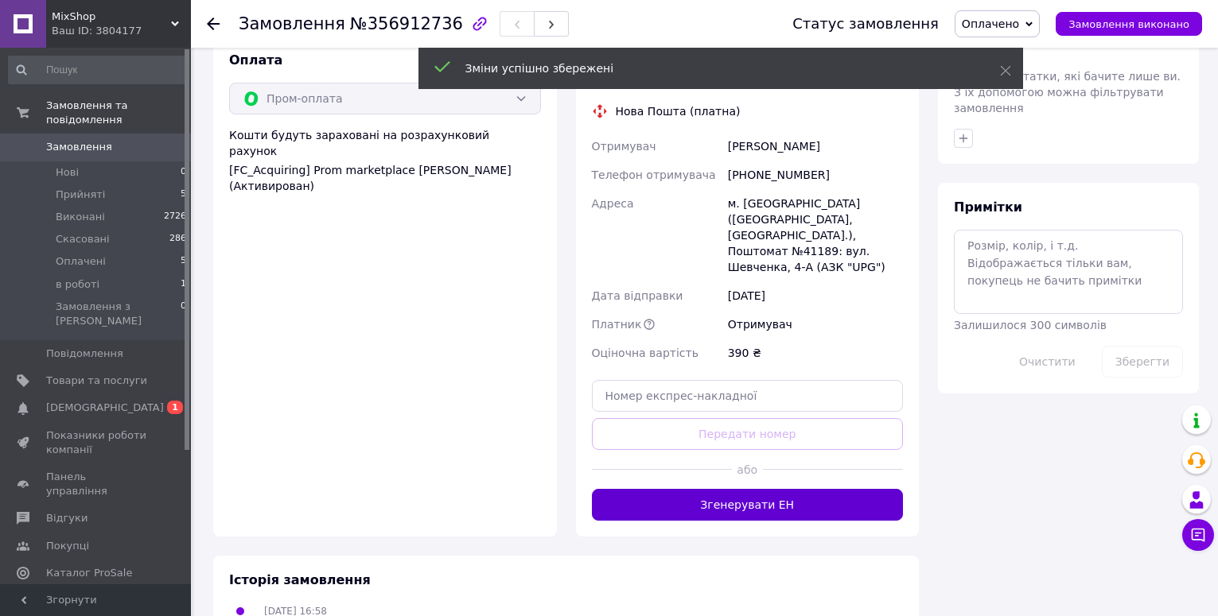
click at [751, 489] on button "Згенерувати ЕН" at bounding box center [748, 505] width 312 height 32
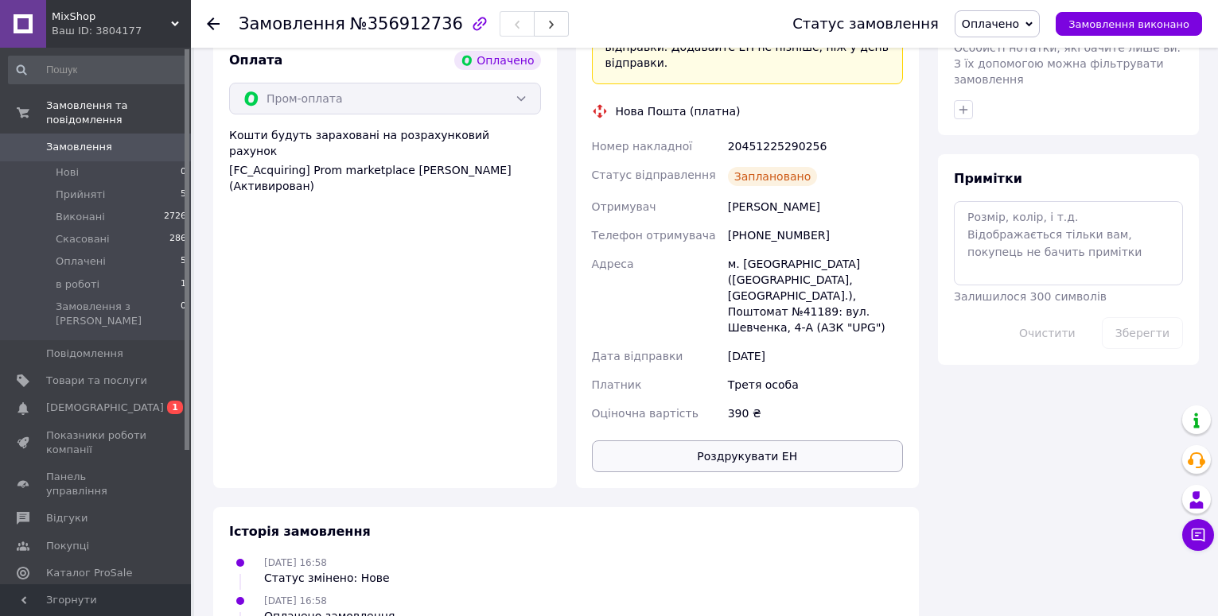
click at [757, 441] on button "Роздрукувати ЕН" at bounding box center [748, 457] width 312 height 32
click at [78, 188] on span "Прийняті" at bounding box center [80, 195] width 49 height 14
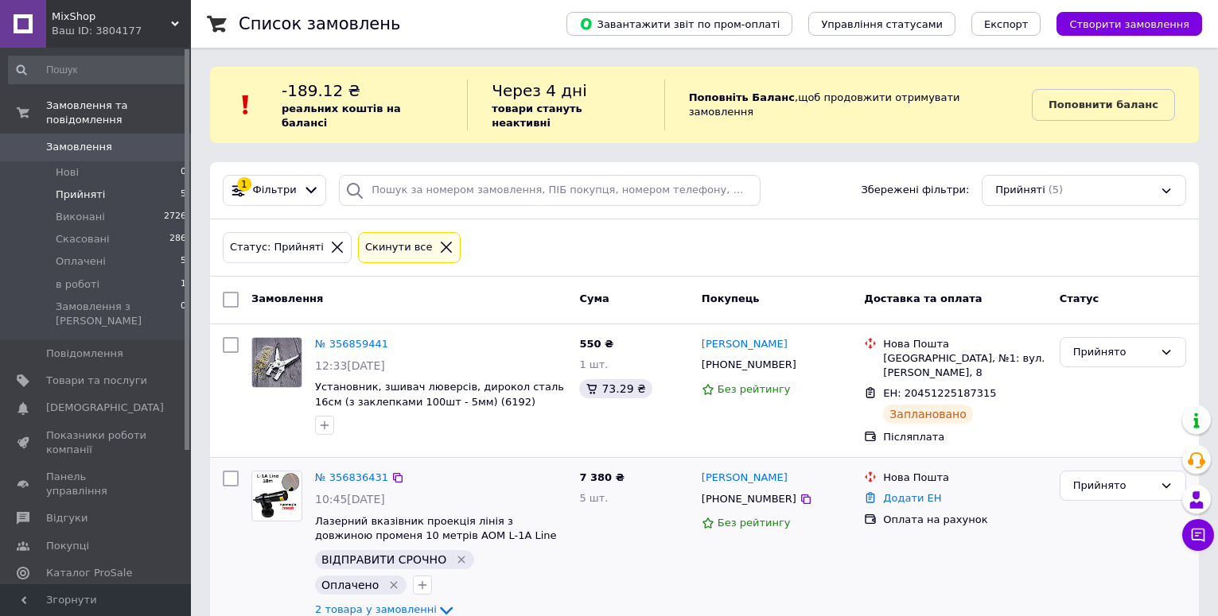
scroll to position [159, 0]
